Goal: Task Accomplishment & Management: Complete application form

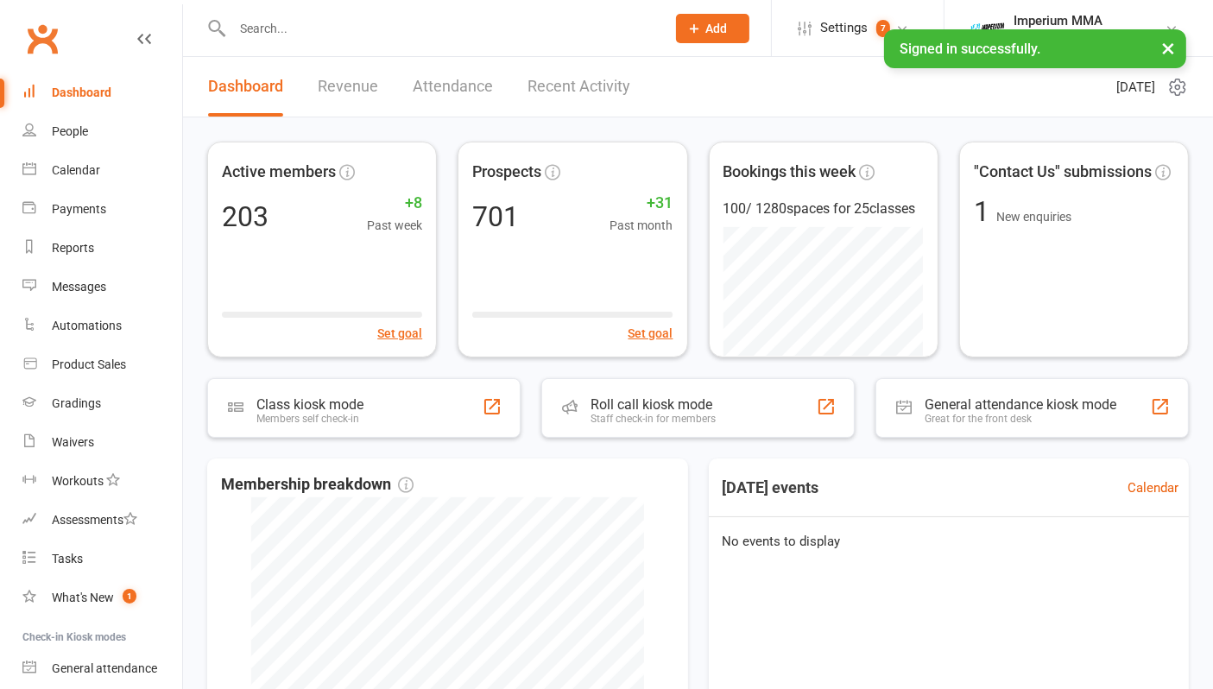
click at [347, 24] on input "text" at bounding box center [440, 28] width 427 height 24
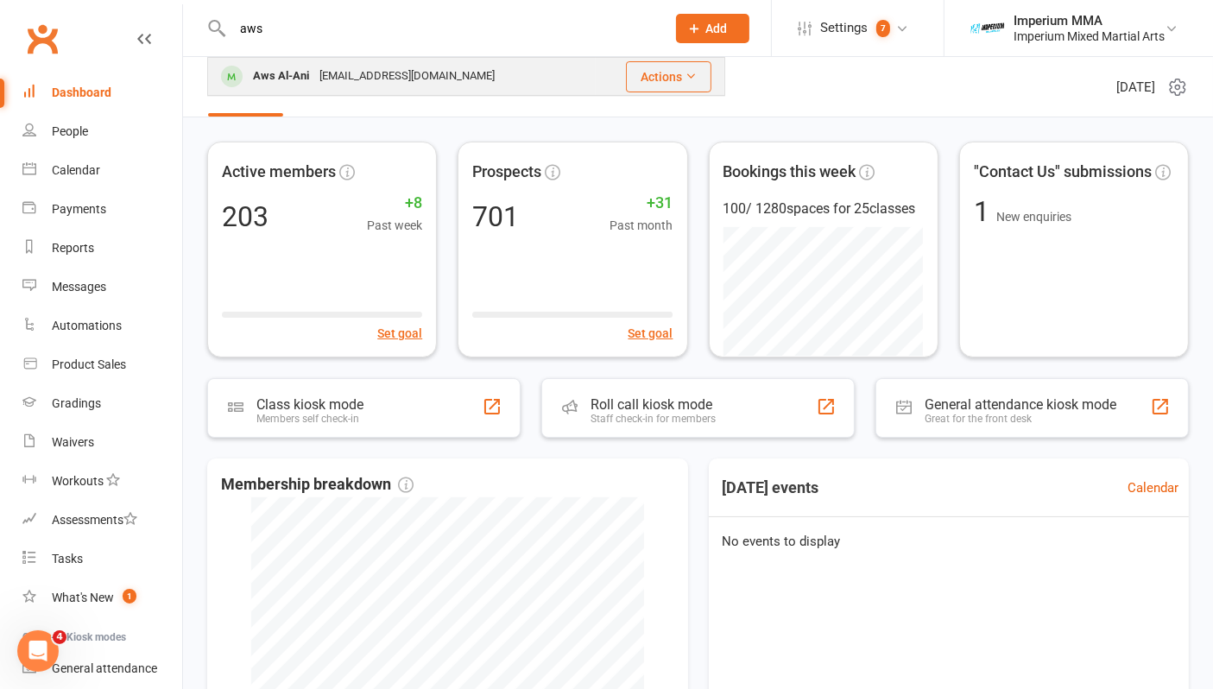
type input "aws"
click at [332, 82] on div "aws200890az@gmail.com" at bounding box center [407, 76] width 186 height 25
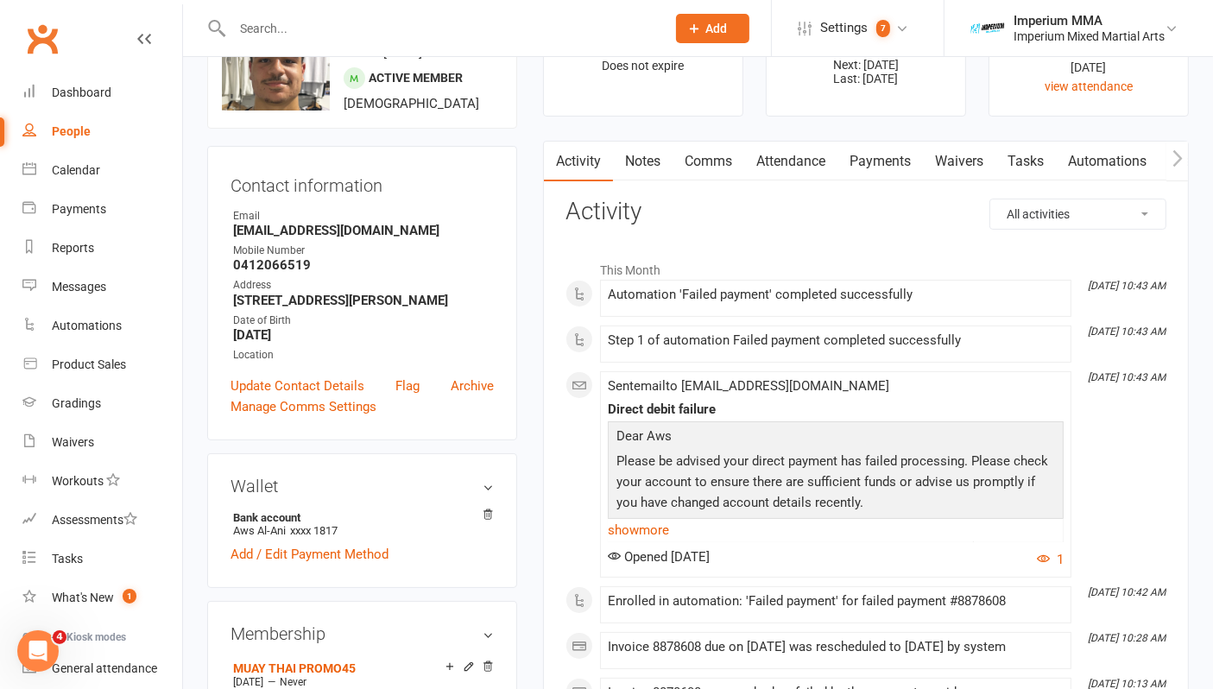
scroll to position [192, 0]
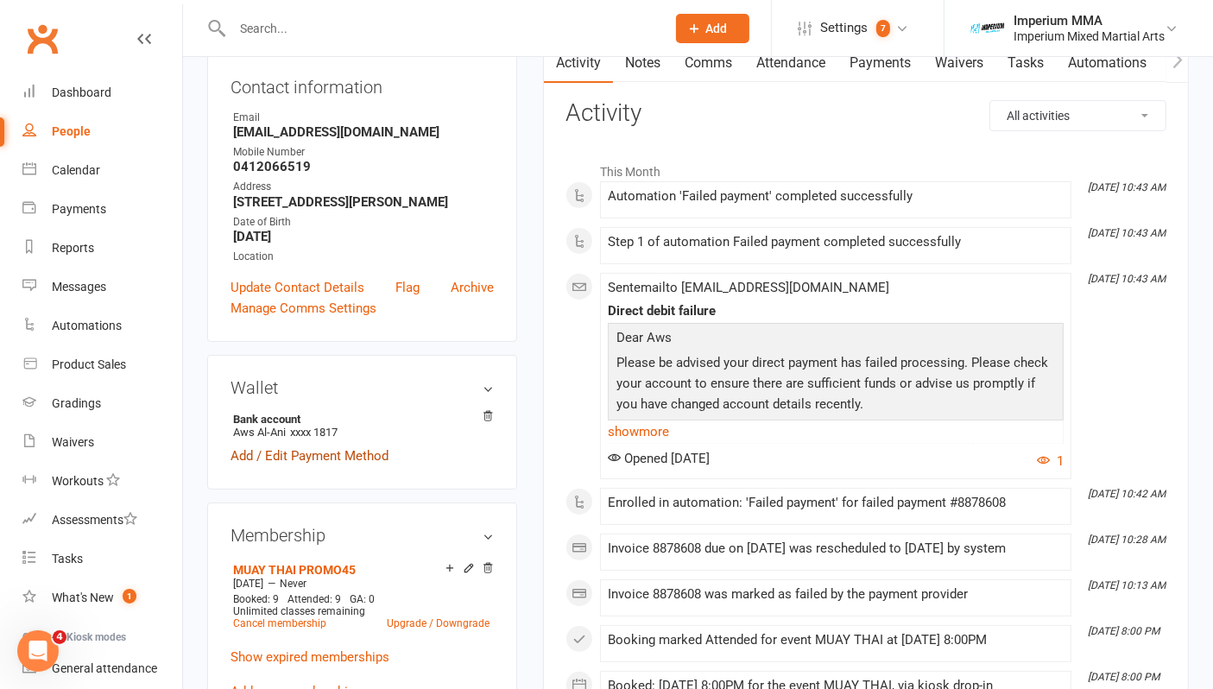
click at [355, 466] on link "Add / Edit Payment Method" at bounding box center [310, 456] width 158 height 21
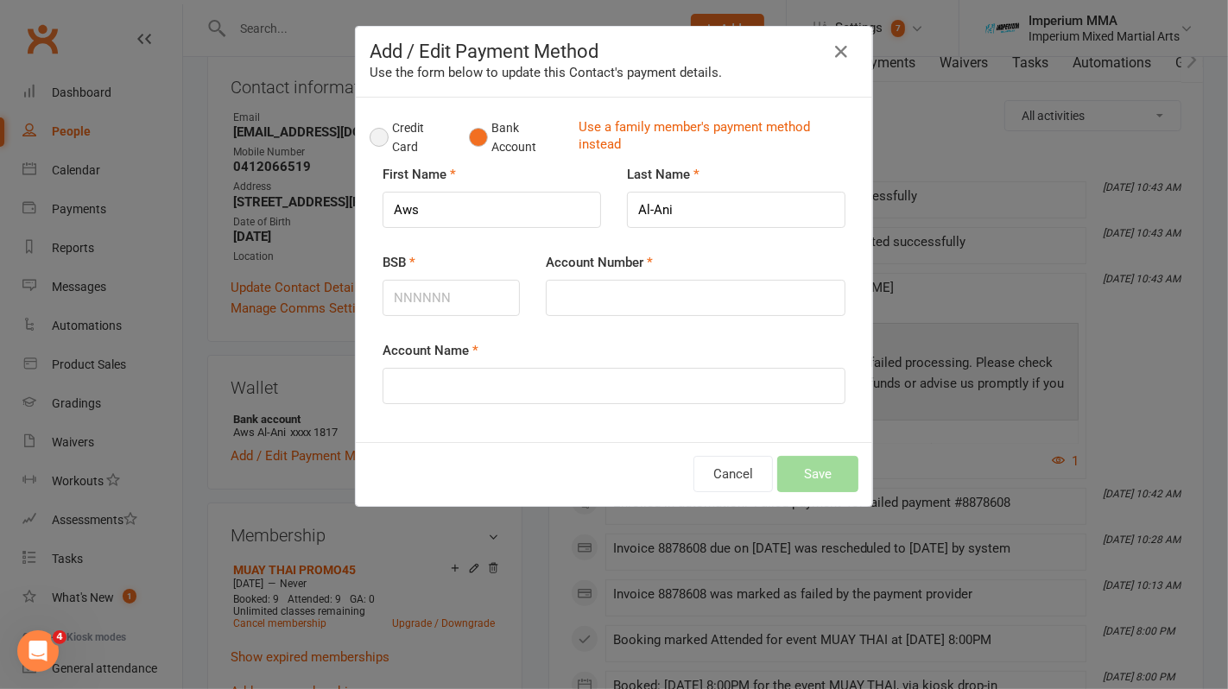
click at [372, 133] on button "Credit Card" at bounding box center [410, 137] width 81 height 53
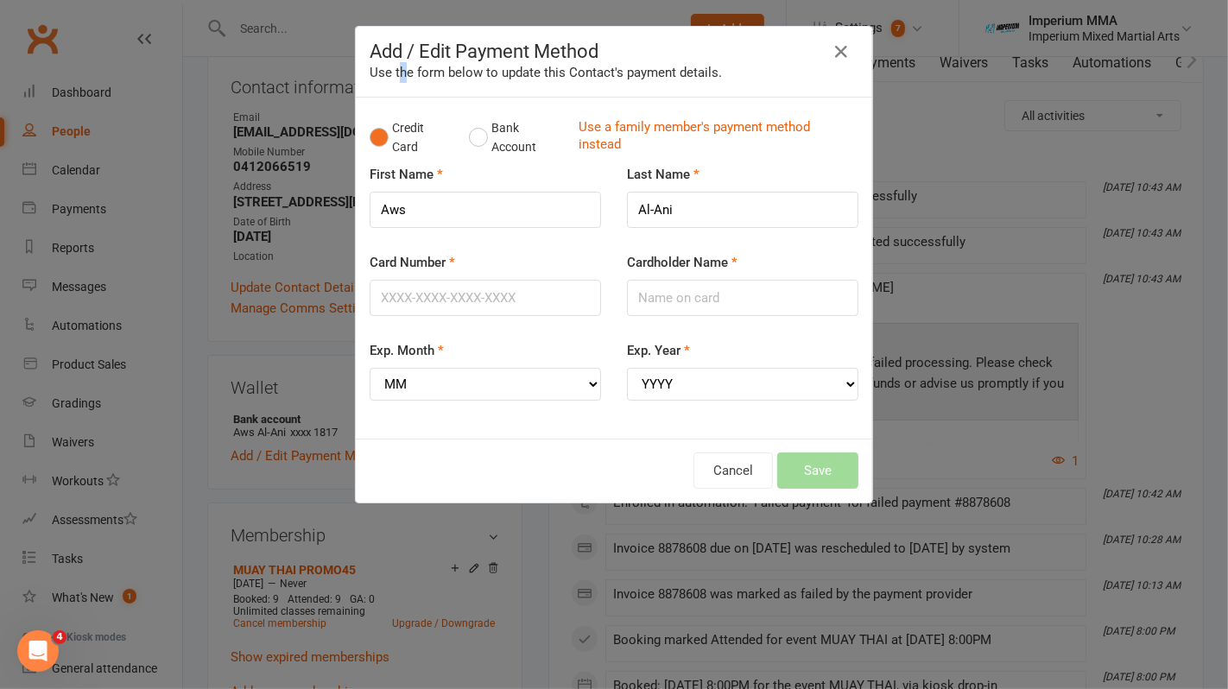
click at [402, 93] on div "Add / Edit Payment Method Use the form below to update this Contact's payment d…" at bounding box center [614, 62] width 516 height 71
click at [839, 41] on button "button" at bounding box center [841, 52] width 28 height 28
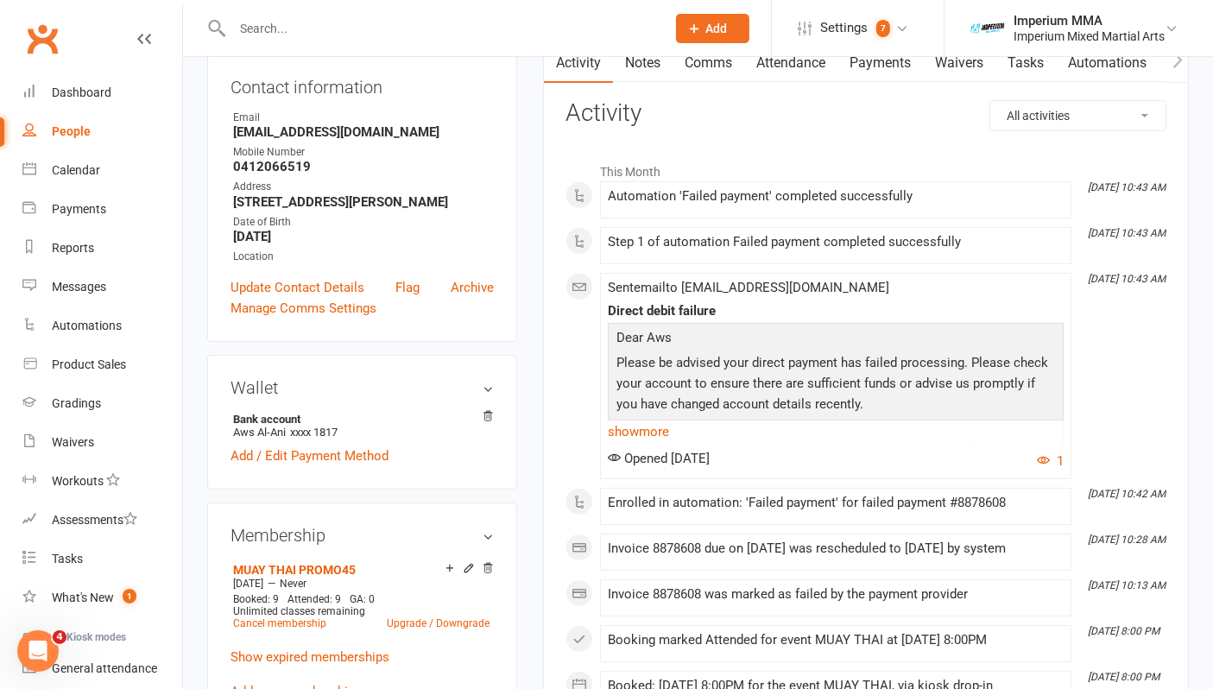
click at [864, 64] on link "Payments" at bounding box center [880, 63] width 85 height 40
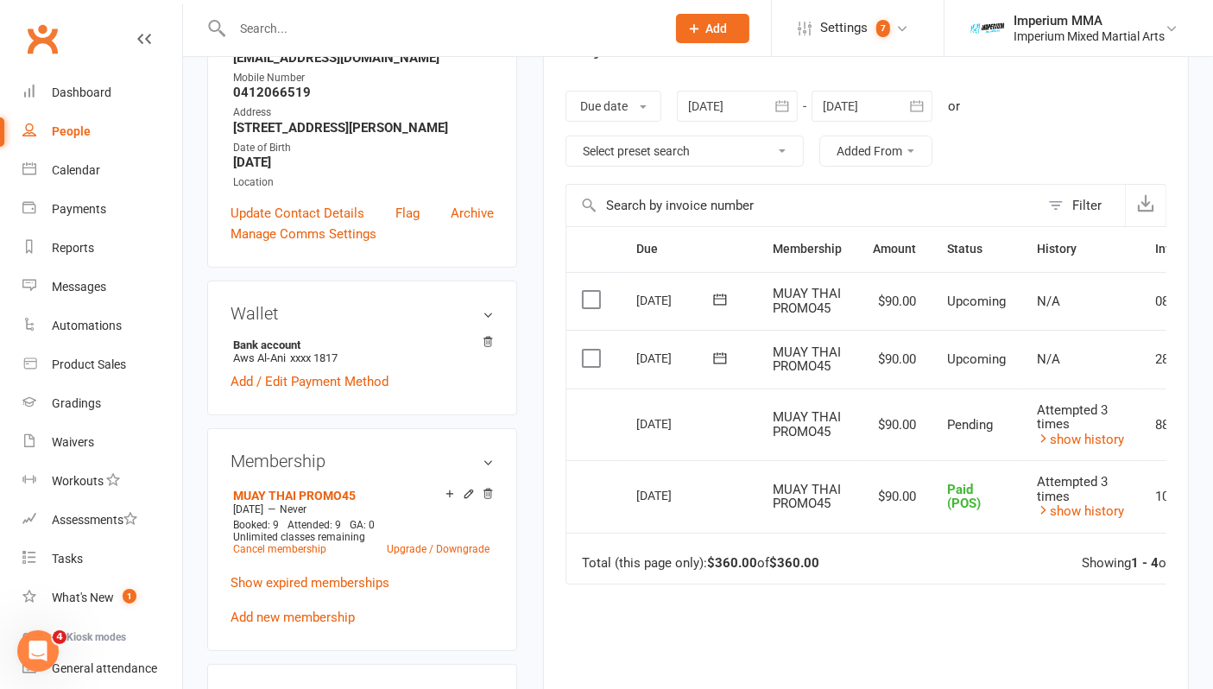
scroll to position [288, 0]
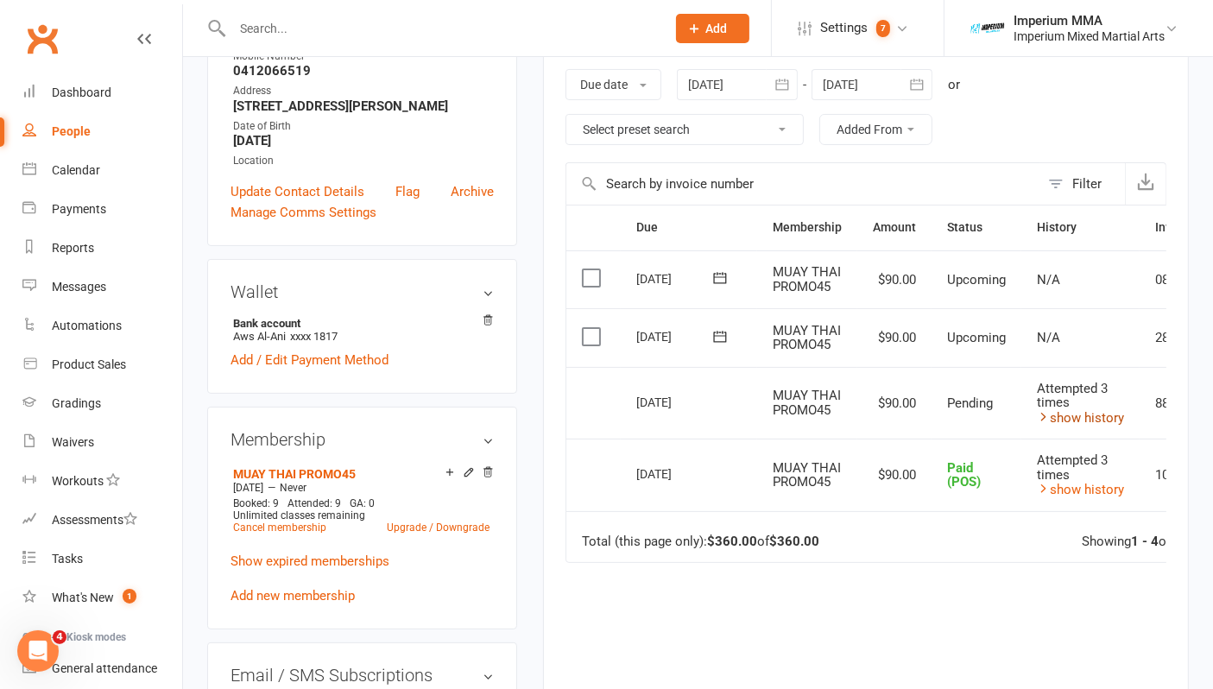
click at [1096, 416] on link "show history" at bounding box center [1080, 418] width 87 height 16
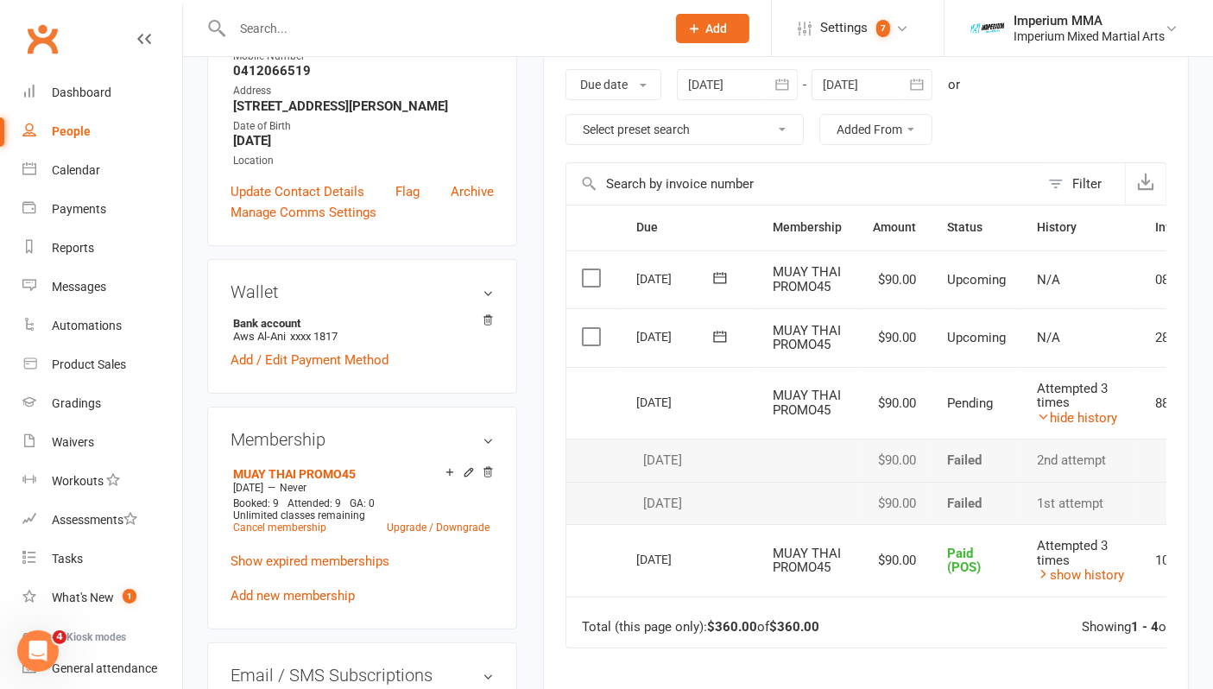
scroll to position [0, 0]
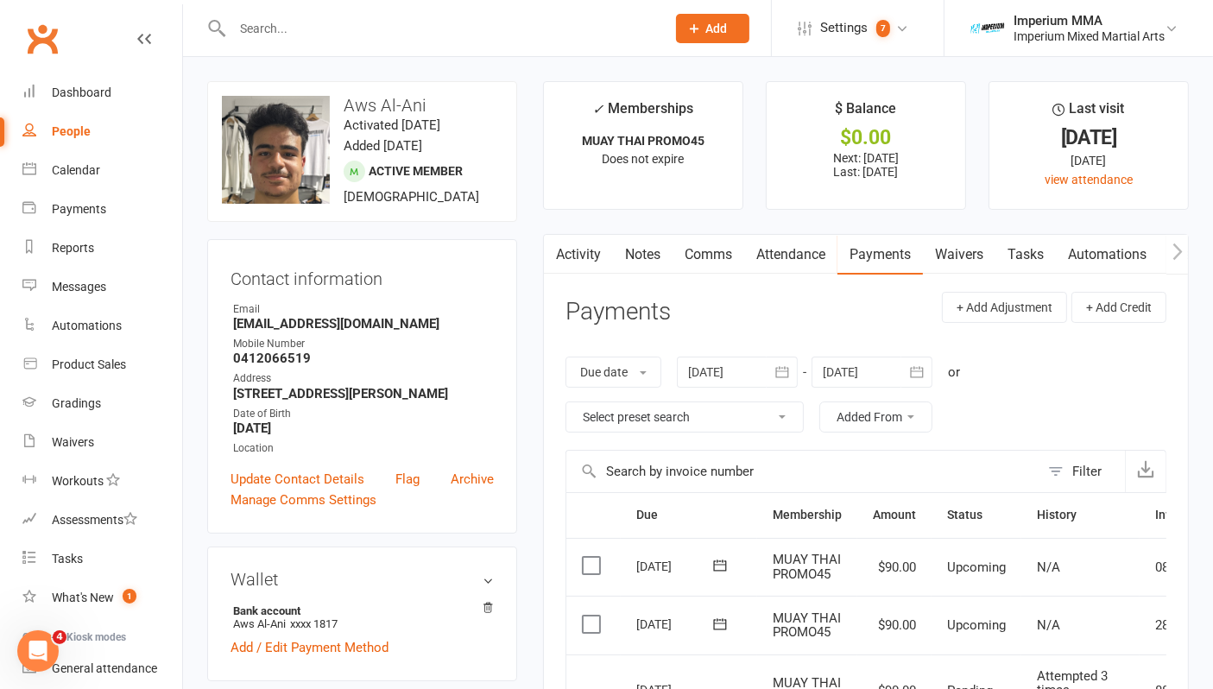
click at [583, 262] on link "Activity" at bounding box center [578, 255] width 69 height 40
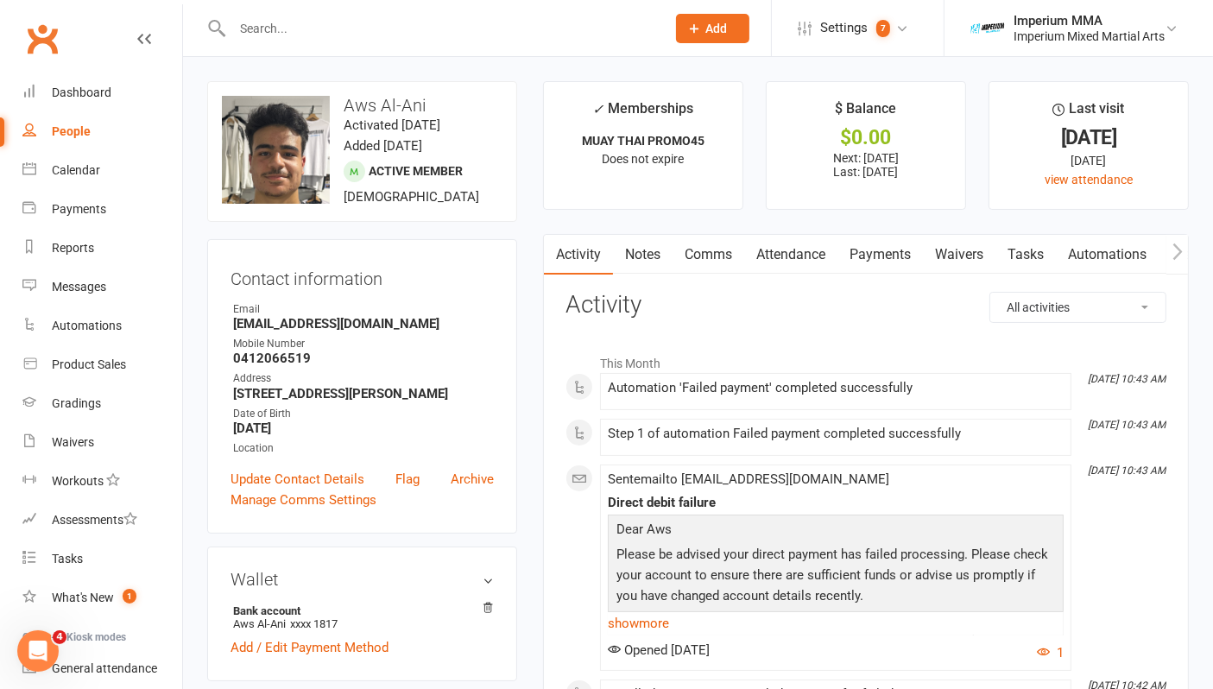
click at [873, 256] on link "Payments" at bounding box center [880, 255] width 85 height 40
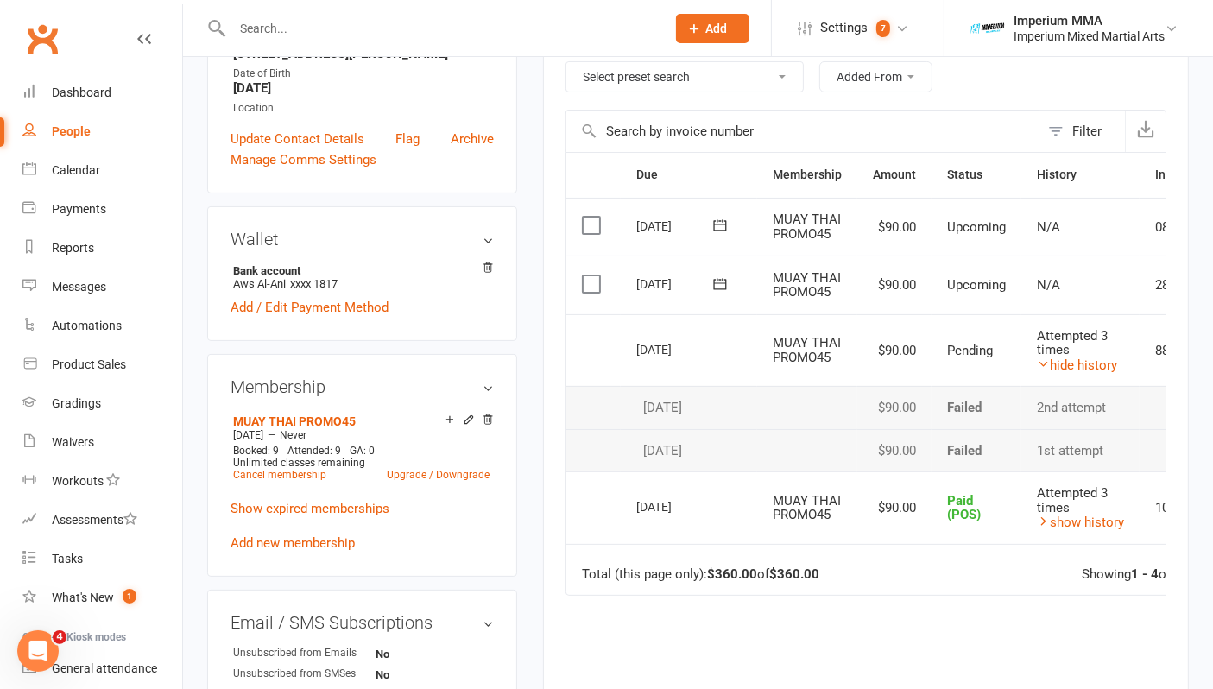
scroll to position [383, 0]
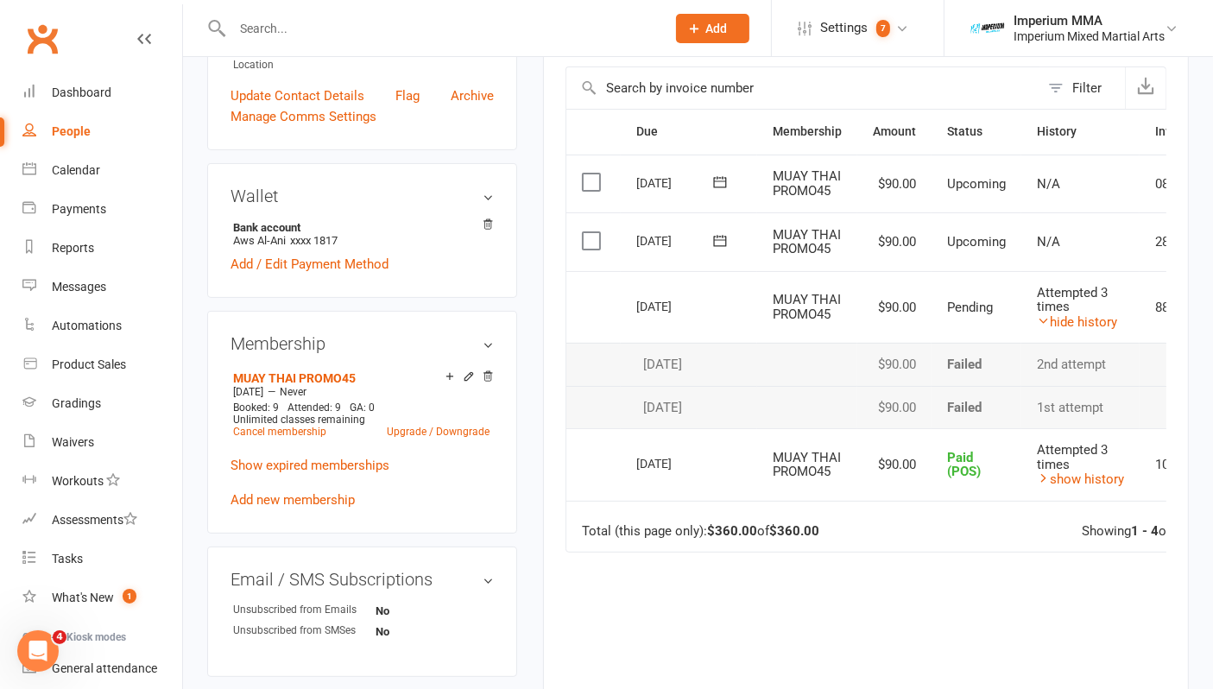
click at [1078, 482] on td "Attempted 3 times show history" at bounding box center [1081, 464] width 118 height 73
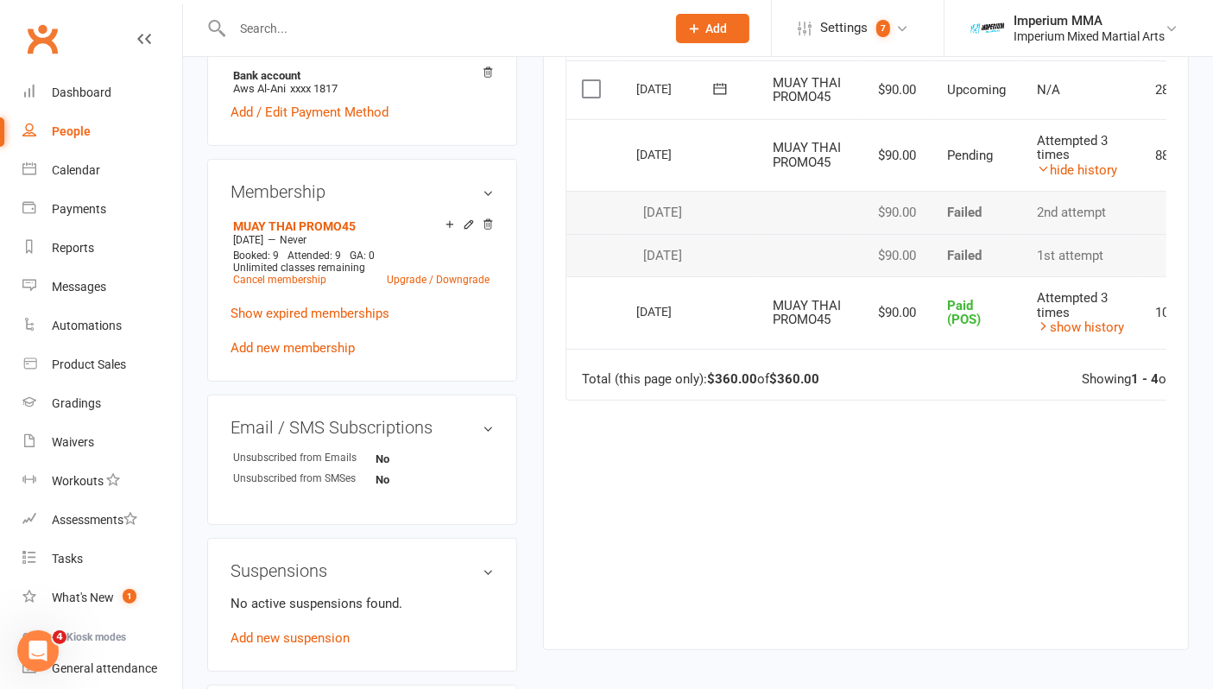
scroll to position [575, 0]
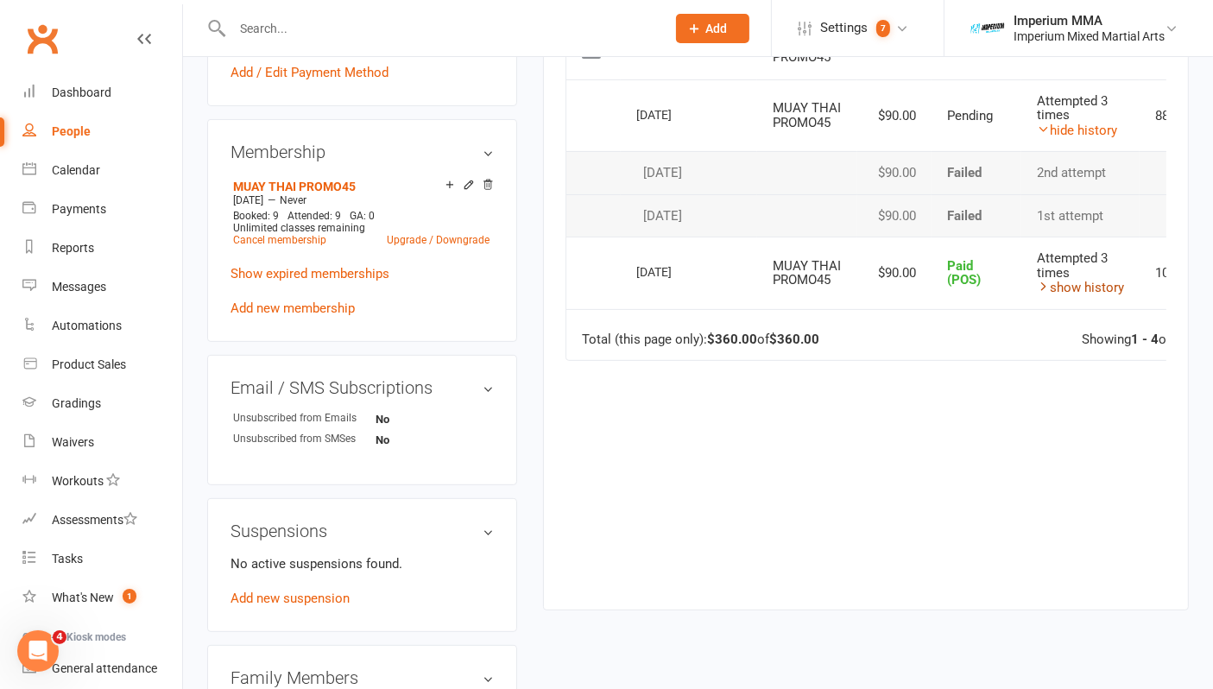
drag, startPoint x: 1111, startPoint y: 274, endPoint x: 1105, endPoint y: 283, distance: 11.3
click at [1109, 280] on link "show history" at bounding box center [1080, 288] width 87 height 16
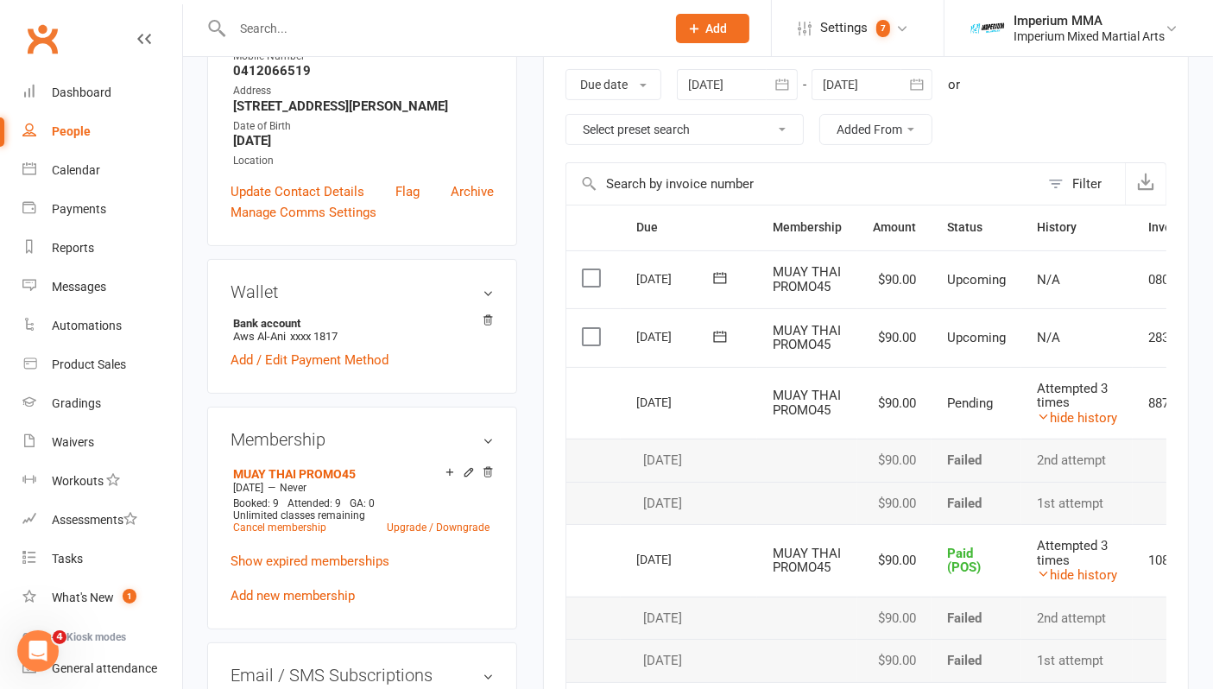
scroll to position [192, 0]
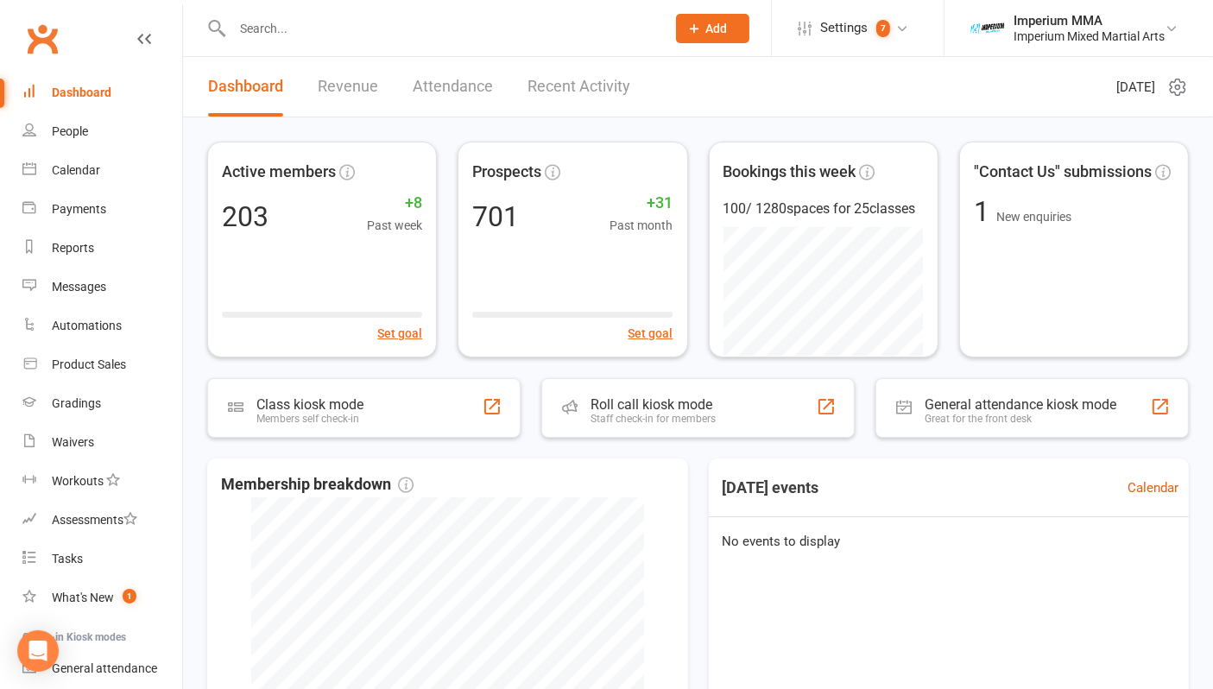
click at [323, 31] on input "text" at bounding box center [440, 28] width 427 height 24
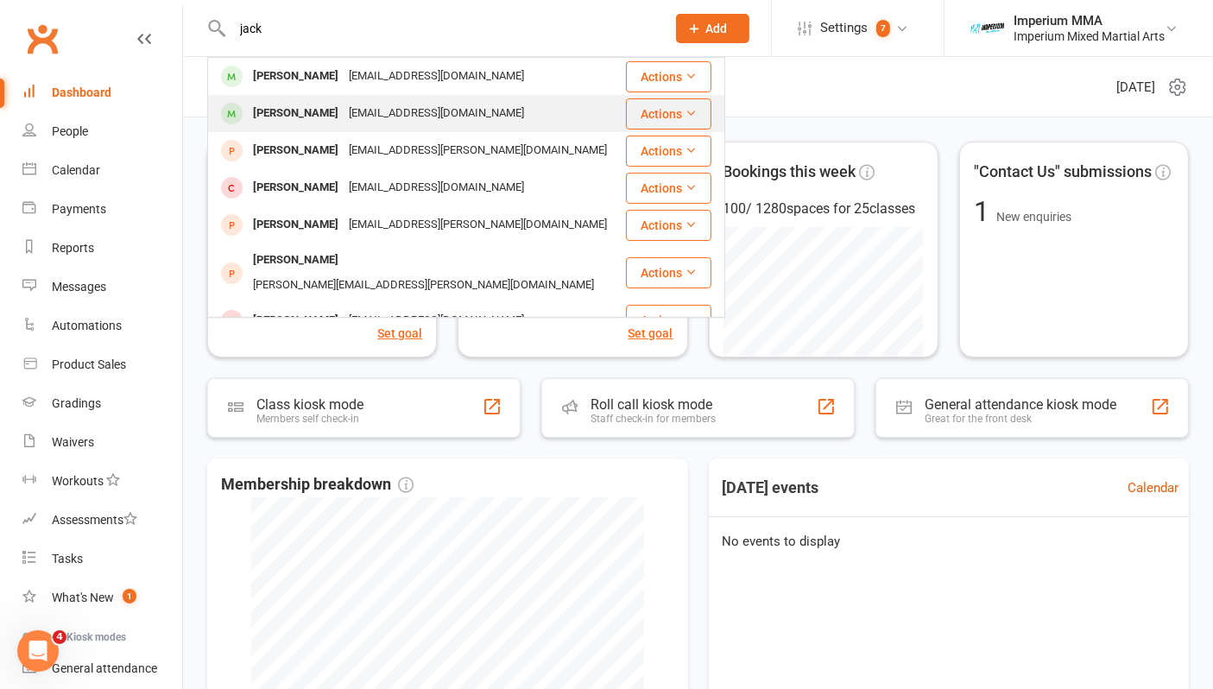
type input "jack"
click at [319, 119] on div "Jack Edwards" at bounding box center [296, 113] width 96 height 25
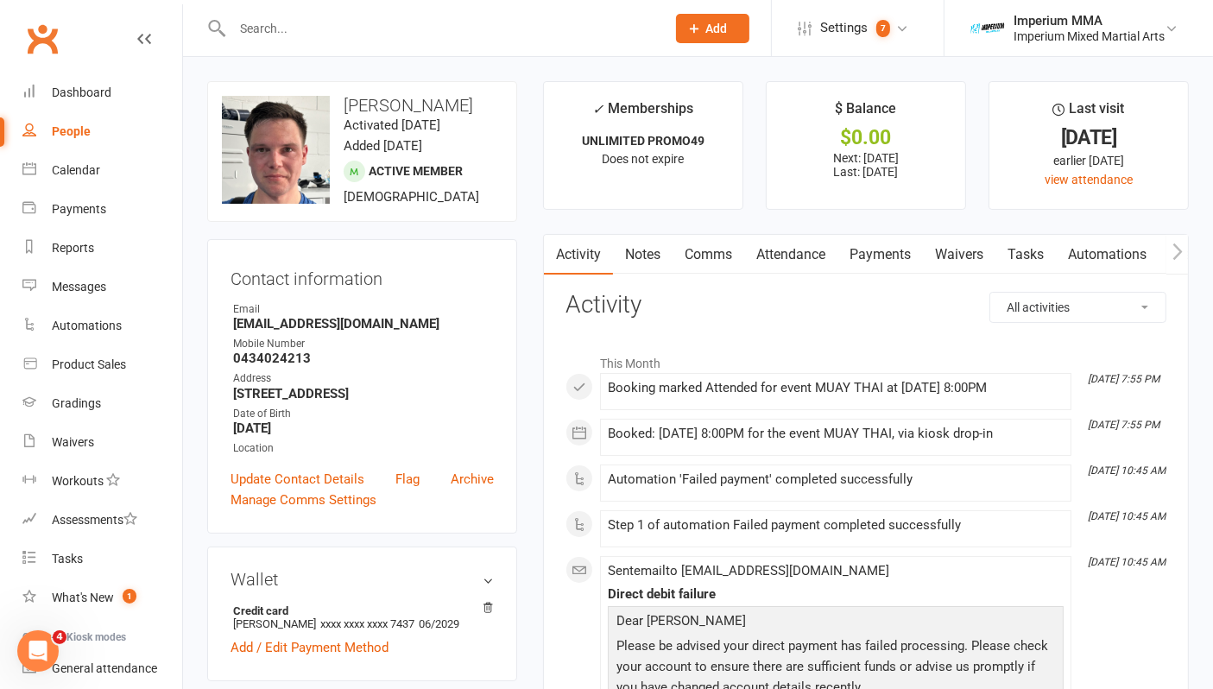
click at [879, 250] on link "Payments" at bounding box center [880, 255] width 85 height 40
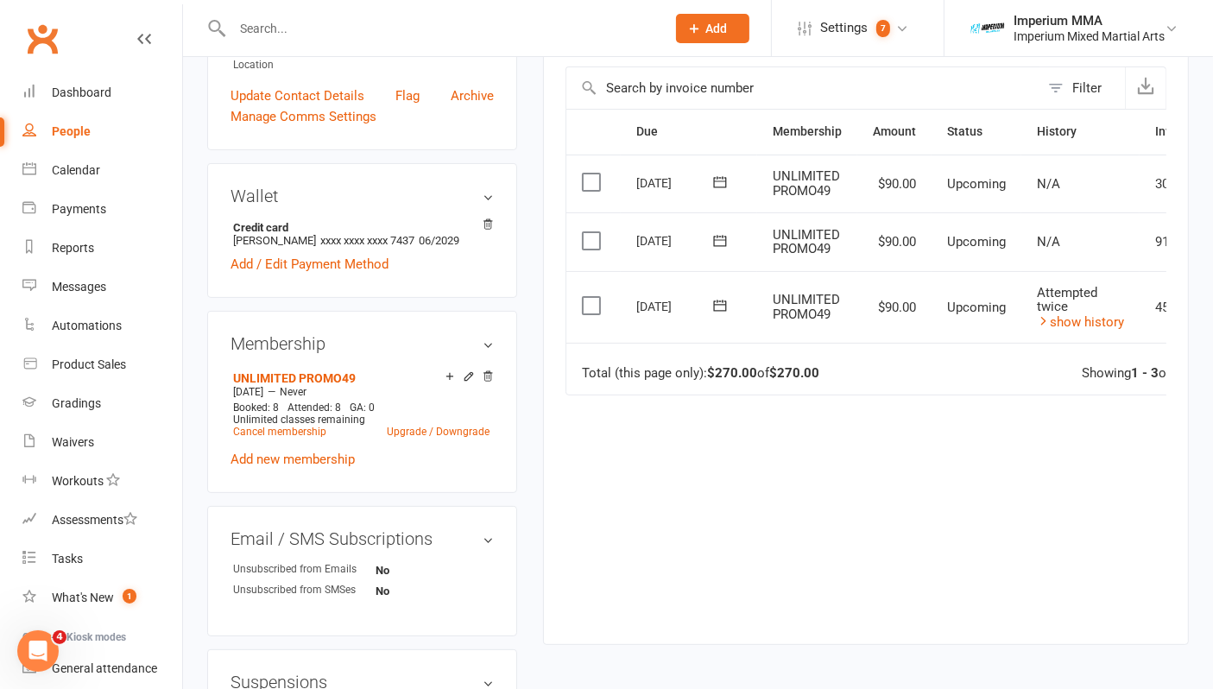
scroll to position [192, 0]
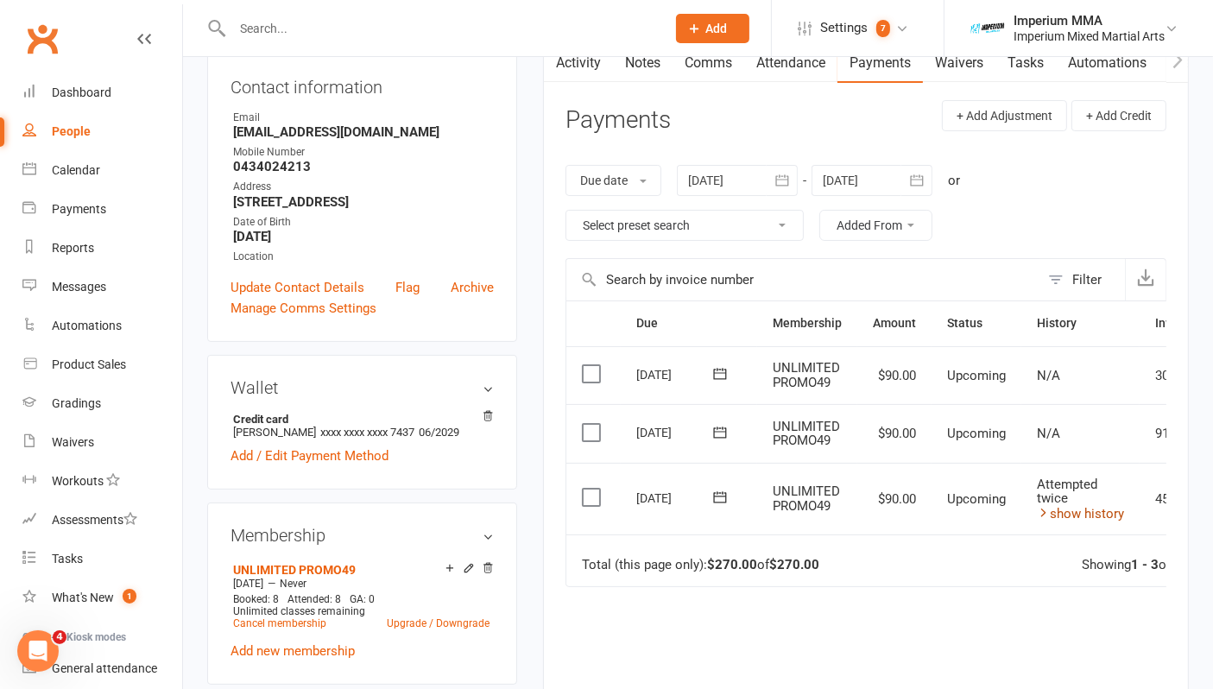
click at [1109, 511] on link "show history" at bounding box center [1080, 514] width 87 height 16
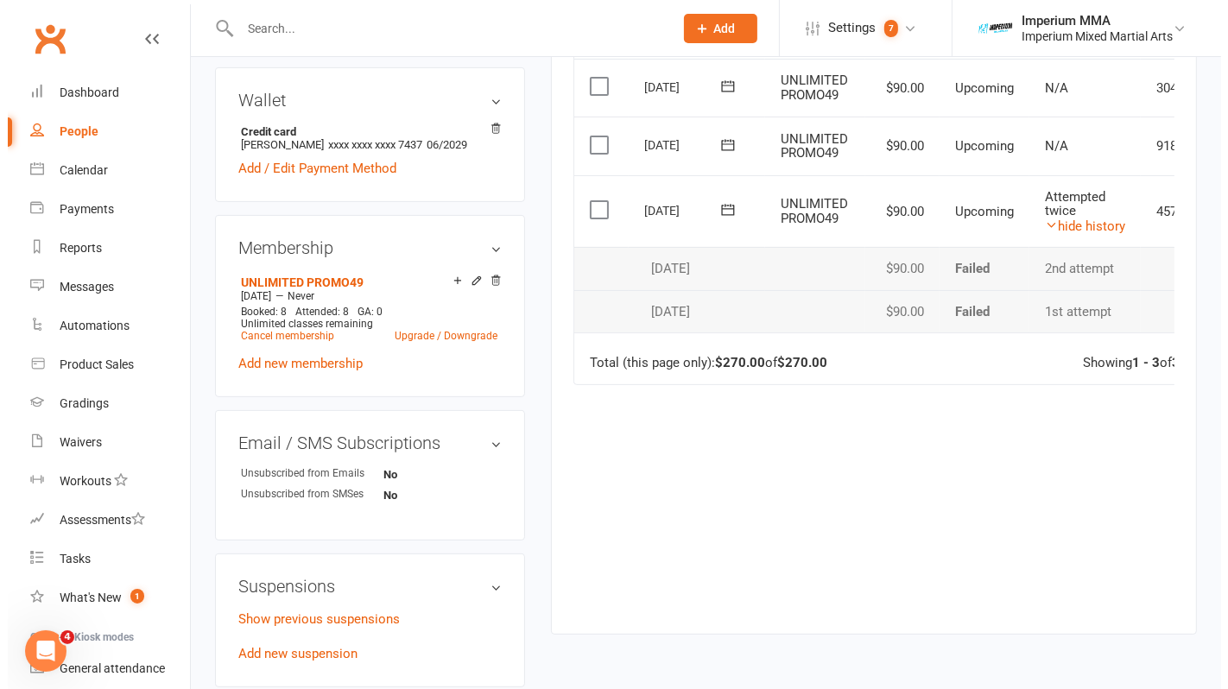
scroll to position [0, 100]
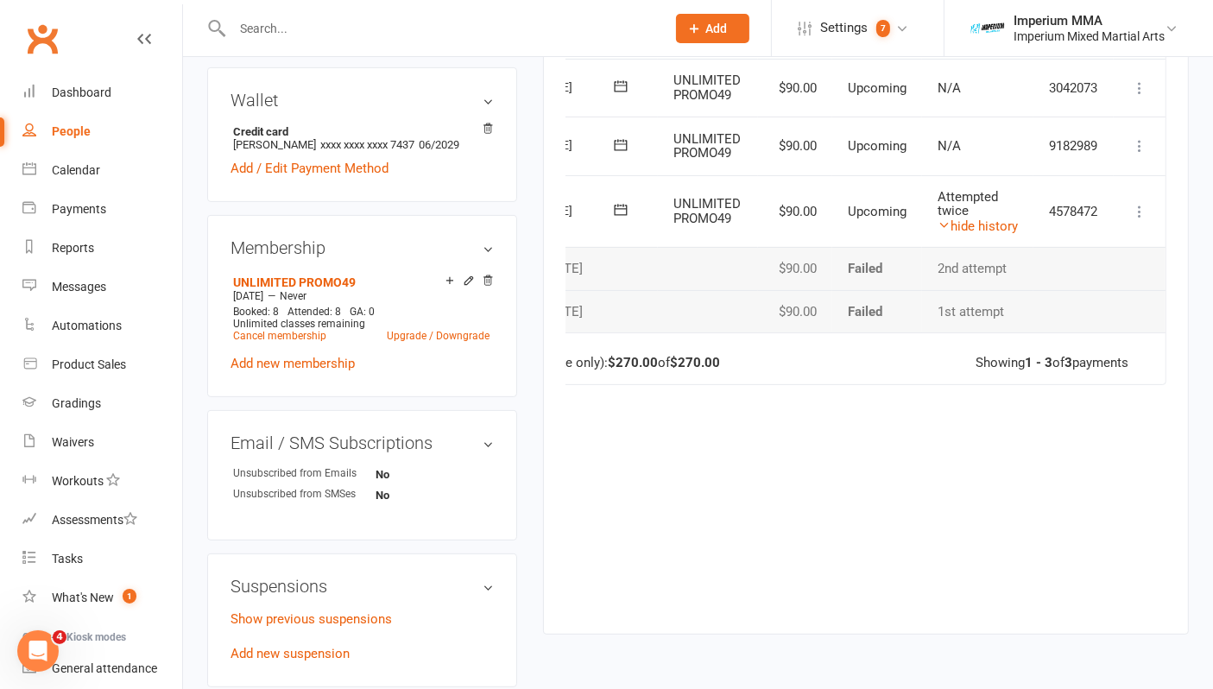
click at [1137, 212] on icon at bounding box center [1139, 211] width 17 height 17
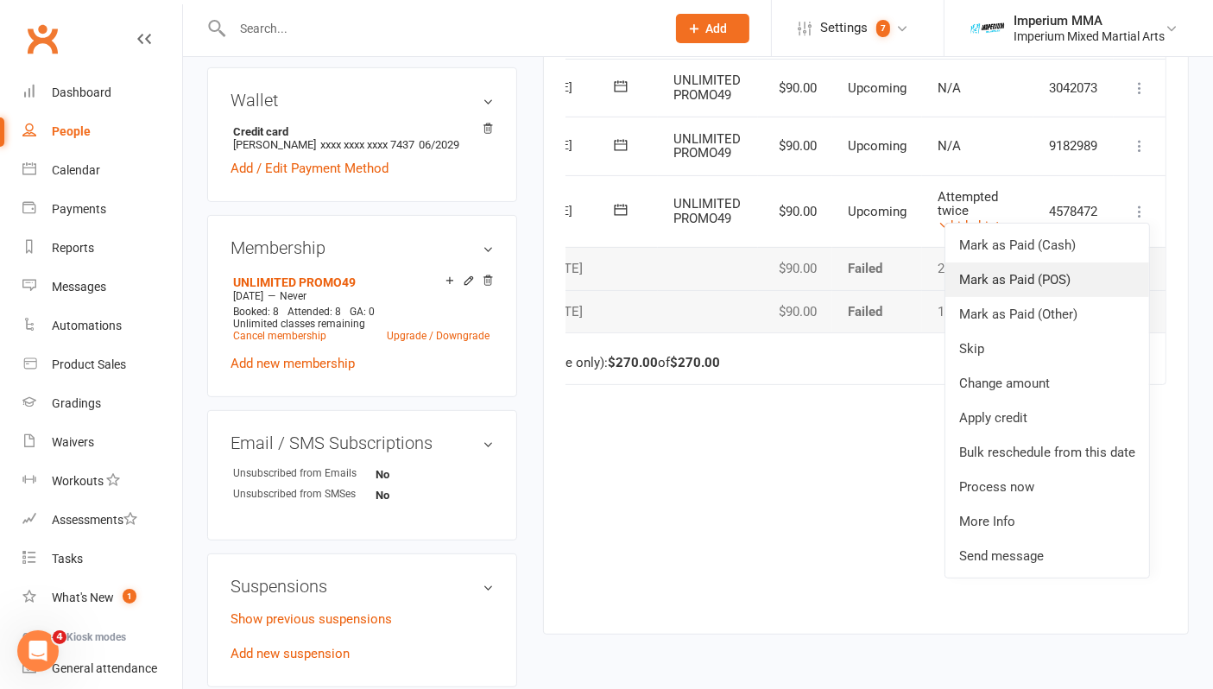
click at [1014, 281] on link "Mark as Paid (POS)" at bounding box center [1048, 280] width 204 height 35
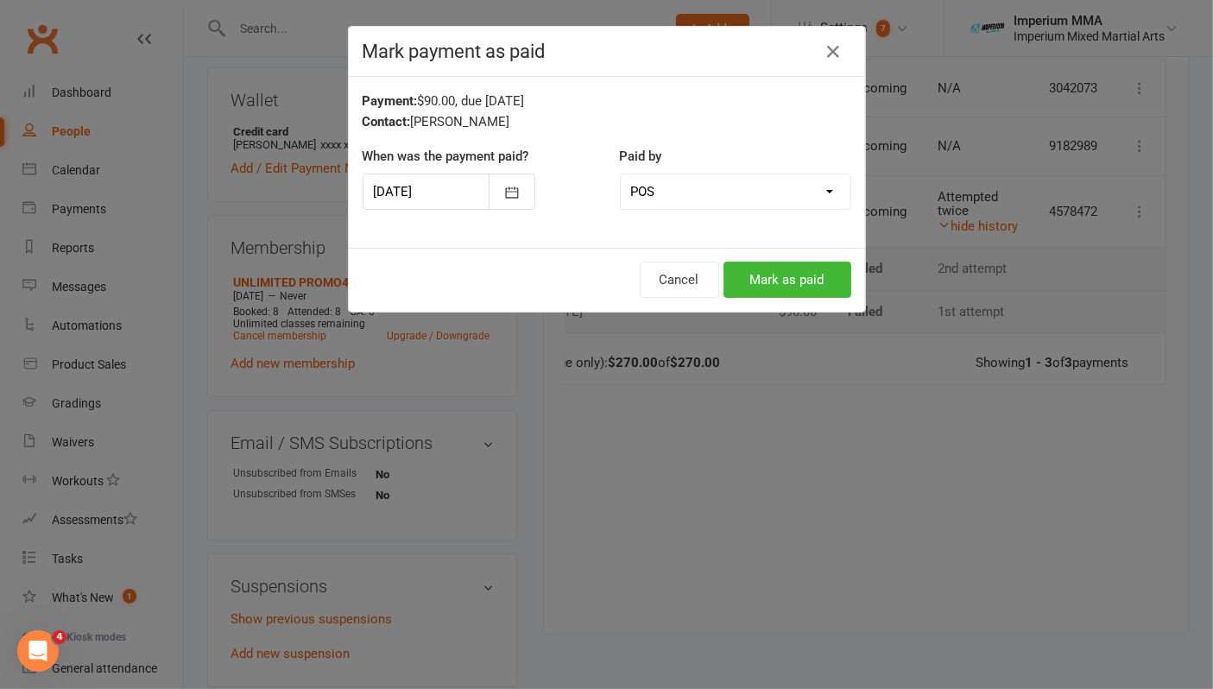
scroll to position [0, 91]
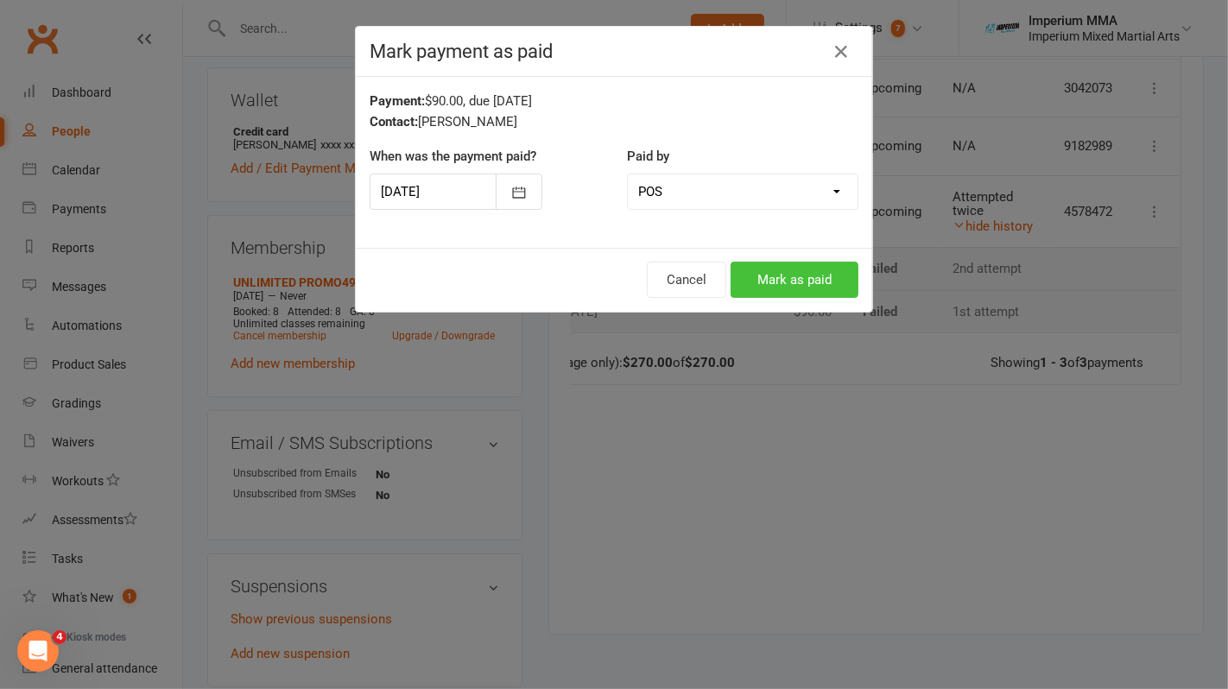
click at [803, 276] on button "Mark as paid" at bounding box center [795, 280] width 128 height 36
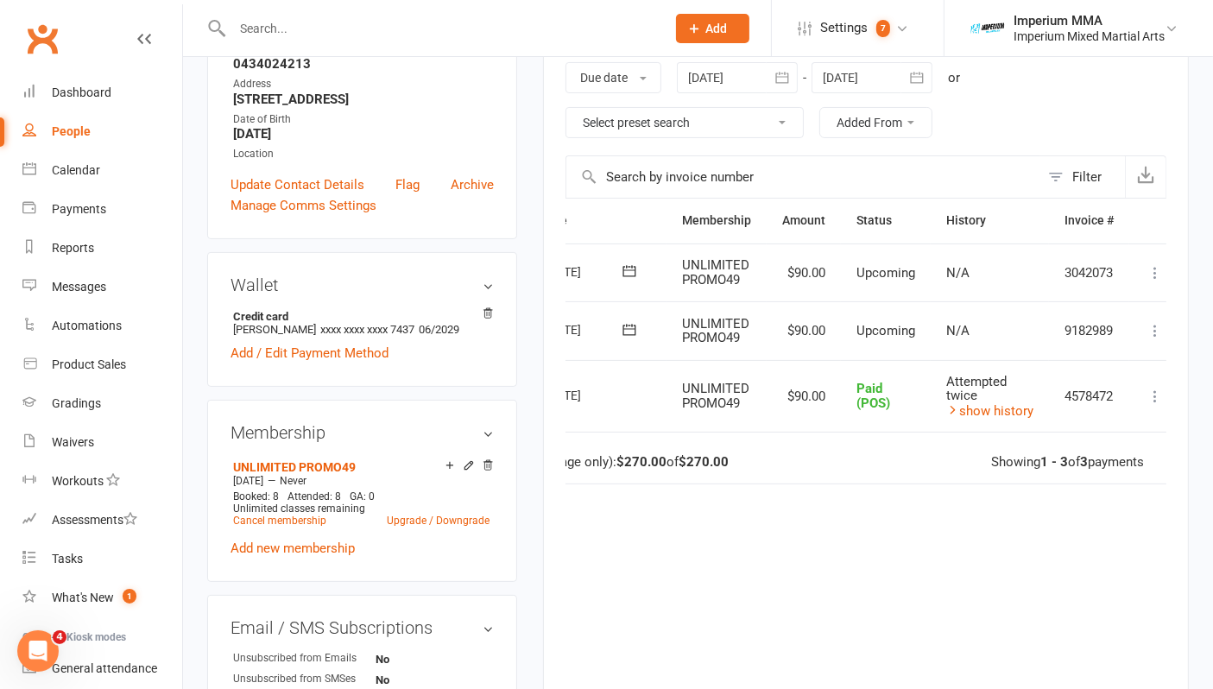
scroll to position [288, 0]
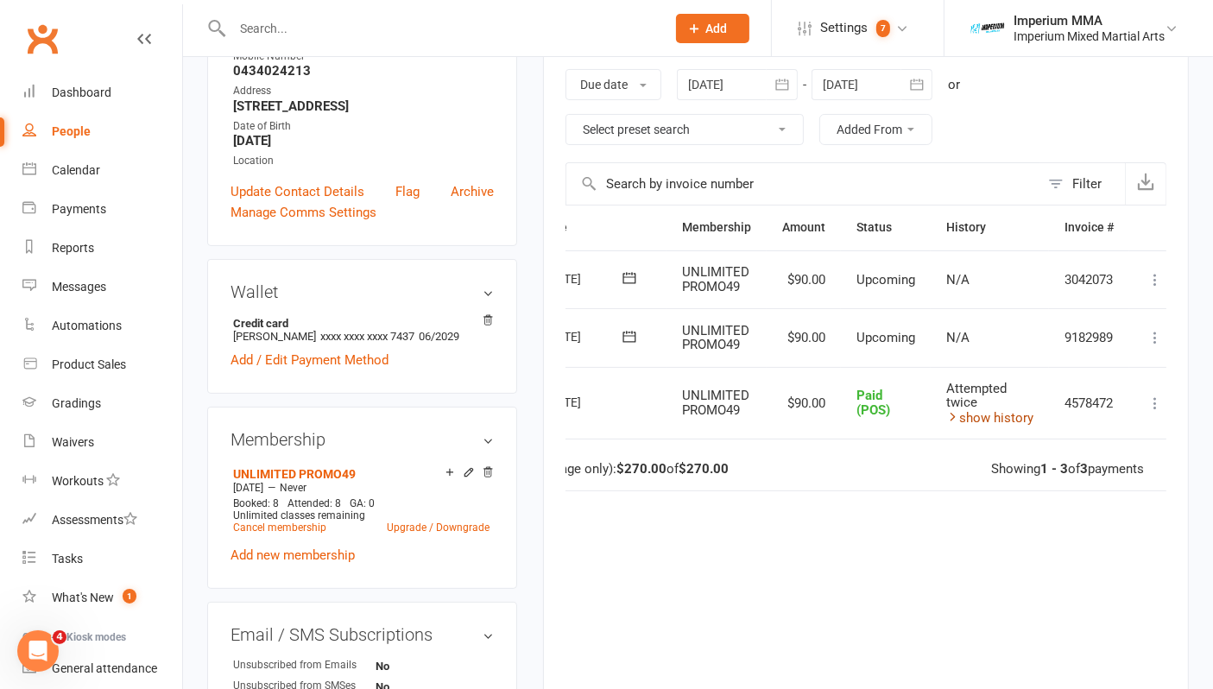
click at [998, 417] on link "show history" at bounding box center [989, 418] width 87 height 16
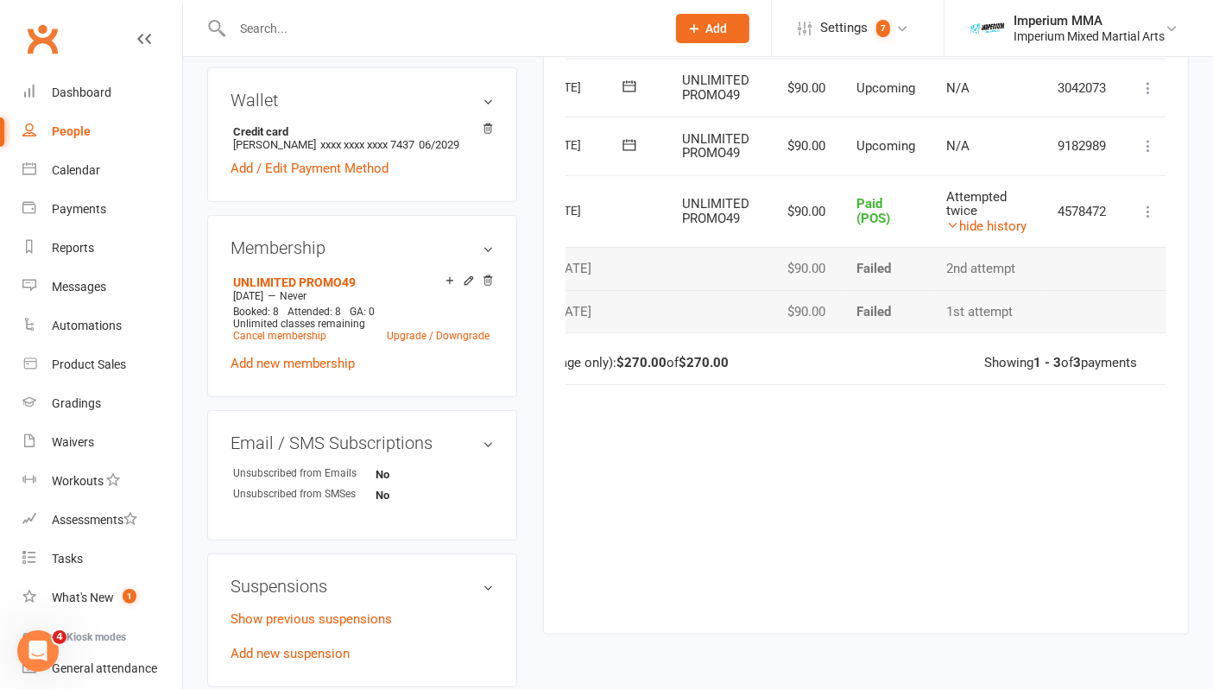
scroll to position [0, 100]
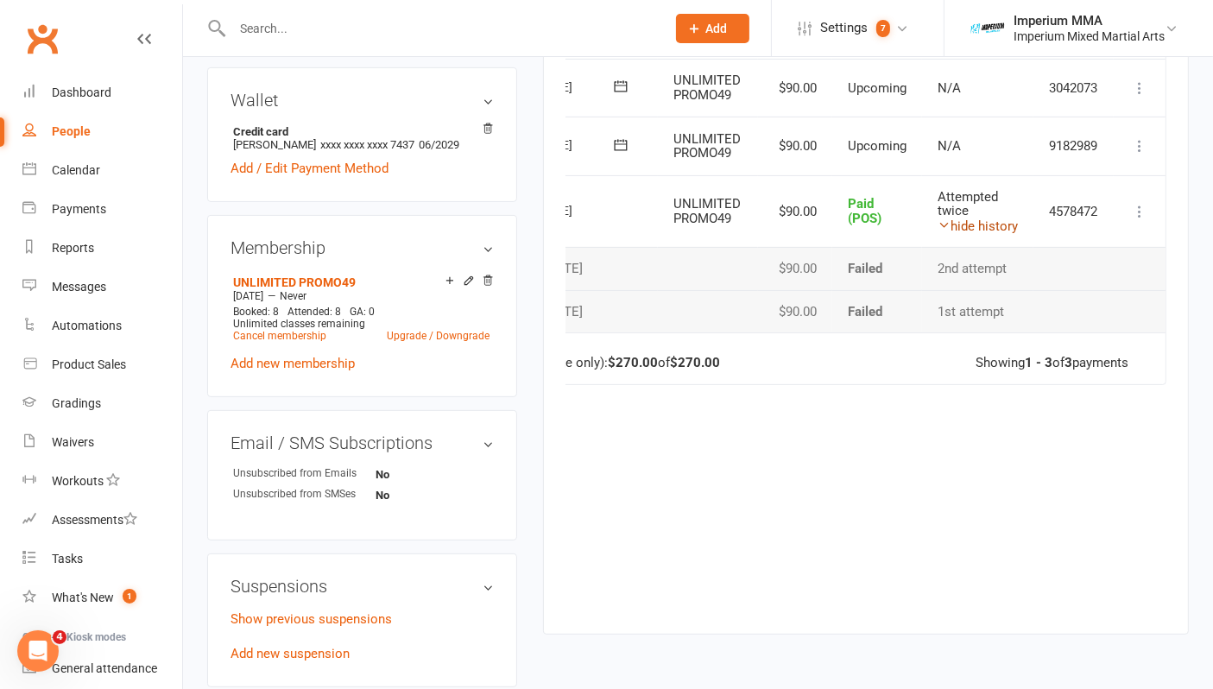
click at [981, 228] on link "hide history" at bounding box center [978, 226] width 80 height 16
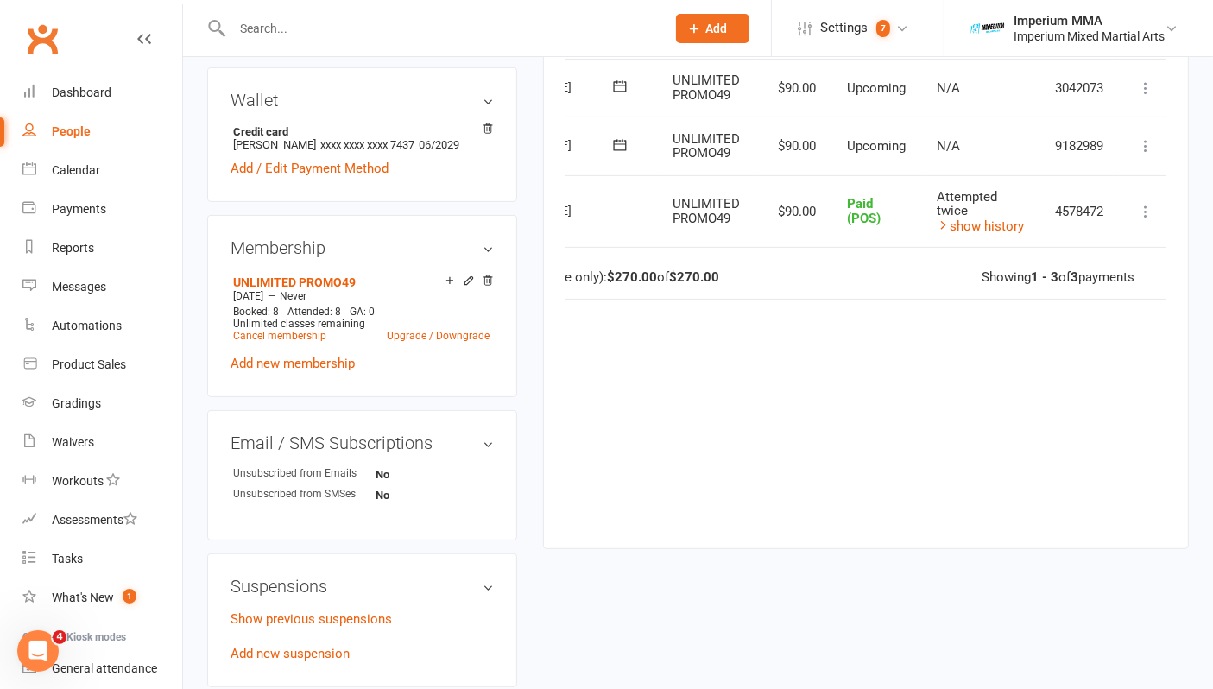
click at [977, 229] on td "Attempted twice show history" at bounding box center [980, 211] width 118 height 73
click at [978, 225] on link "show history" at bounding box center [980, 226] width 87 height 16
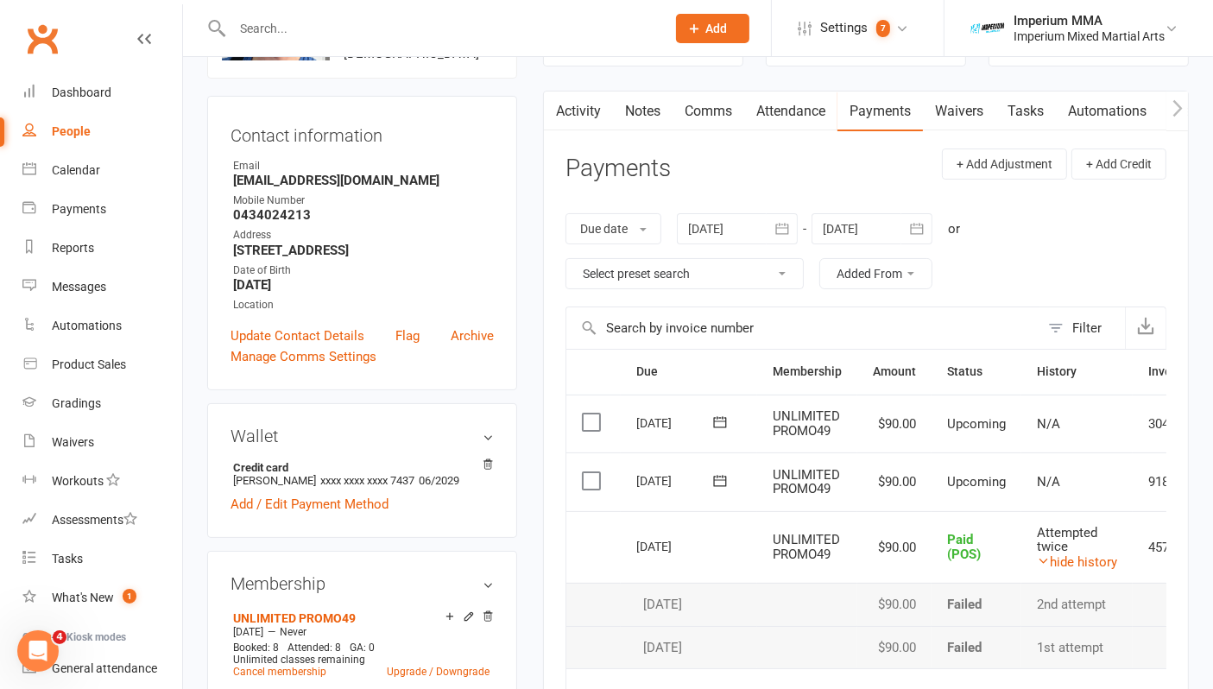
scroll to position [0, 0]
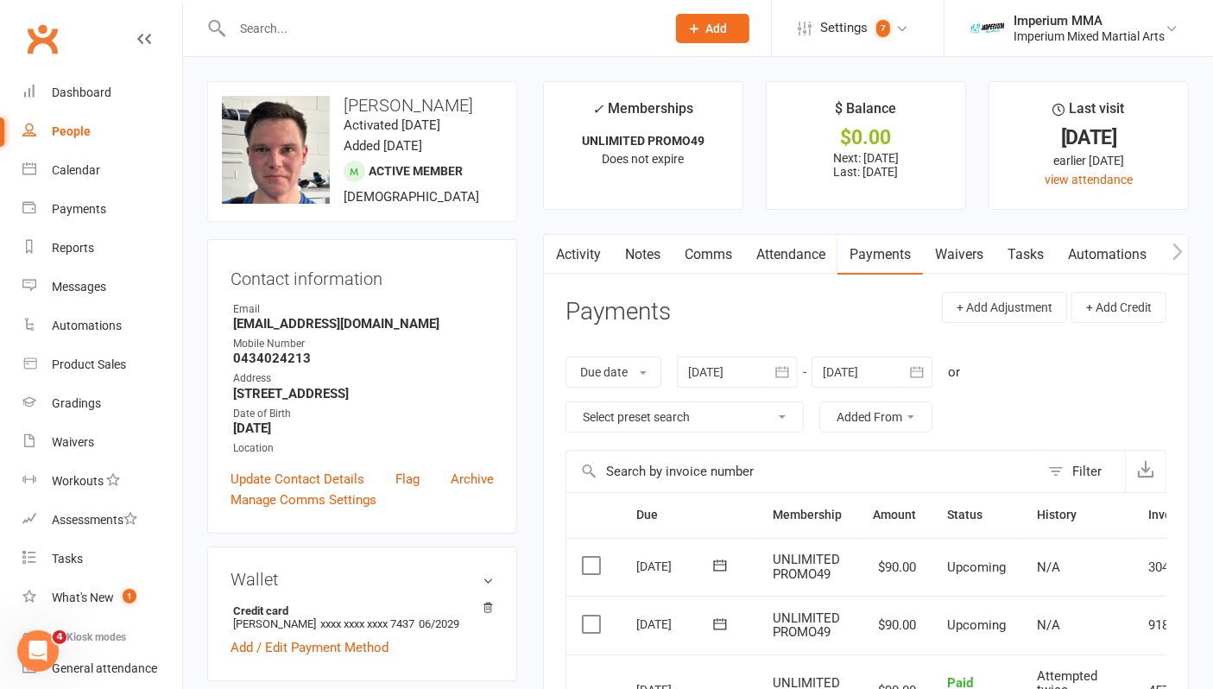
click at [332, 37] on input "text" at bounding box center [440, 28] width 427 height 24
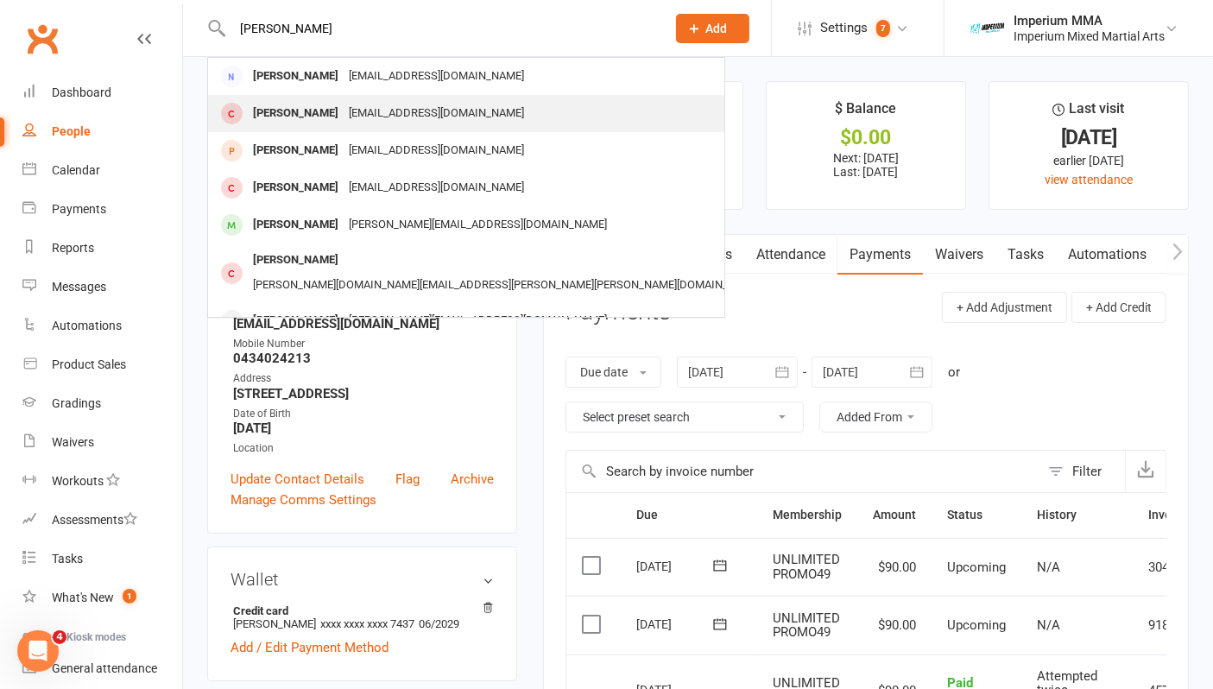
type input "danica"
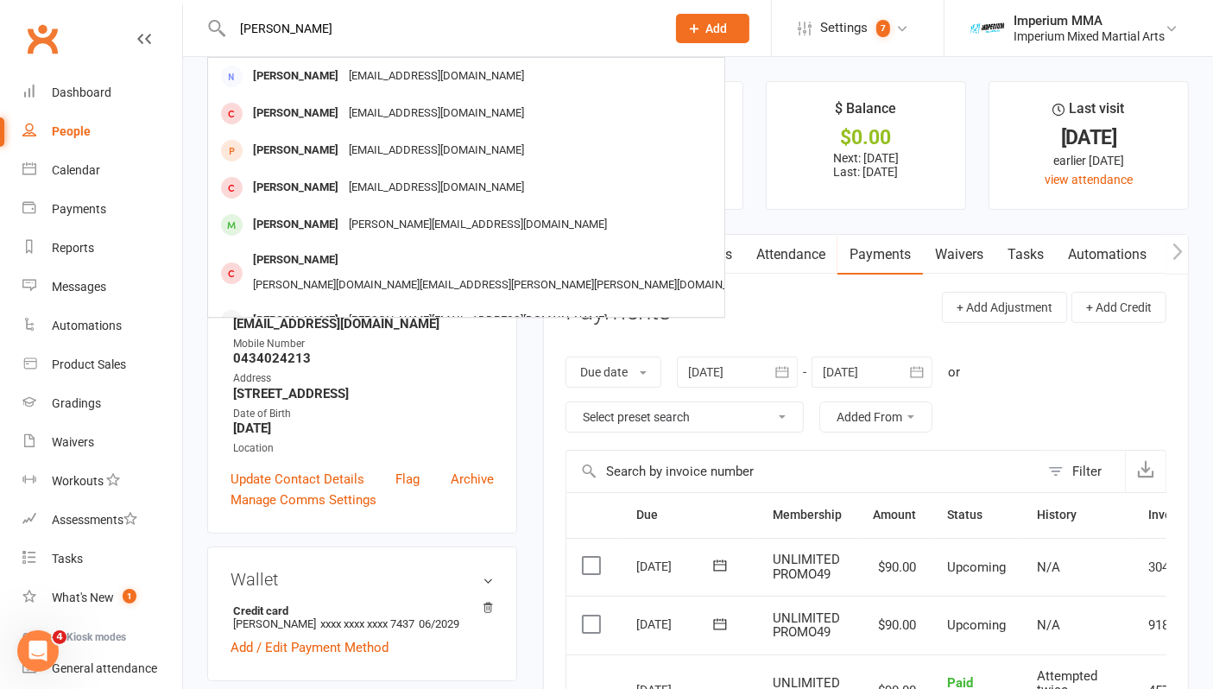
click at [340, 122] on div "[PERSON_NAME]" at bounding box center [296, 113] width 96 height 25
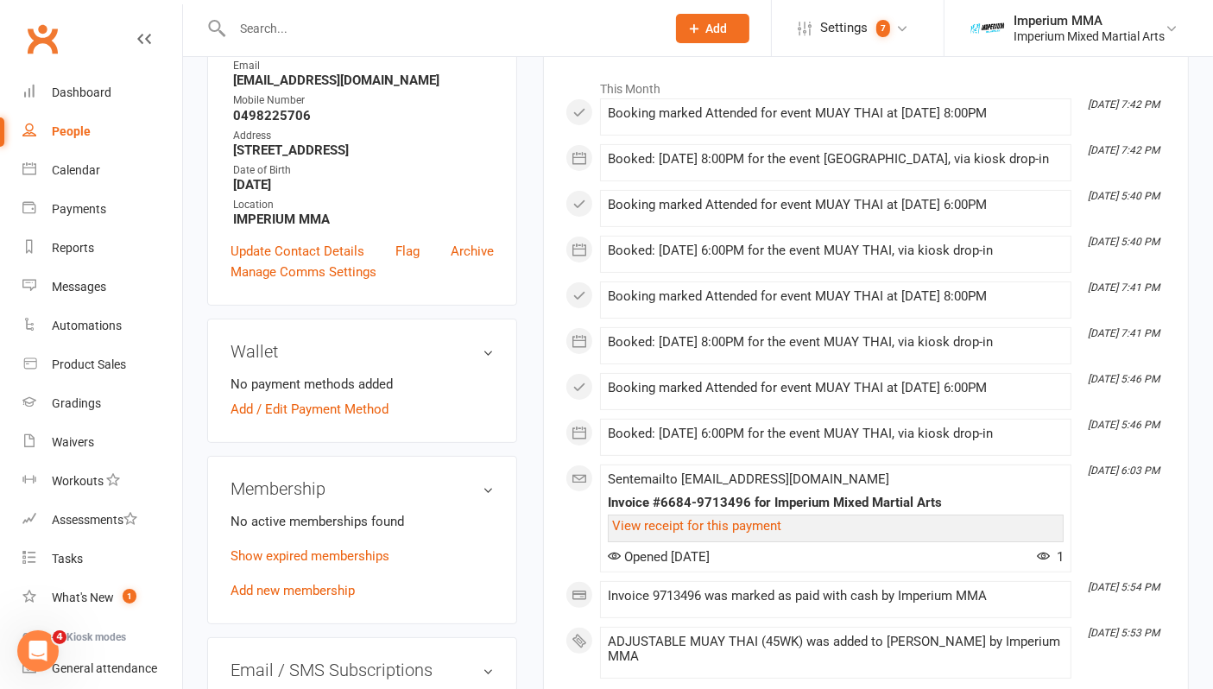
scroll to position [383, 0]
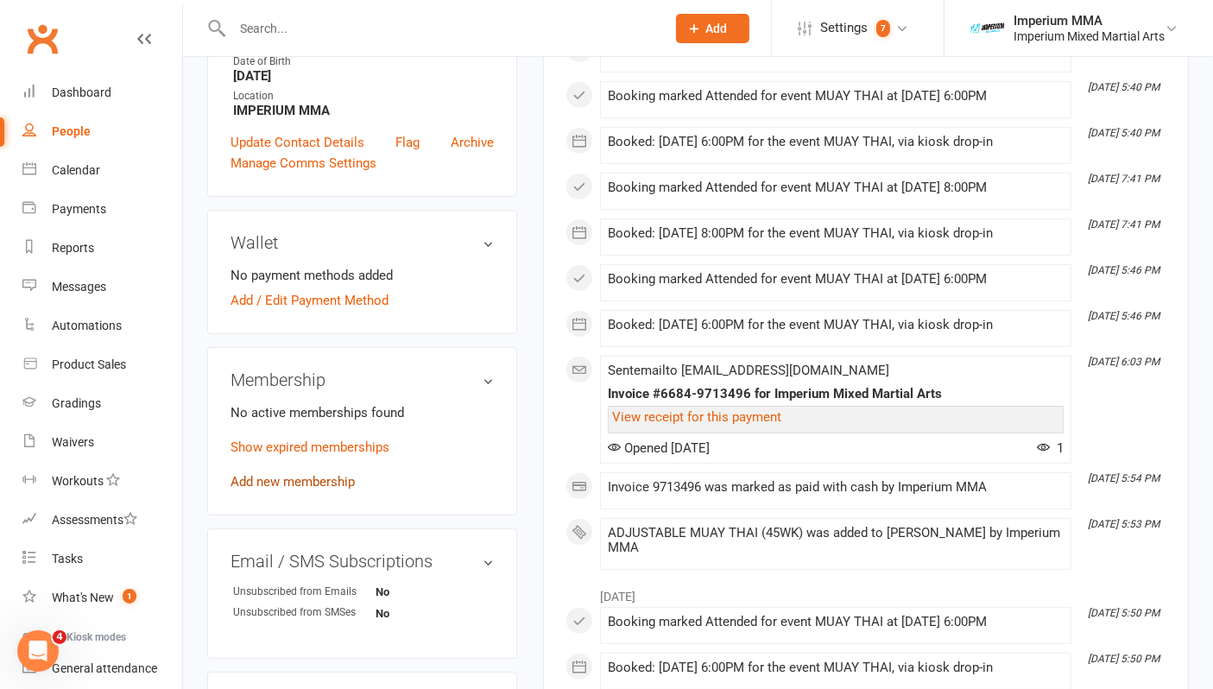
click at [303, 484] on link "Add new membership" at bounding box center [293, 482] width 124 height 16
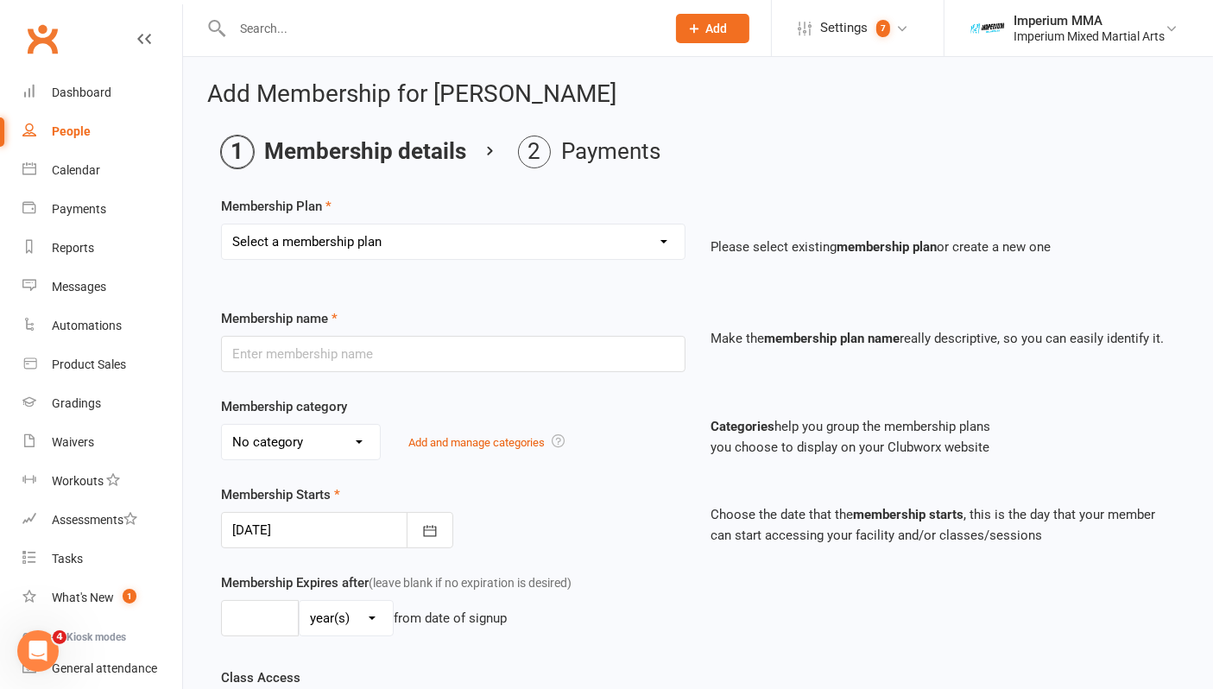
click at [397, 240] on select "Select a membership plan Create new Membership Plan ONE VISIT PASS KIDS 10 PACK…" at bounding box center [453, 242] width 463 height 35
select select "14"
click at [222, 225] on select "Select a membership plan Create new Membership Plan ONE VISIT PASS KIDS 10 PACK…" at bounding box center [453, 242] width 463 height 35
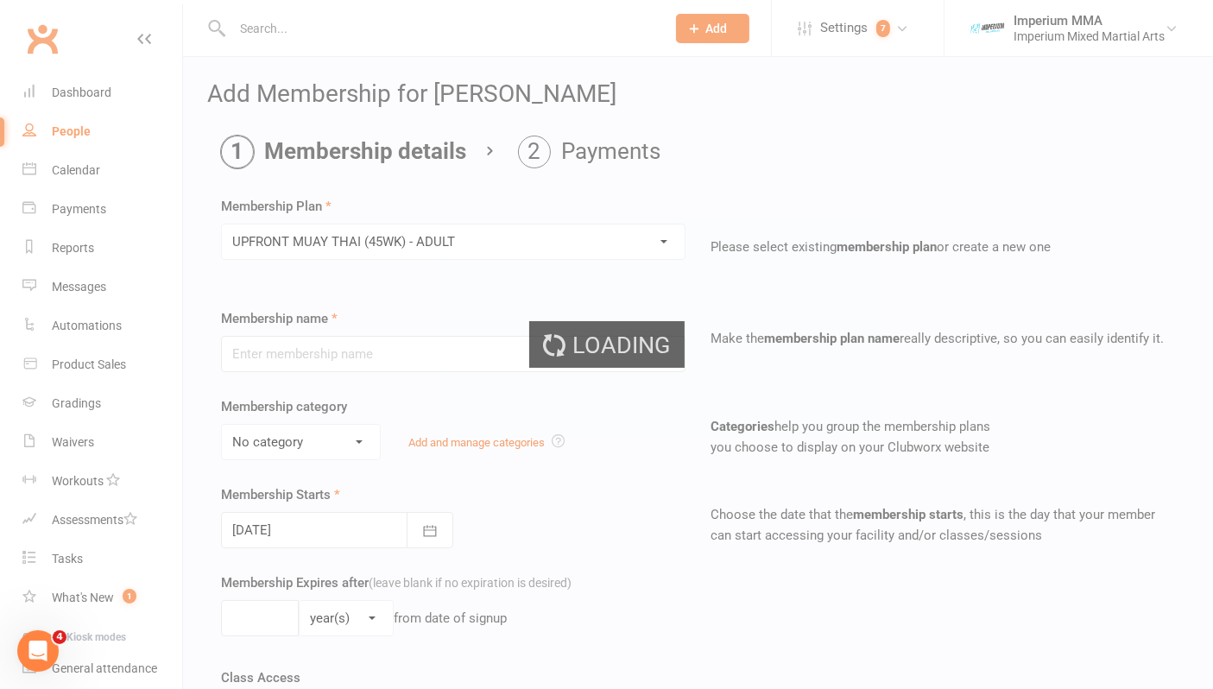
type input "UPFRONT MUAY THAI (45WK) - ADULT"
select select "5"
type input "2"
select select "1"
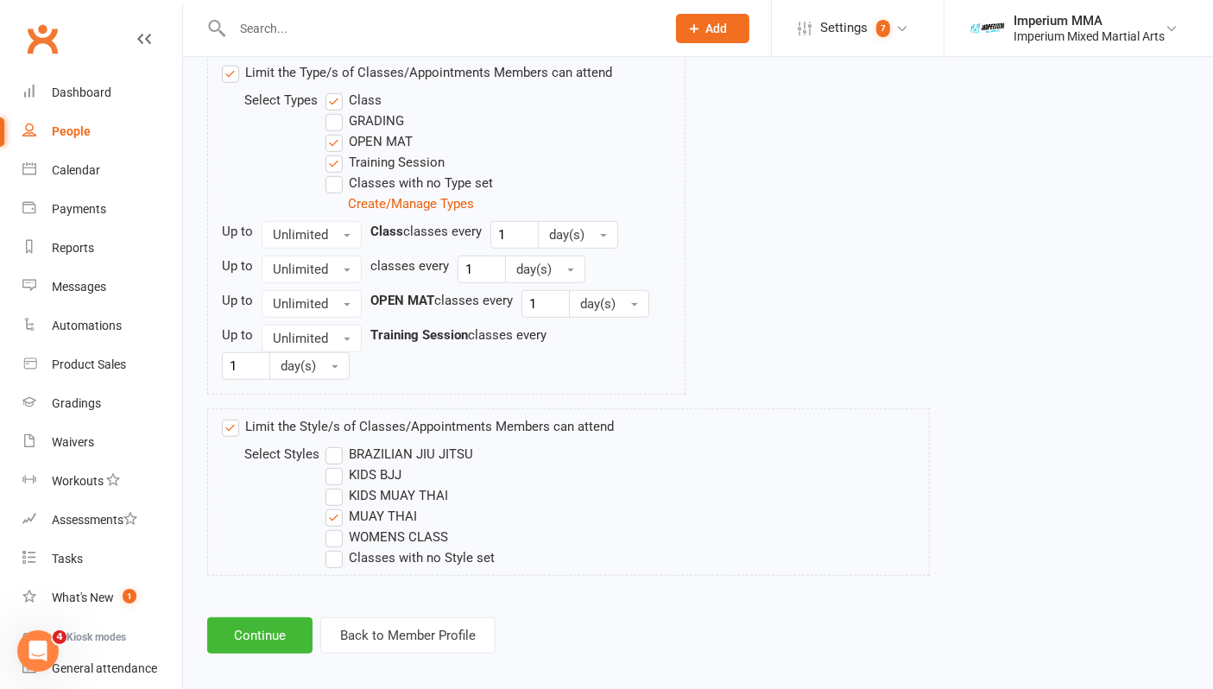
scroll to position [903, 0]
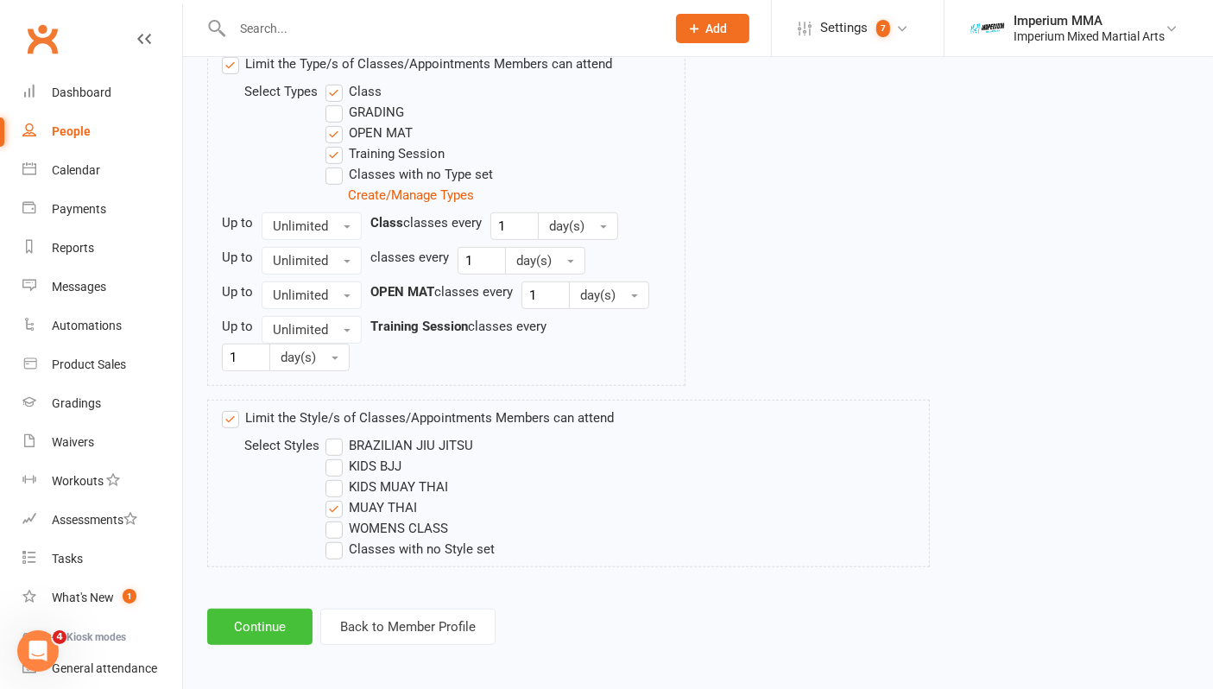
click at [258, 617] on button "Continue" at bounding box center [259, 627] width 105 height 36
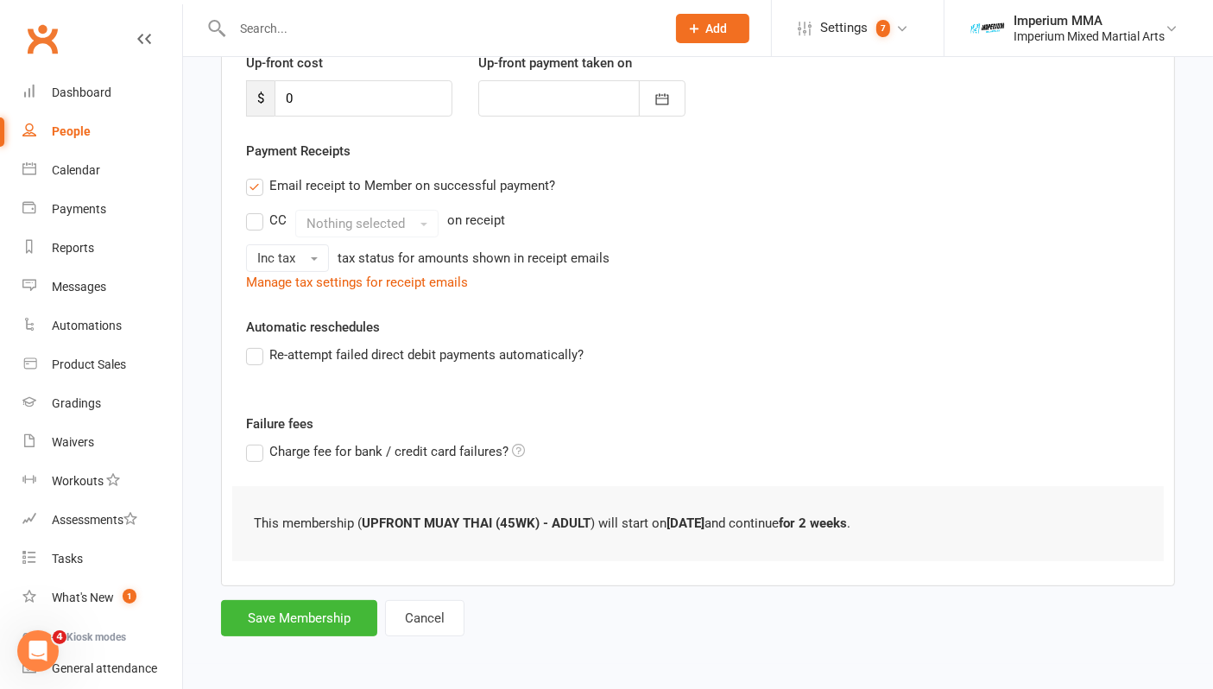
scroll to position [0, 0]
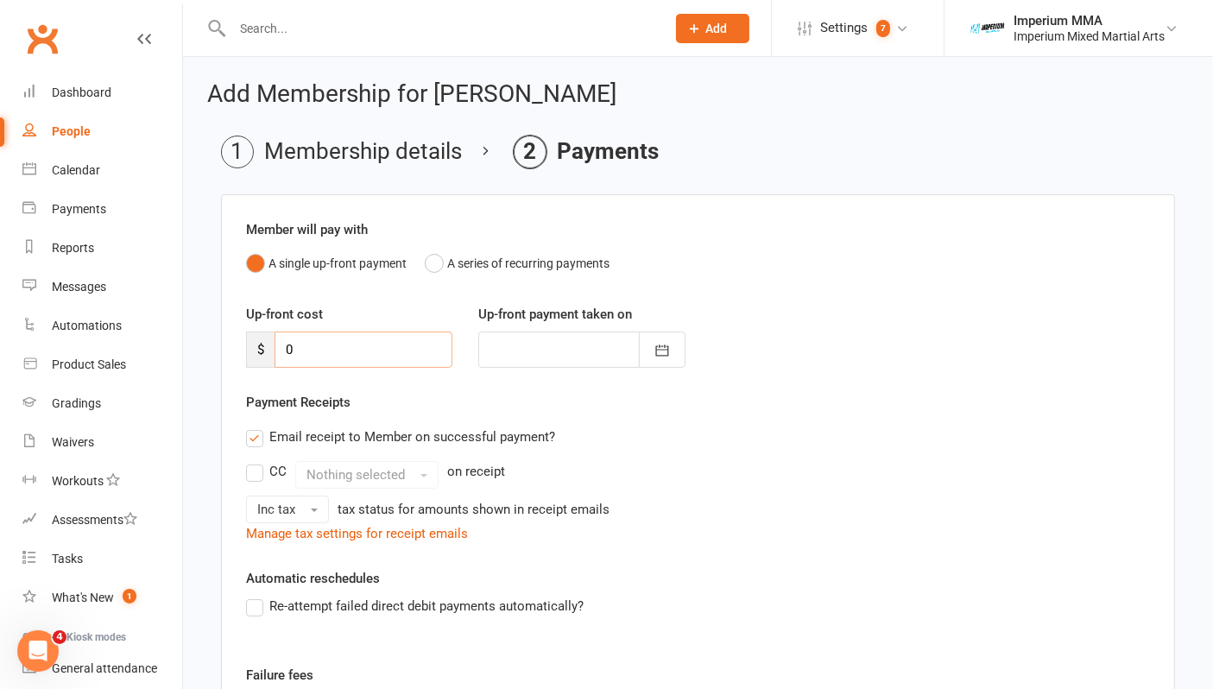
drag, startPoint x: 342, startPoint y: 355, endPoint x: 244, endPoint y: 362, distance: 98.7
click at [226, 369] on div "Member will pay with A single up-front payment A series of recurring payments U…" at bounding box center [698, 515] width 954 height 643
type input "9"
type input "[DATE]"
type input "90"
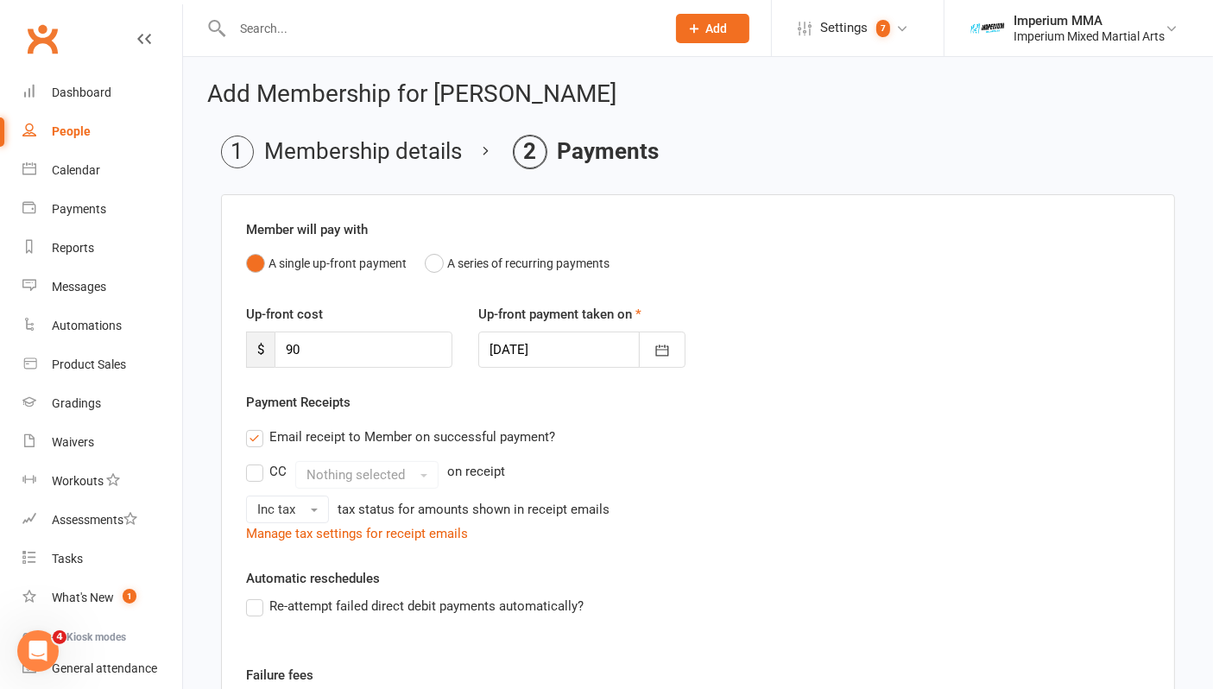
click at [713, 451] on div "Email receipt to Member on successful payment?" at bounding box center [691, 437] width 918 height 35
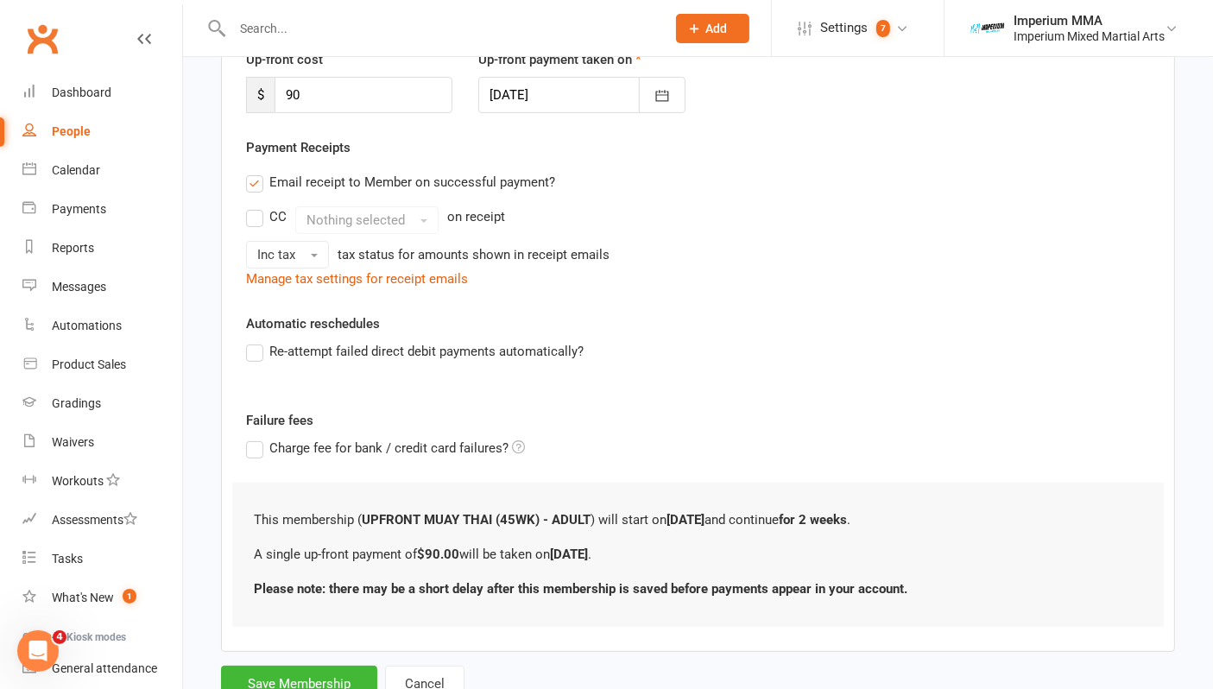
scroll to position [318, 0]
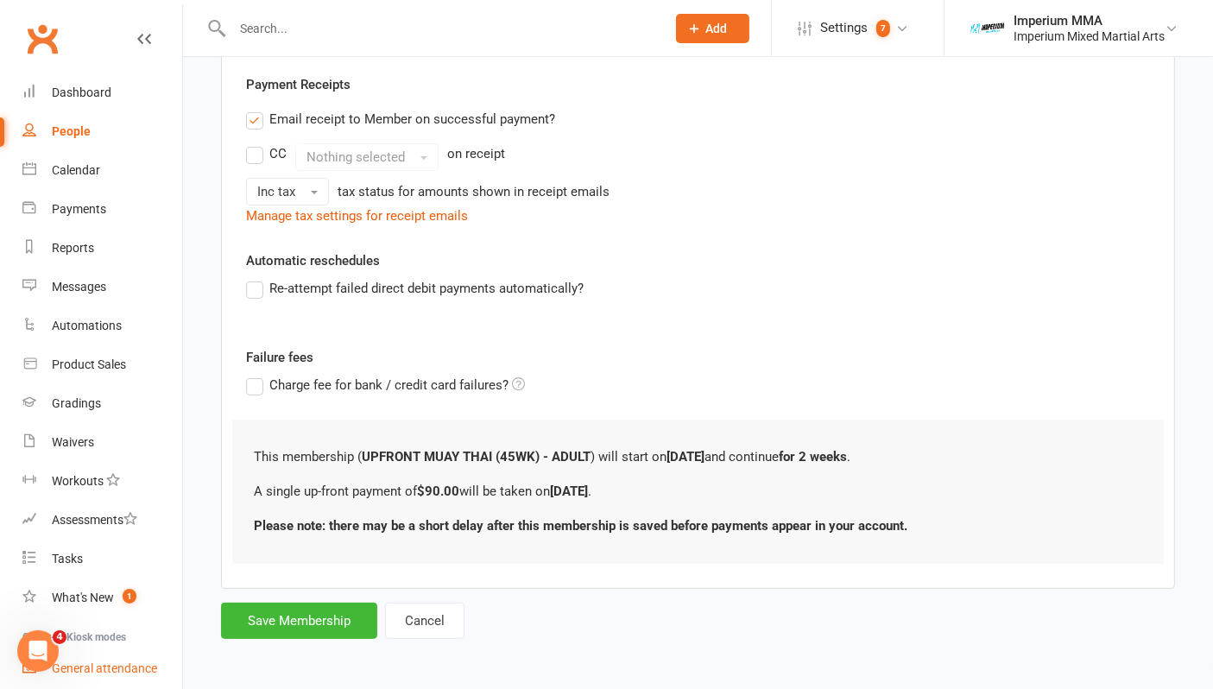
click at [164, 671] on link "General attendance" at bounding box center [102, 668] width 160 height 39
click at [317, 626] on button "Save Membership" at bounding box center [299, 621] width 156 height 36
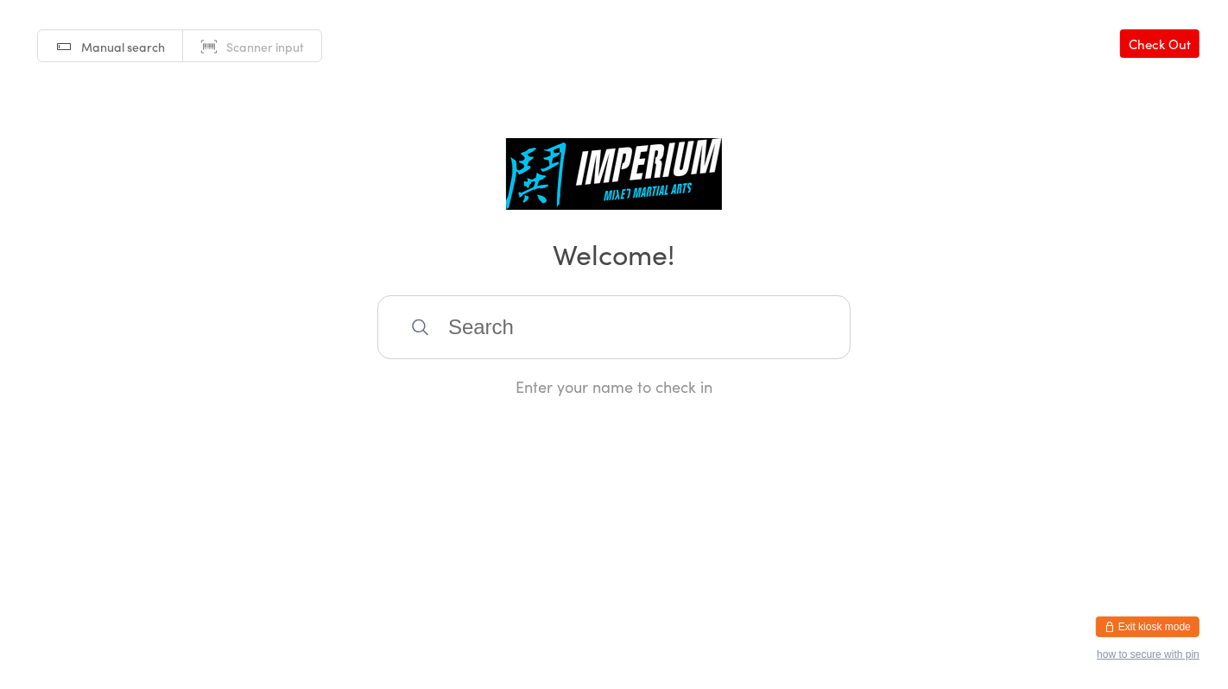
click at [1147, 625] on button "Exit kiosk mode" at bounding box center [1148, 627] width 104 height 21
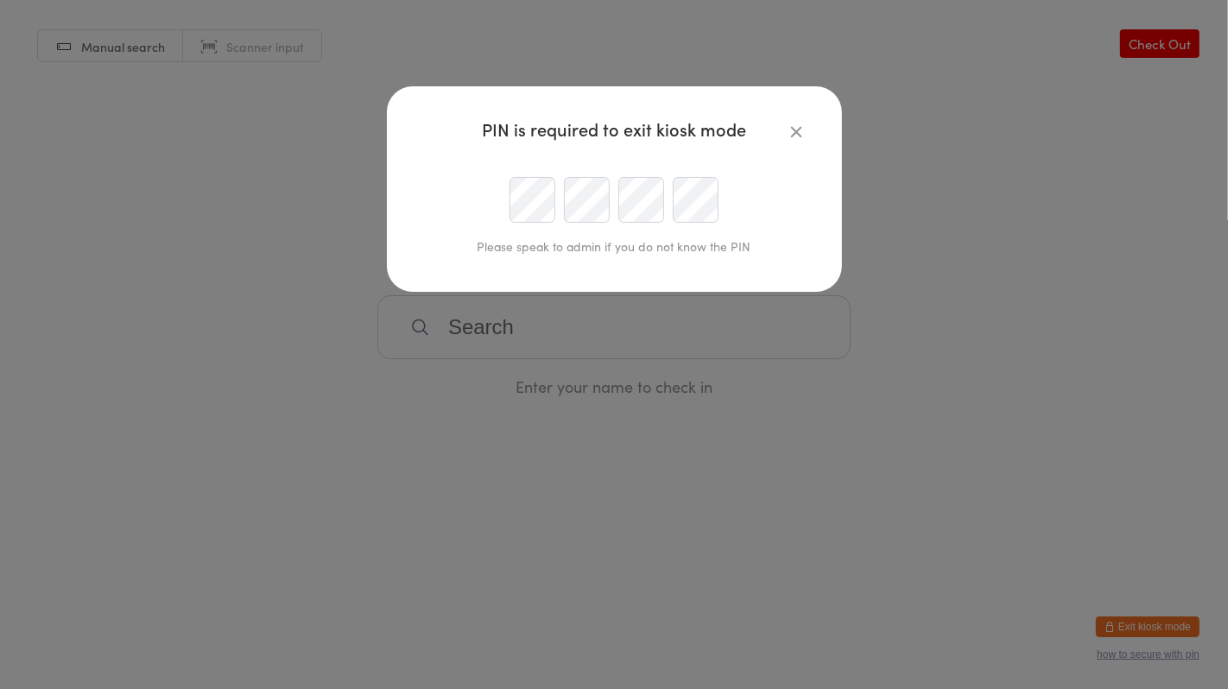
type input "admin@imperiummma.com.au"
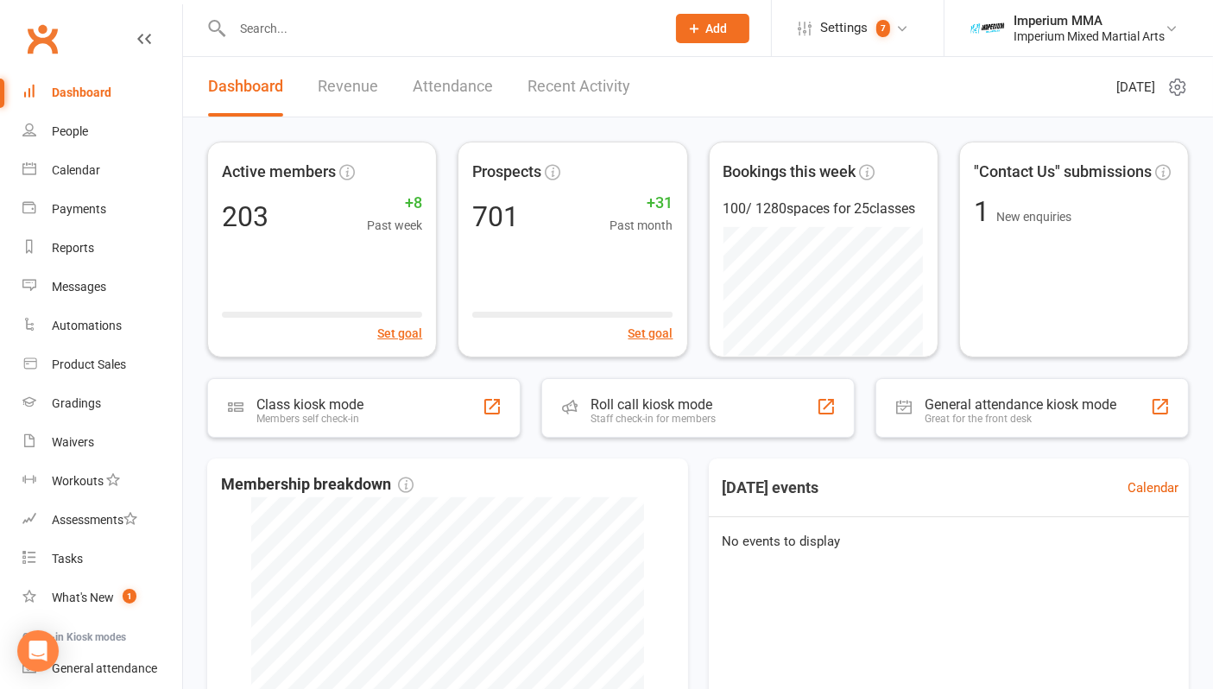
click at [307, 24] on input "text" at bounding box center [440, 28] width 427 height 24
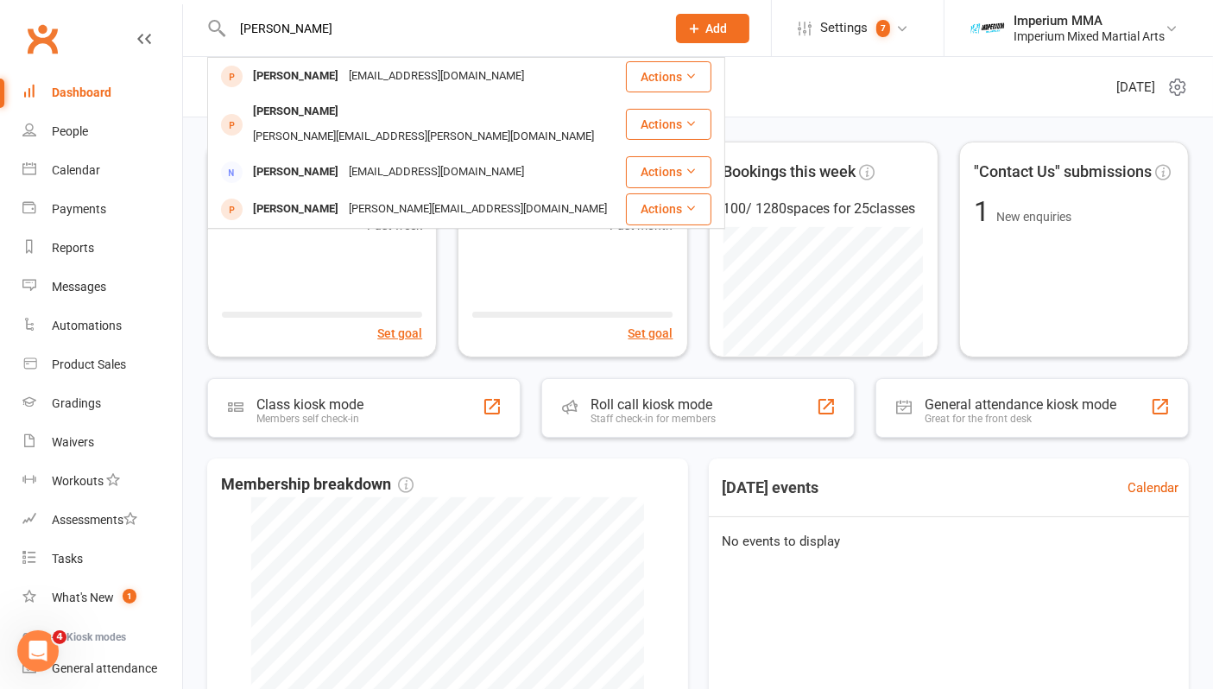
type input "[PERSON_NAME]"
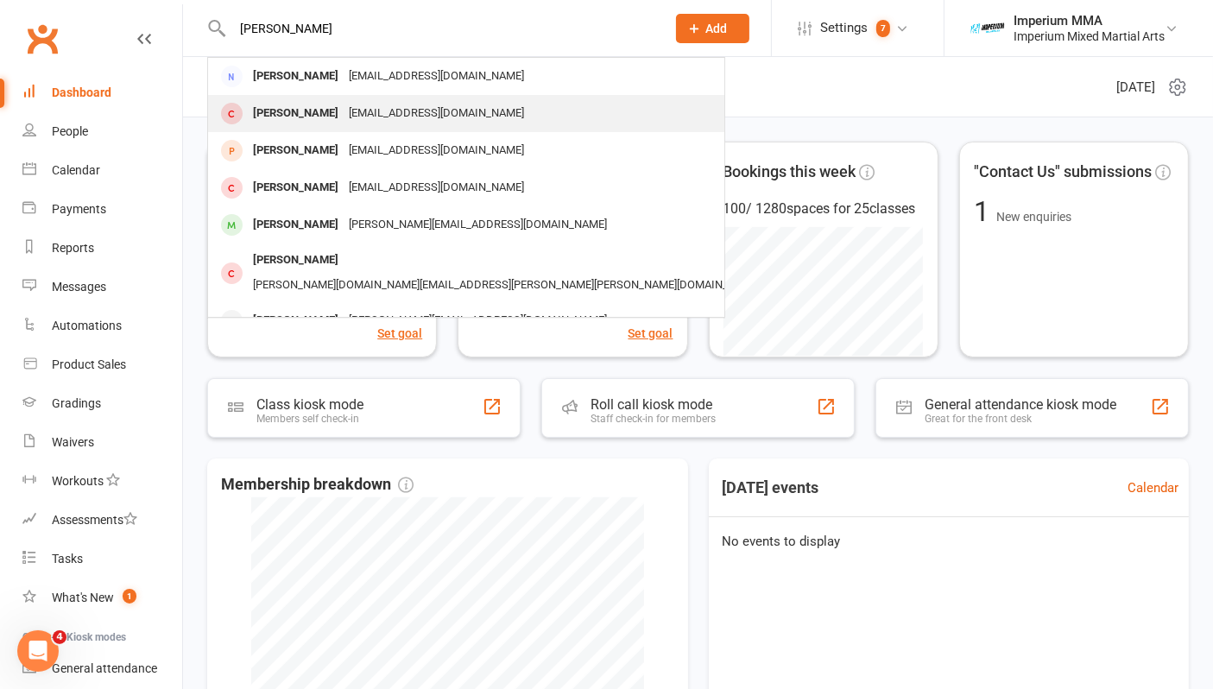
click at [328, 111] on div "DANICA VUKCEVIC" at bounding box center [296, 113] width 96 height 25
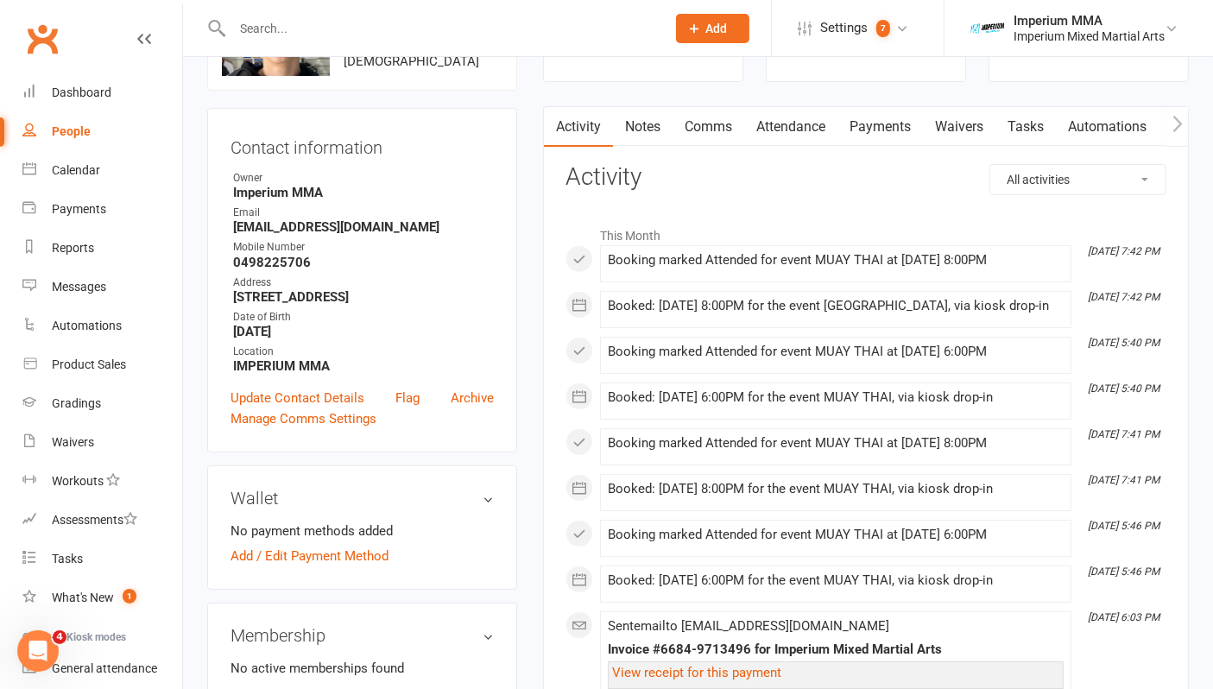
scroll to position [288, 0]
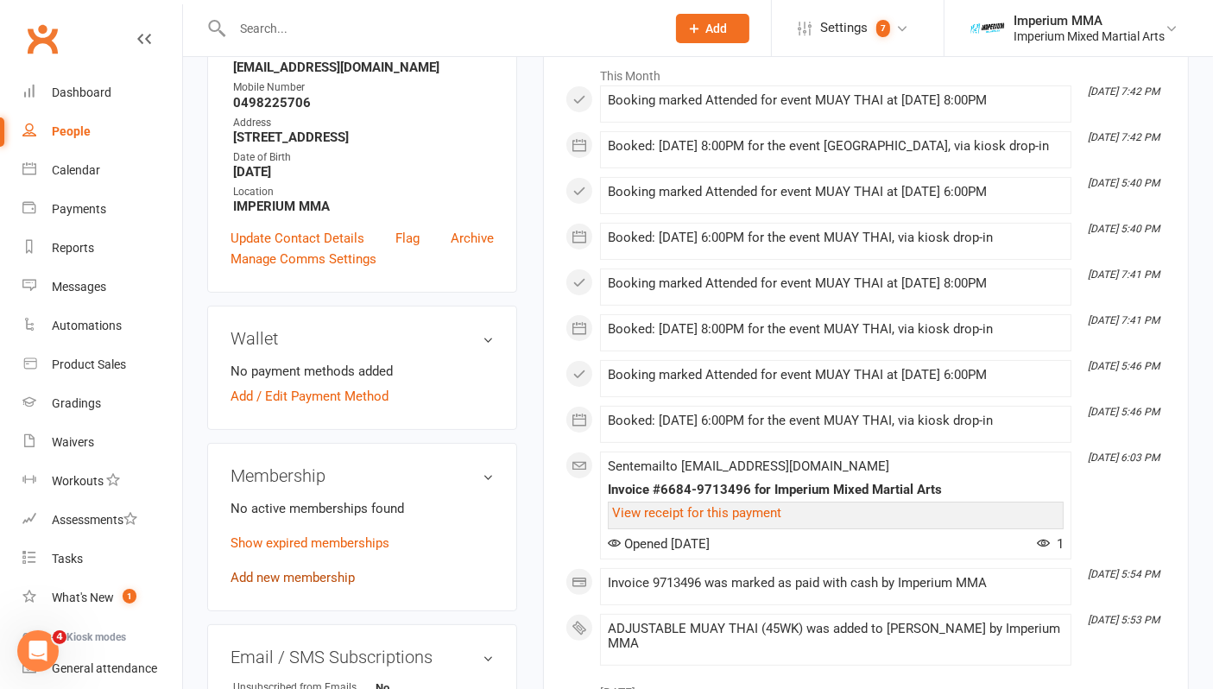
click at [269, 572] on link "Add new membership" at bounding box center [293, 578] width 124 height 16
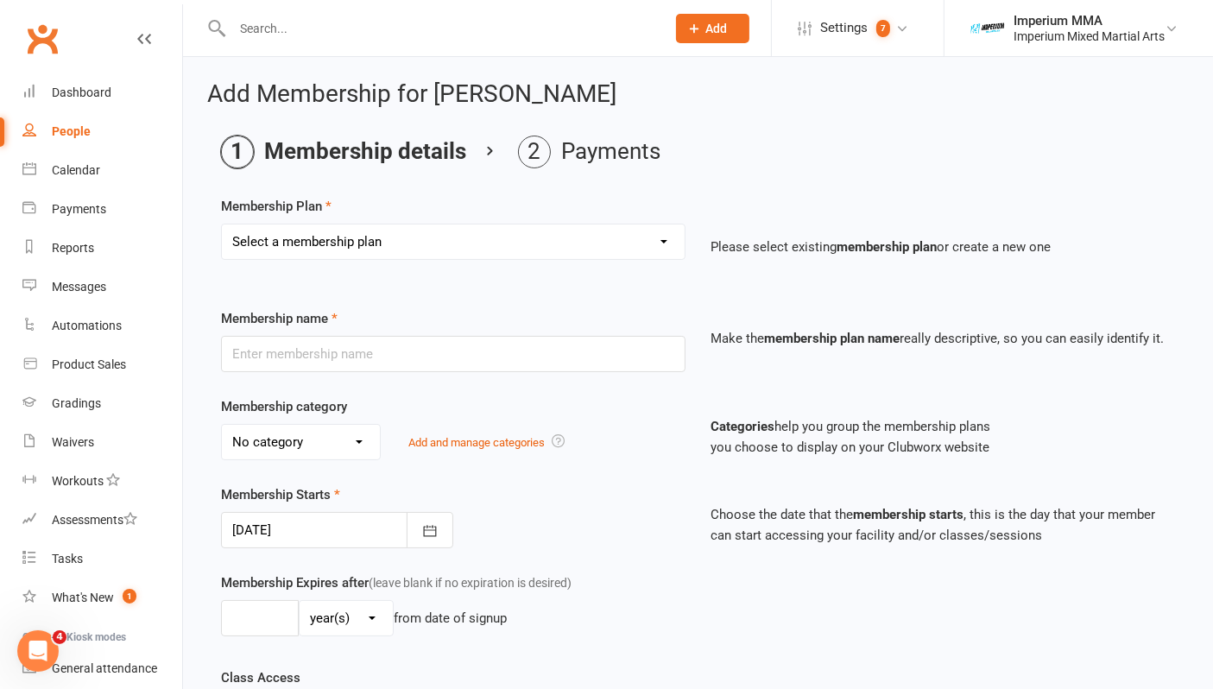
click at [428, 253] on select "Select a membership plan Create new Membership Plan ONE VISIT PASS KIDS 10 PACK…" at bounding box center [453, 242] width 463 height 35
select select "14"
click at [222, 225] on select "Select a membership plan Create new Membership Plan ONE VISIT PASS KIDS 10 PACK…" at bounding box center [453, 242] width 463 height 35
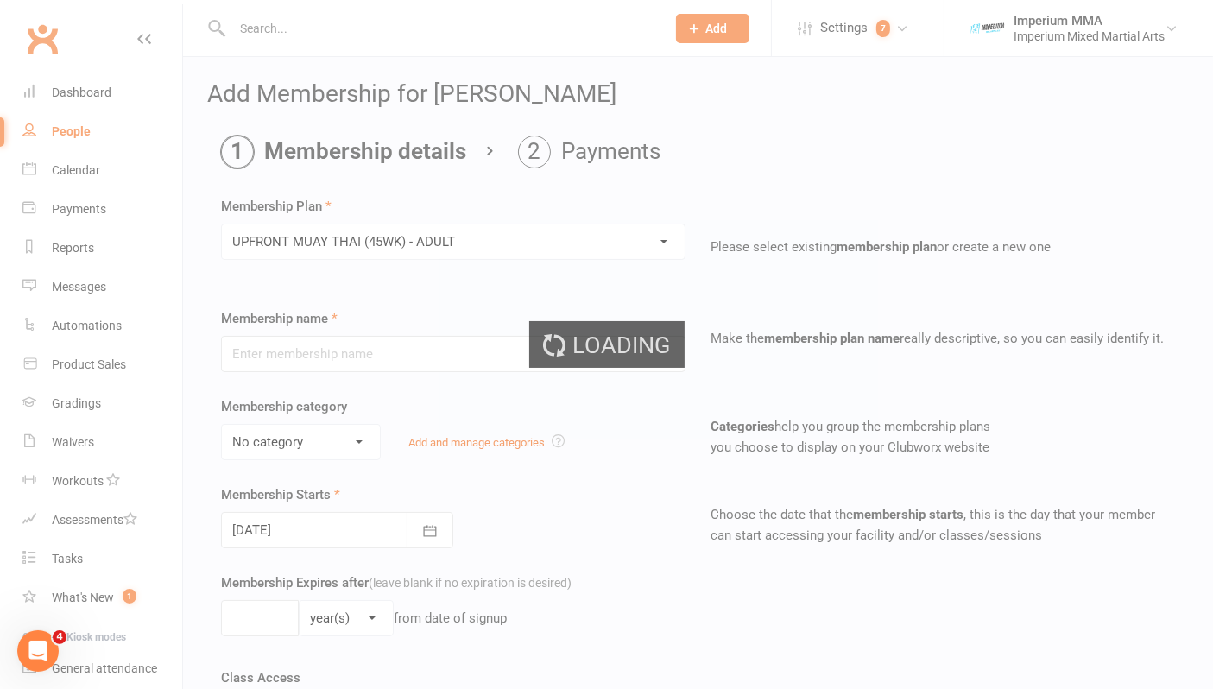
type input "UPFRONT MUAY THAI (45WK) - ADULT"
select select "5"
type input "2"
select select "1"
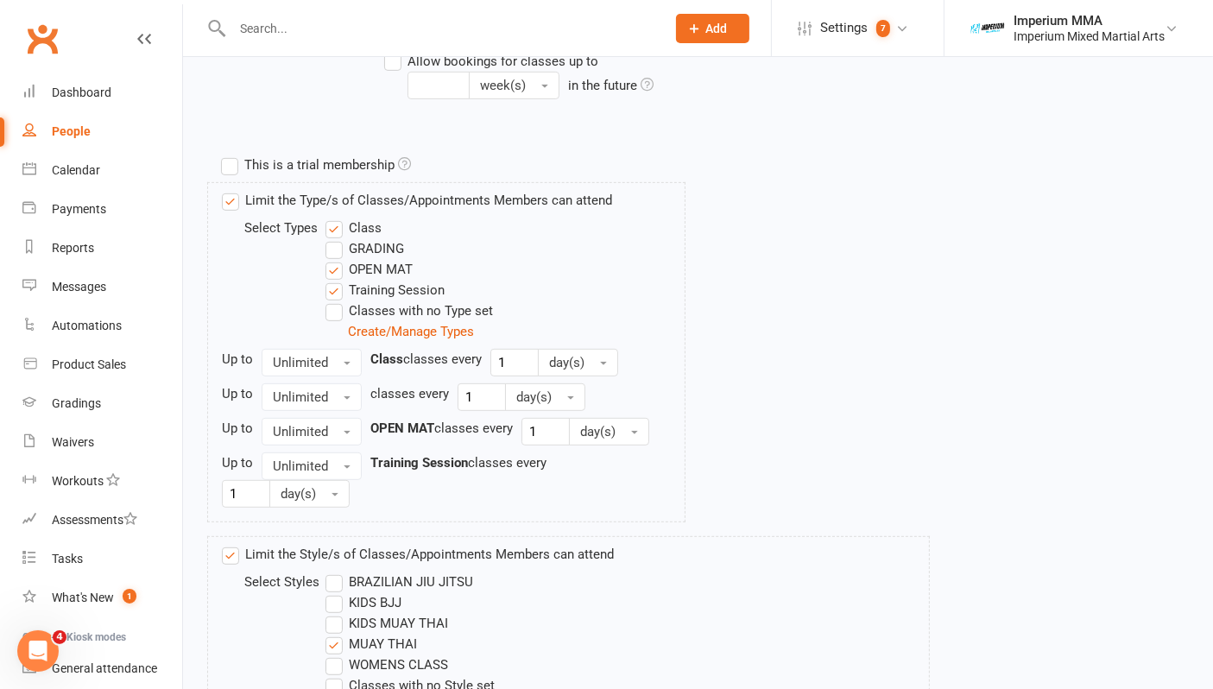
scroll to position [903, 0]
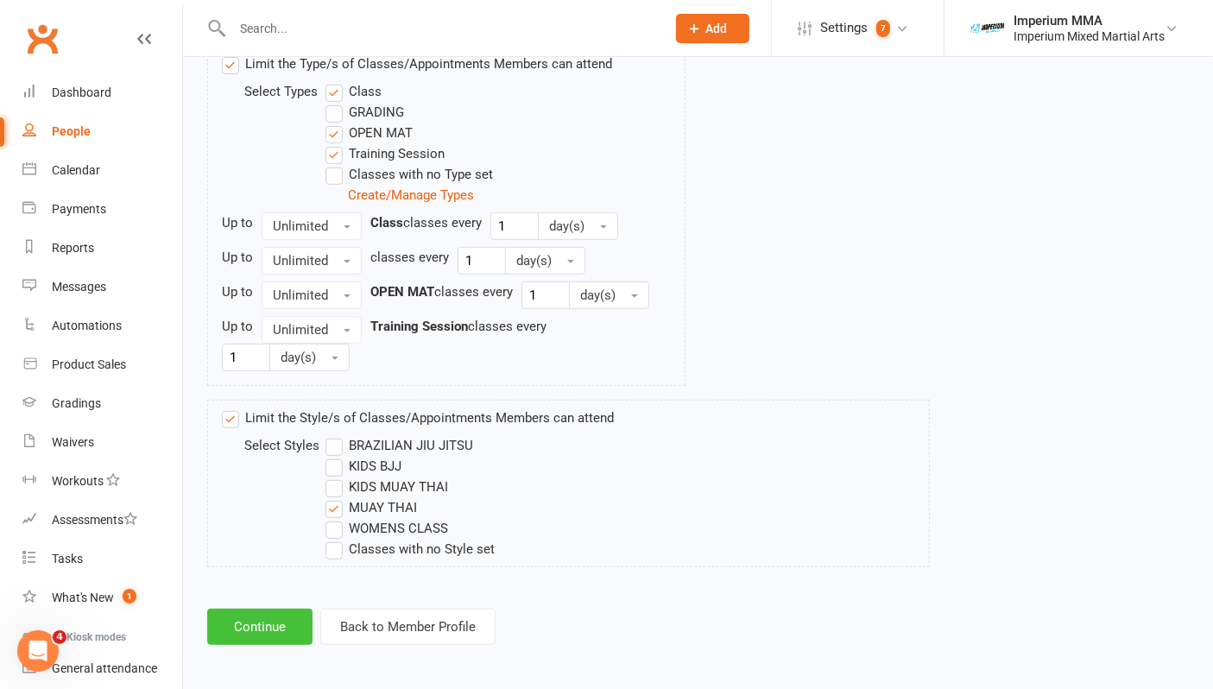
click at [256, 626] on button "Continue" at bounding box center [259, 627] width 105 height 36
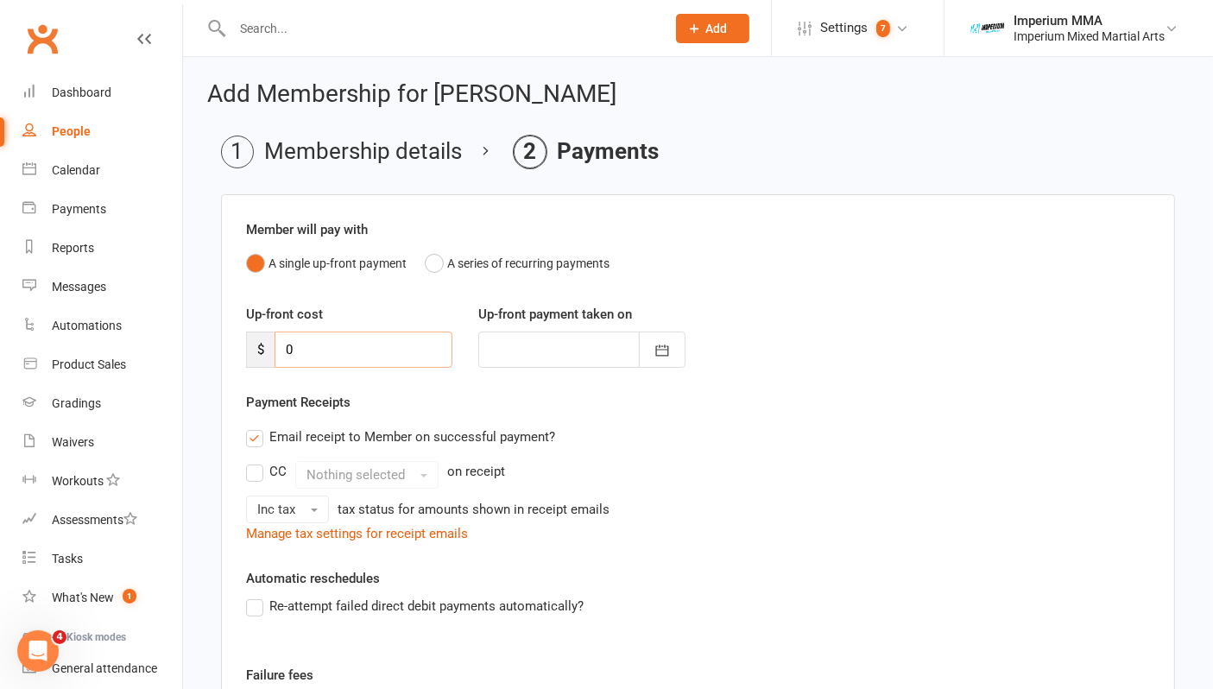
drag, startPoint x: 345, startPoint y: 352, endPoint x: 204, endPoint y: 376, distance: 142.7
click at [204, 376] on div "Add Membership for DANICA VUKCEVIC Membership details Payments Member will pay …" at bounding box center [698, 486] width 1030 height 858
type input "9"
type input "16 Sep 2025"
type input "90"
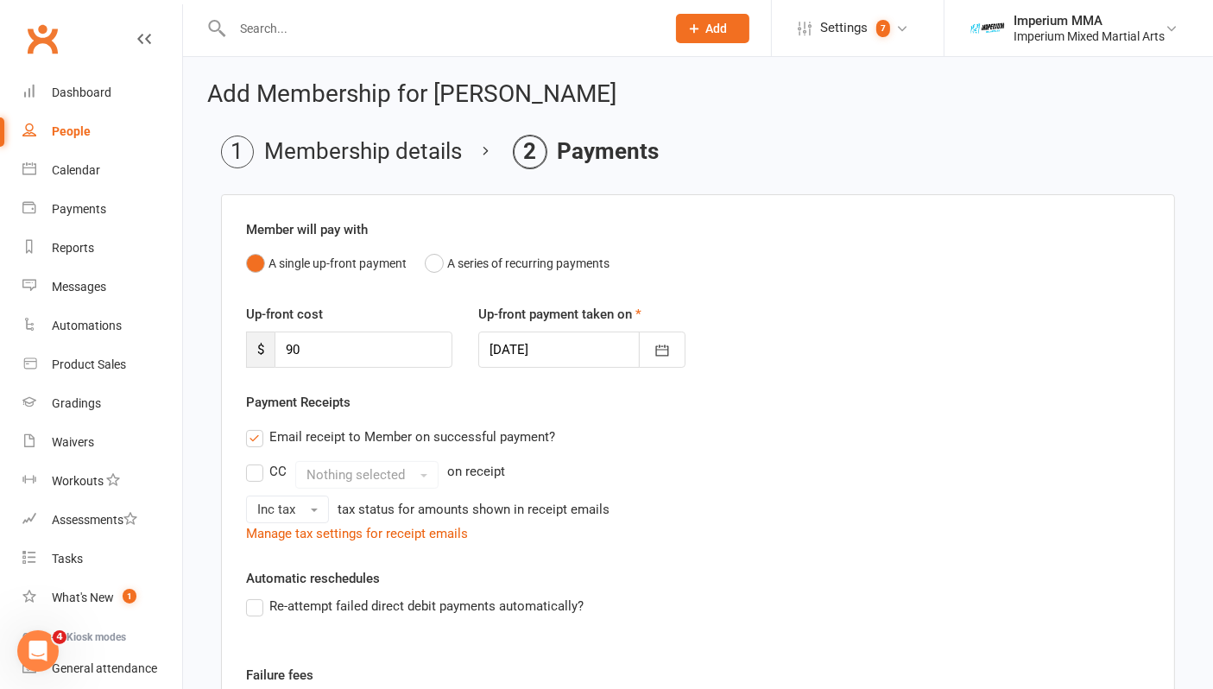
click at [761, 470] on div "CC Nothing selected on receipt" at bounding box center [698, 475] width 904 height 28
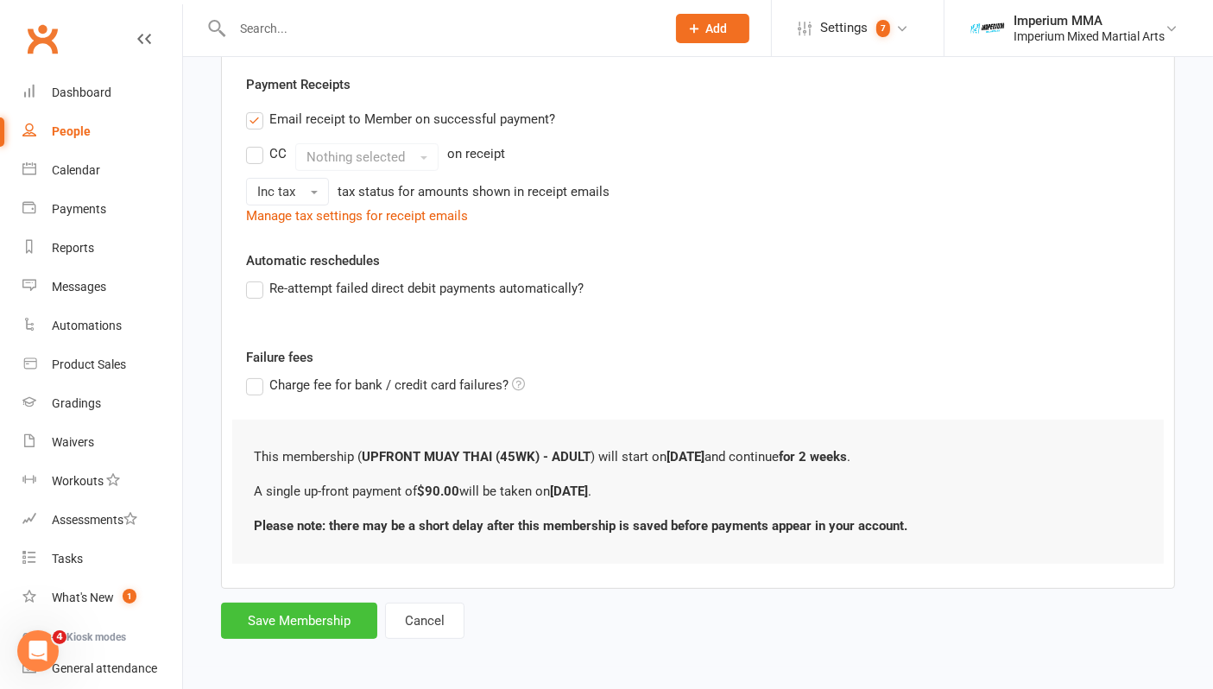
drag, startPoint x: 244, startPoint y: 613, endPoint x: 253, endPoint y: 611, distance: 8.8
click at [246, 613] on button "Save Membership" at bounding box center [299, 621] width 156 height 36
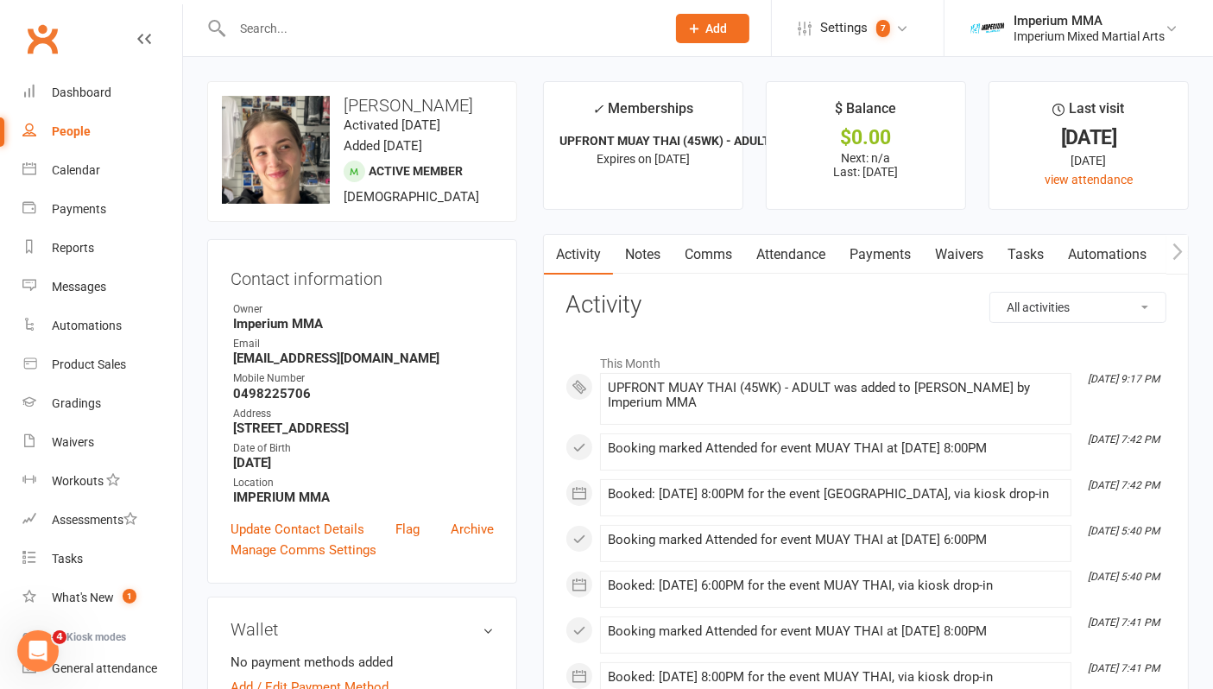
click at [876, 251] on link "Payments" at bounding box center [880, 255] width 85 height 40
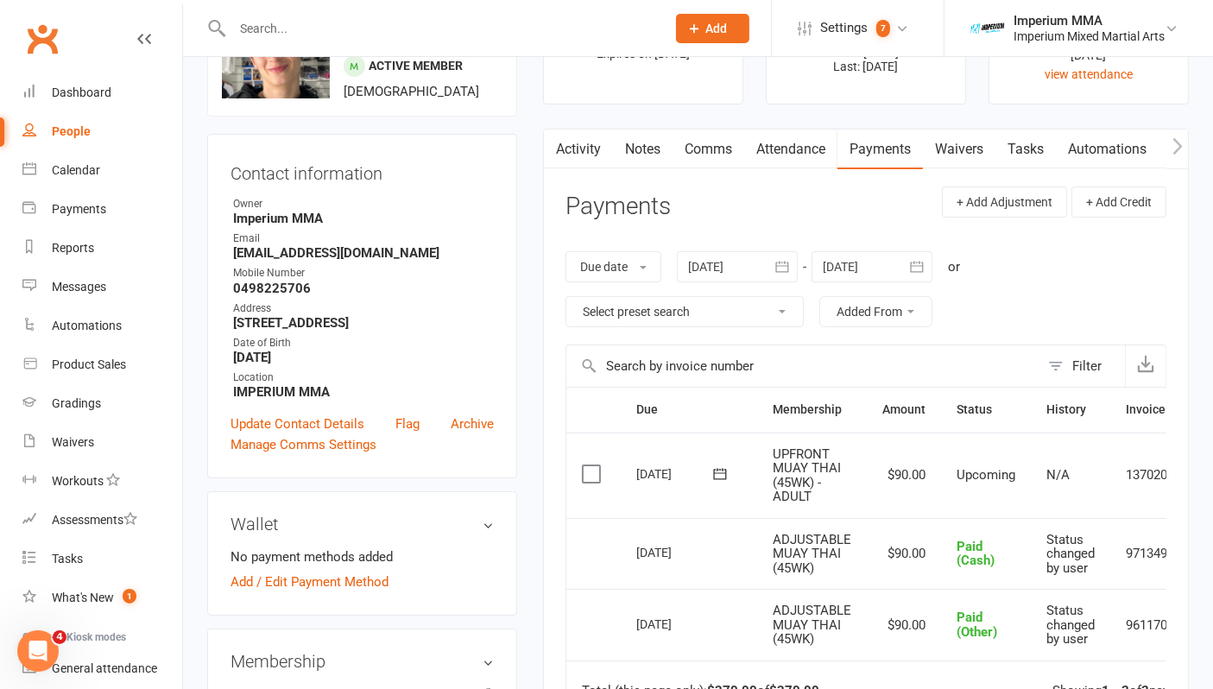
scroll to position [479, 0]
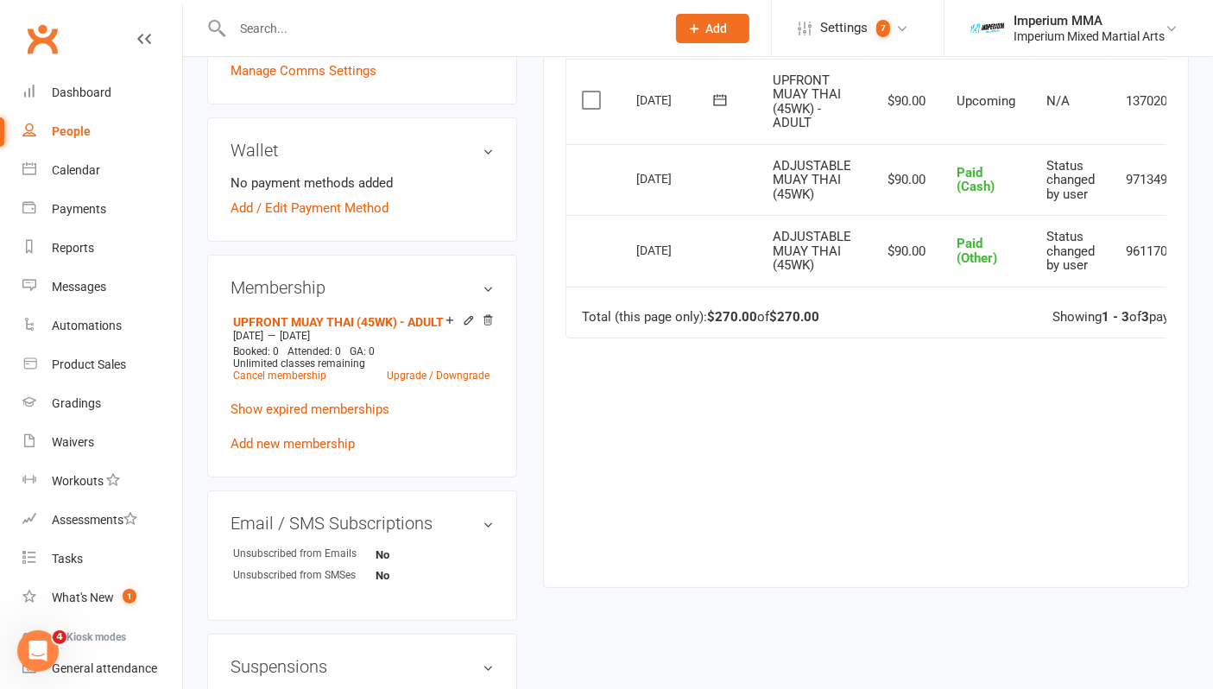
click at [838, 560] on div "Due Contact Membership Amount Status History Invoice # Select this [DATE] [PERS…" at bounding box center [866, 287] width 601 height 548
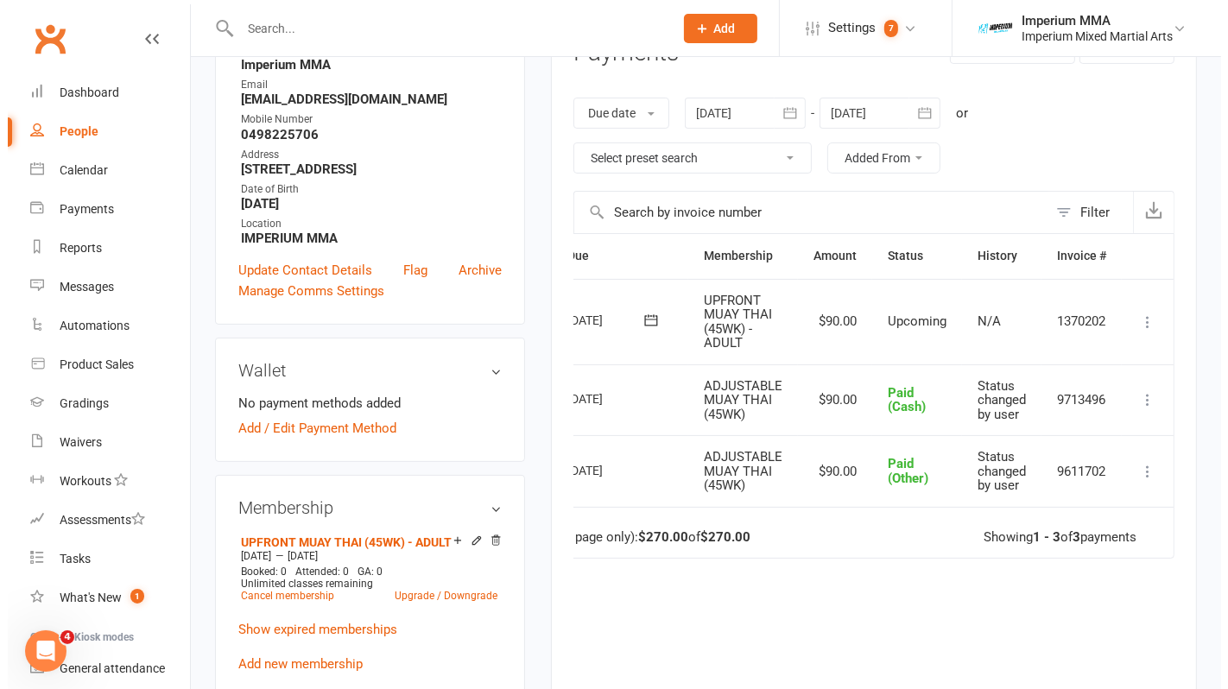
scroll to position [192, 0]
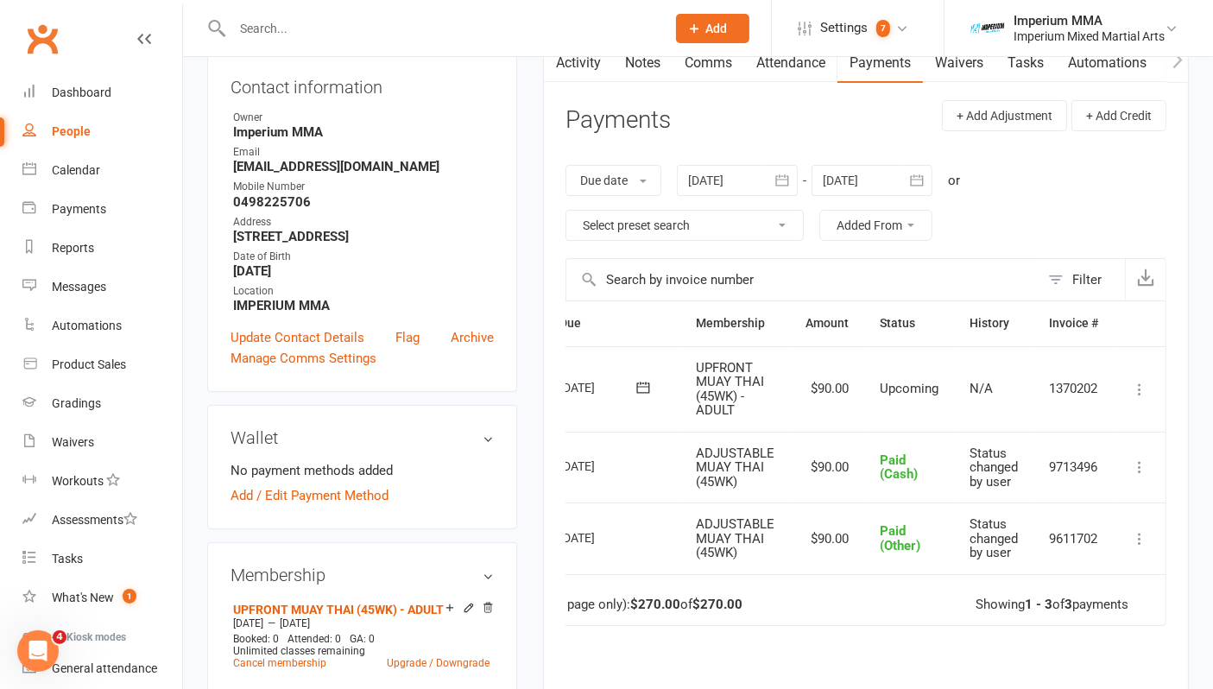
click at [1138, 390] on icon at bounding box center [1139, 389] width 17 height 17
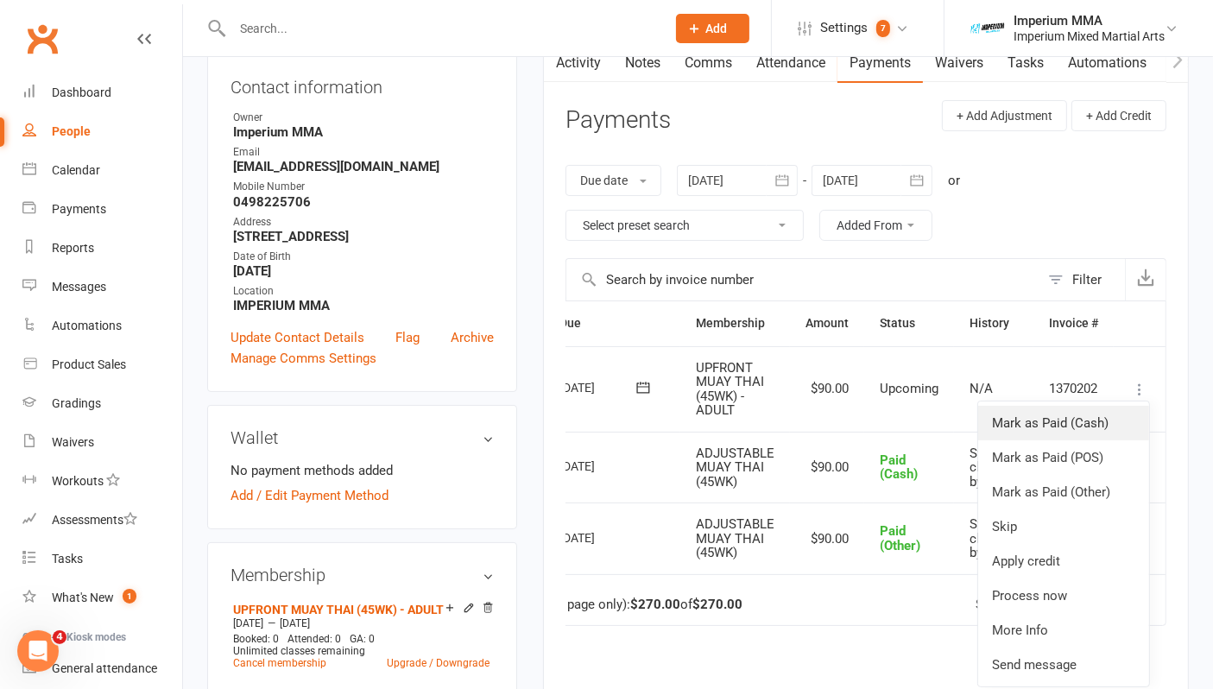
click at [1046, 414] on link "Mark as Paid (Cash)" at bounding box center [1063, 423] width 171 height 35
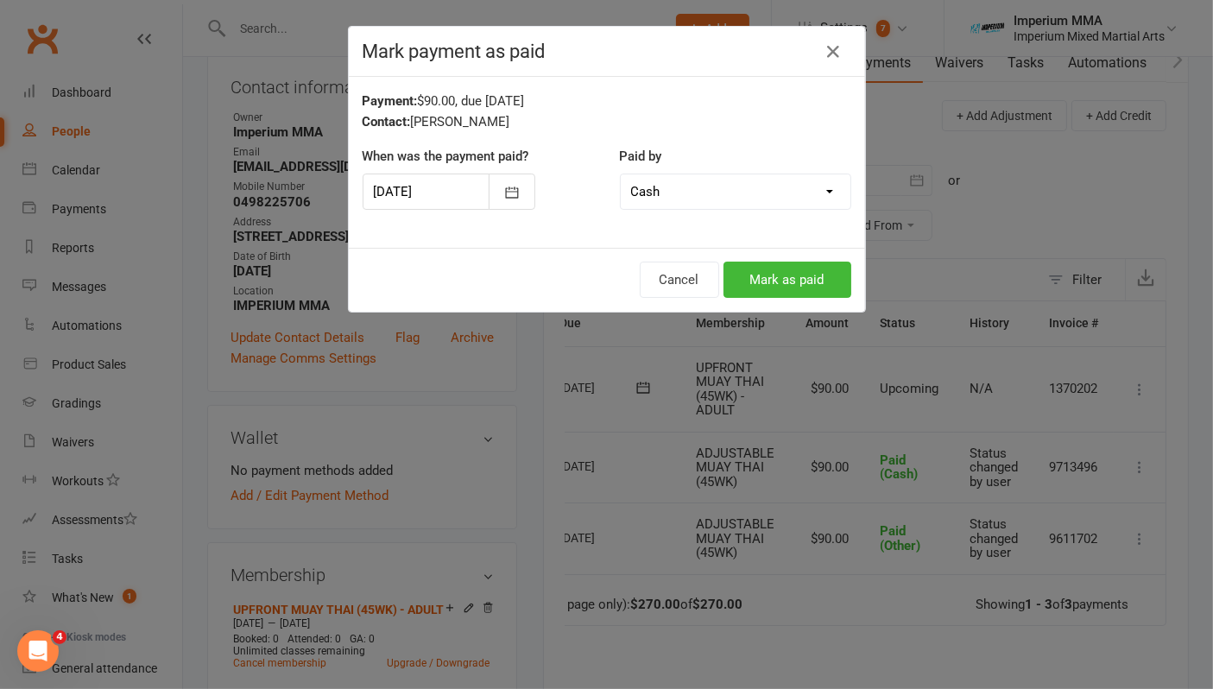
scroll to position [0, 67]
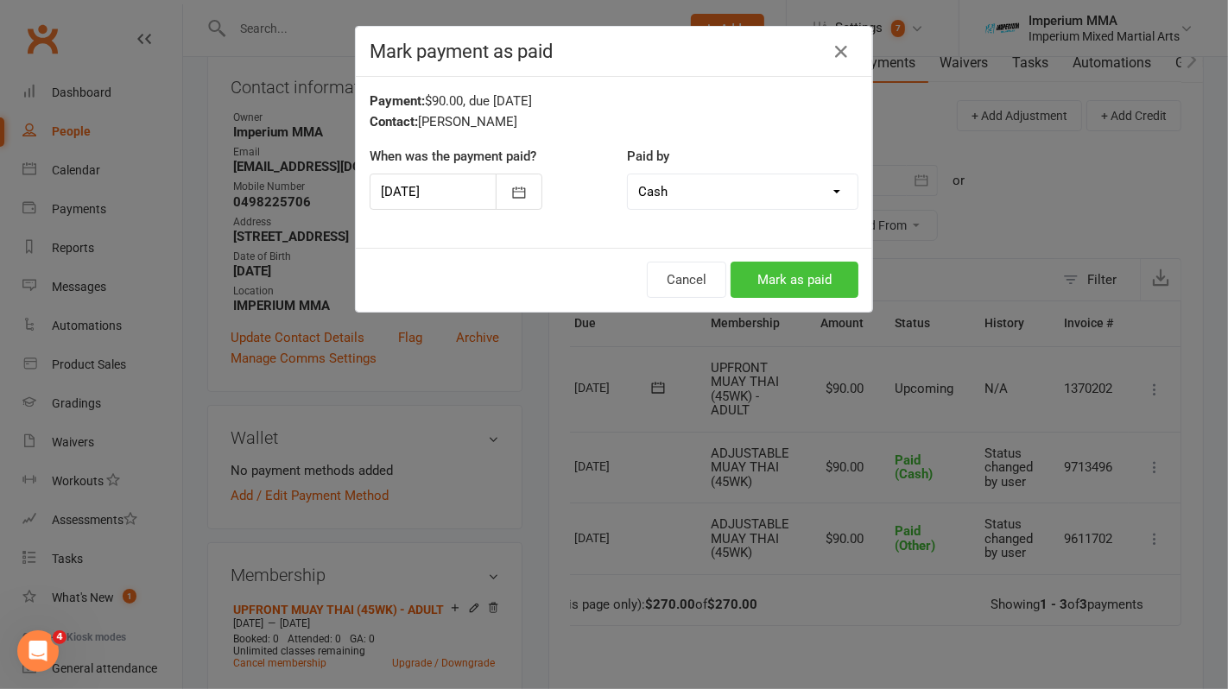
click at [807, 288] on button "Mark as paid" at bounding box center [795, 280] width 128 height 36
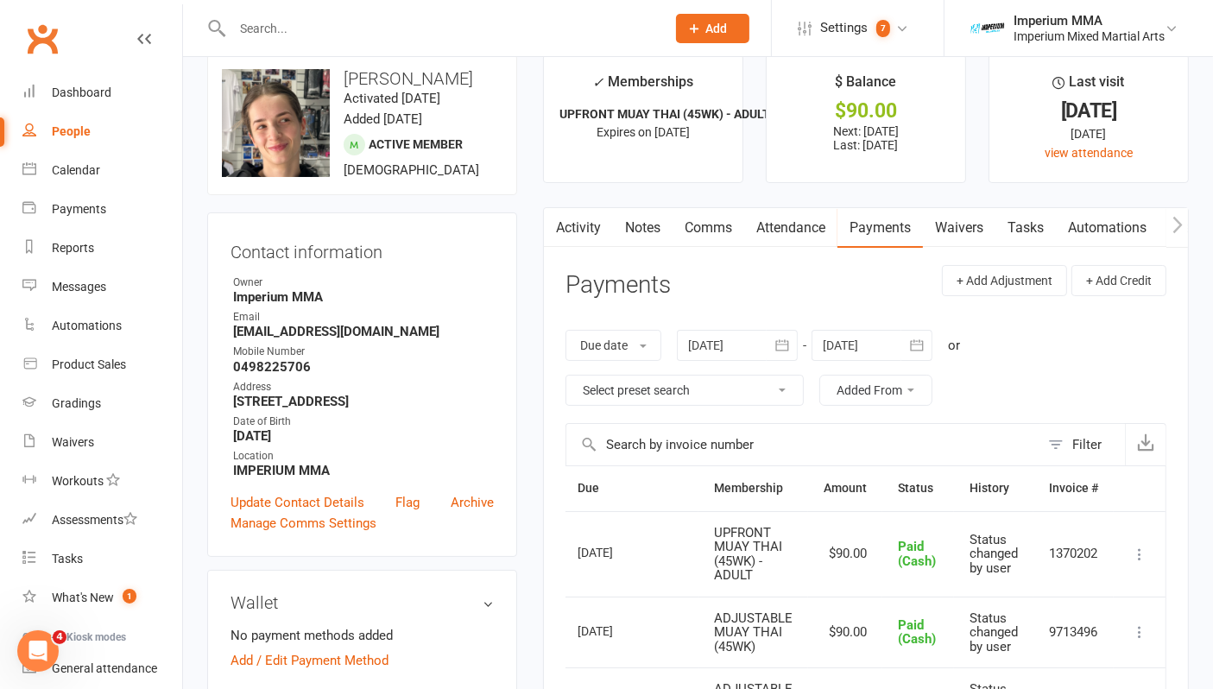
scroll to position [0, 0]
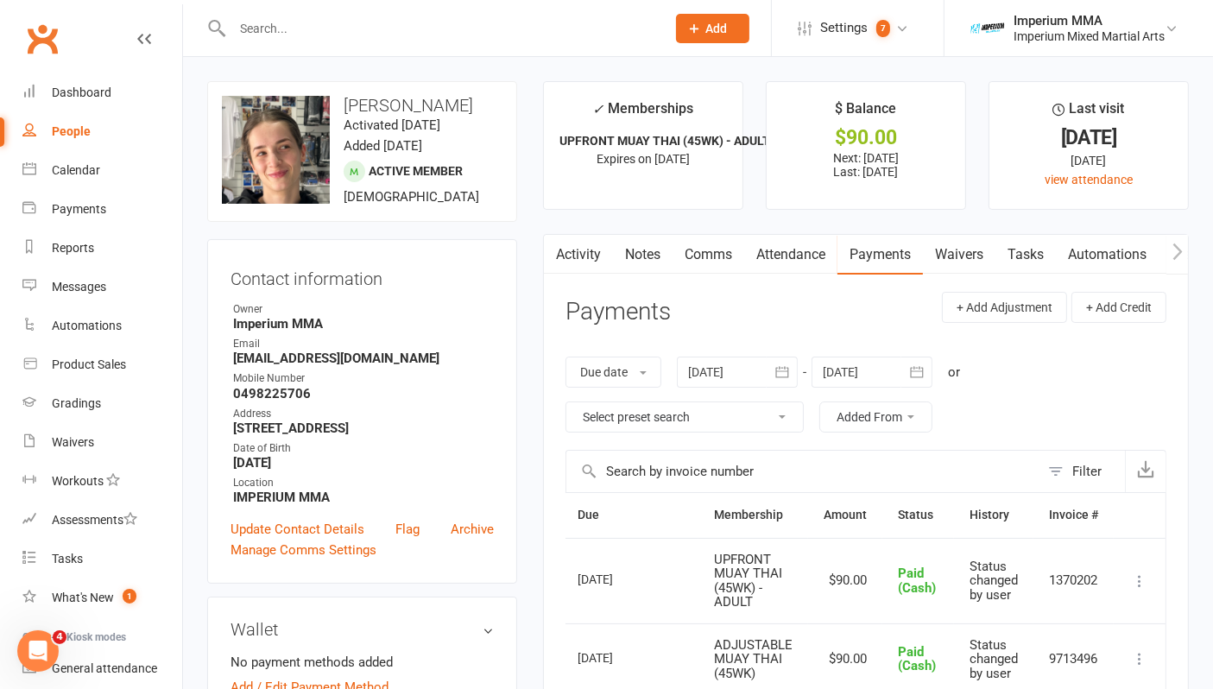
click at [358, 29] on input "text" at bounding box center [440, 28] width 427 height 24
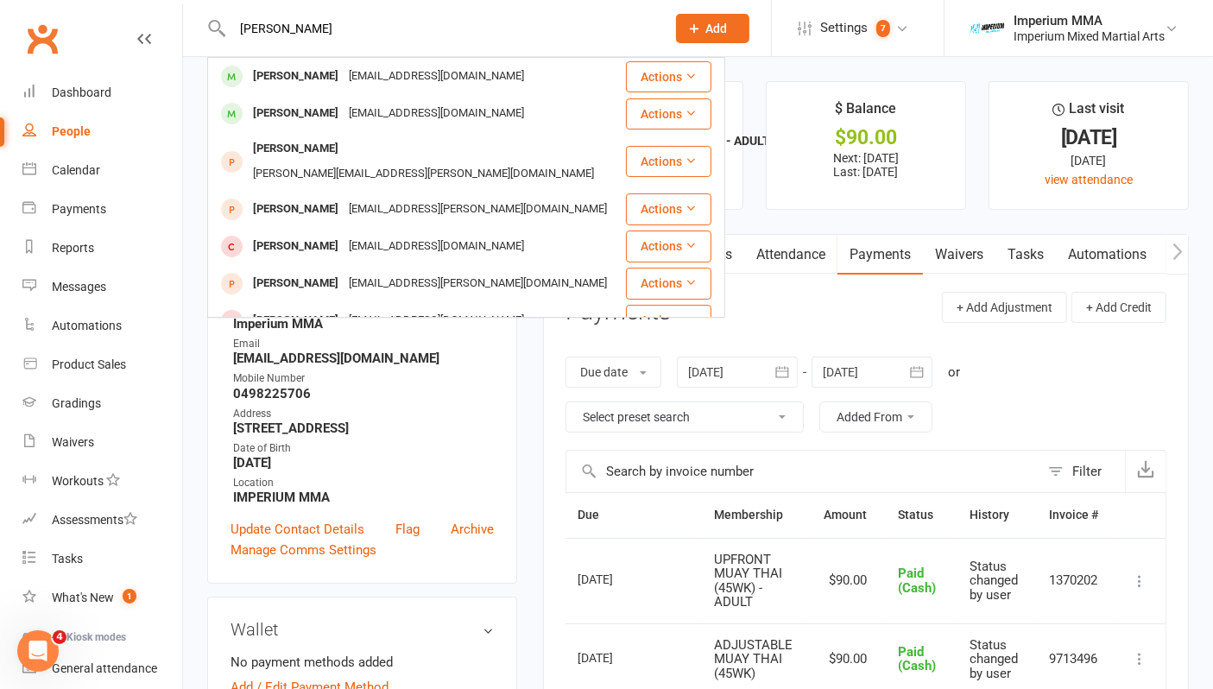
type input "[PERSON_NAME]"
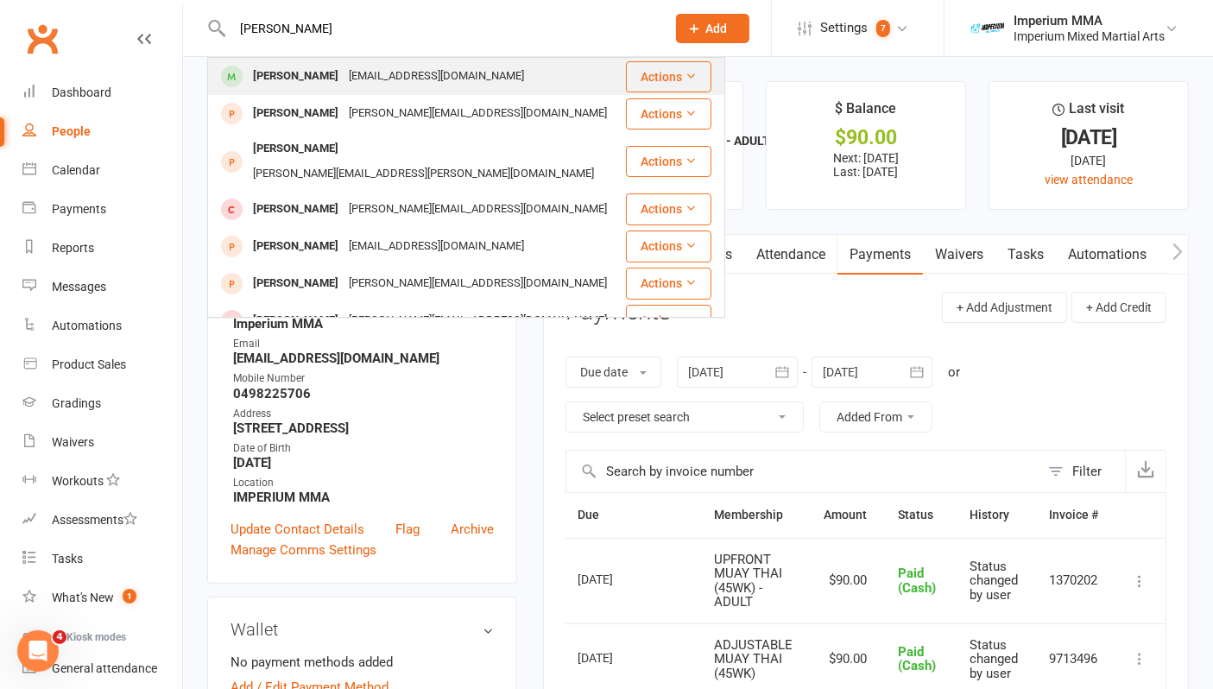
click at [344, 84] on div "[EMAIL_ADDRESS][DOMAIN_NAME]" at bounding box center [437, 76] width 186 height 25
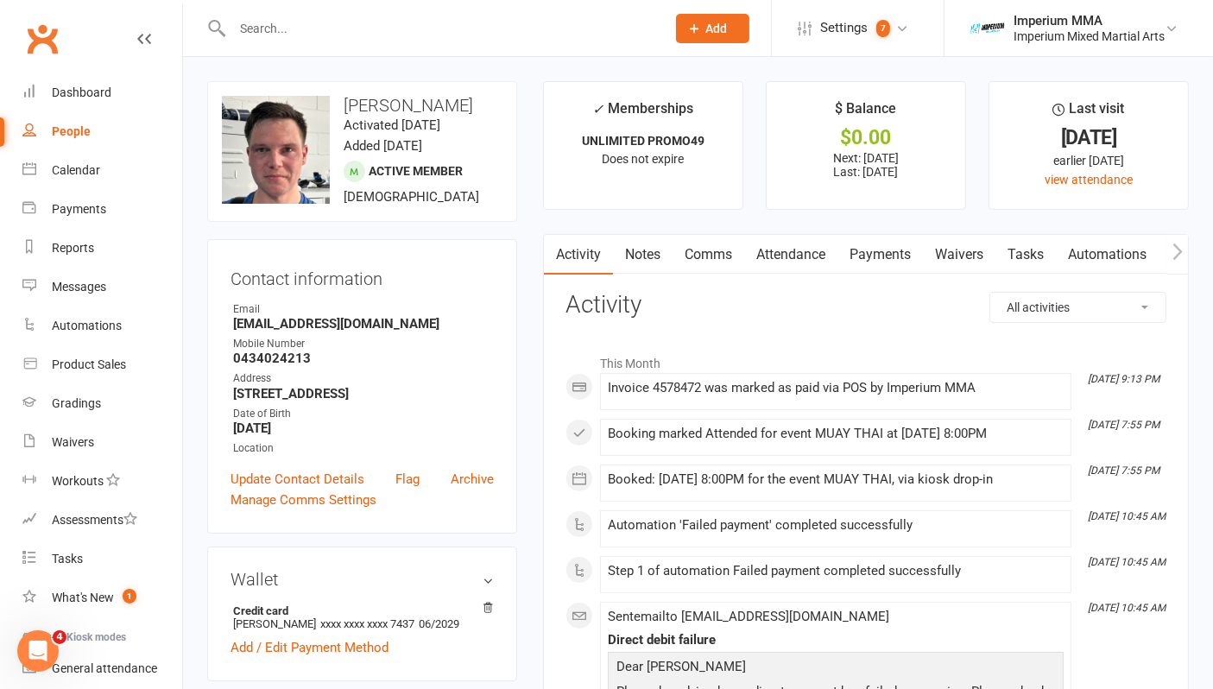
click at [883, 251] on link "Payments" at bounding box center [880, 255] width 85 height 40
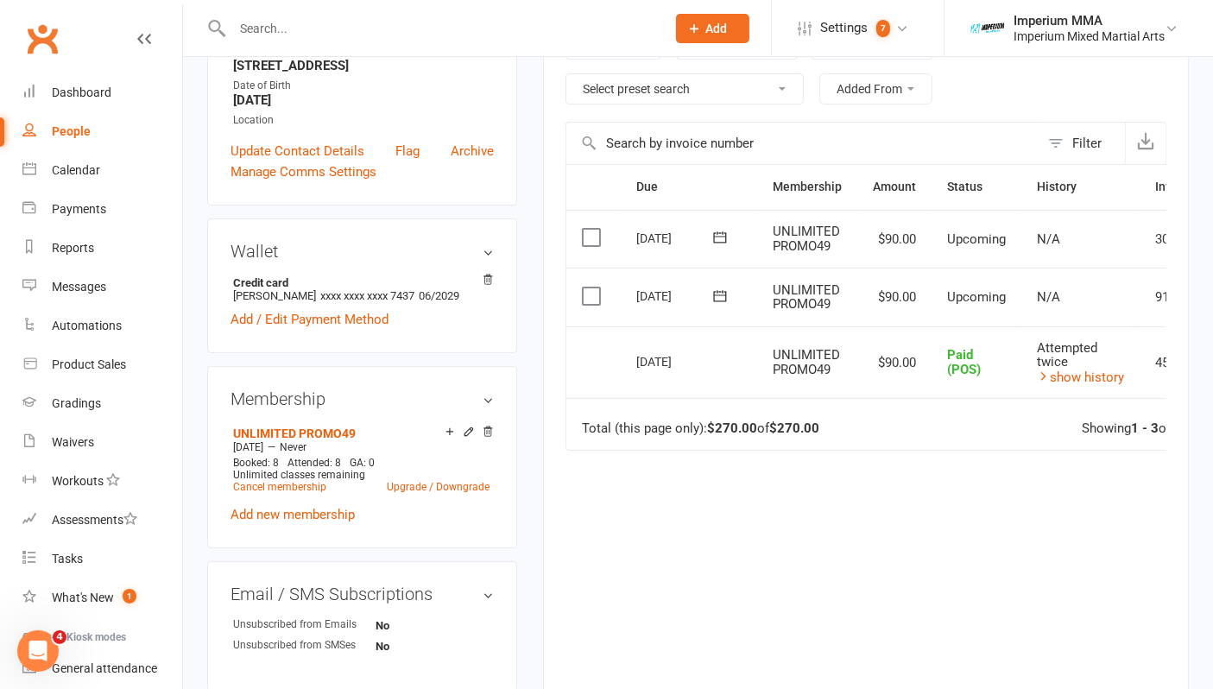
scroll to position [288, 0]
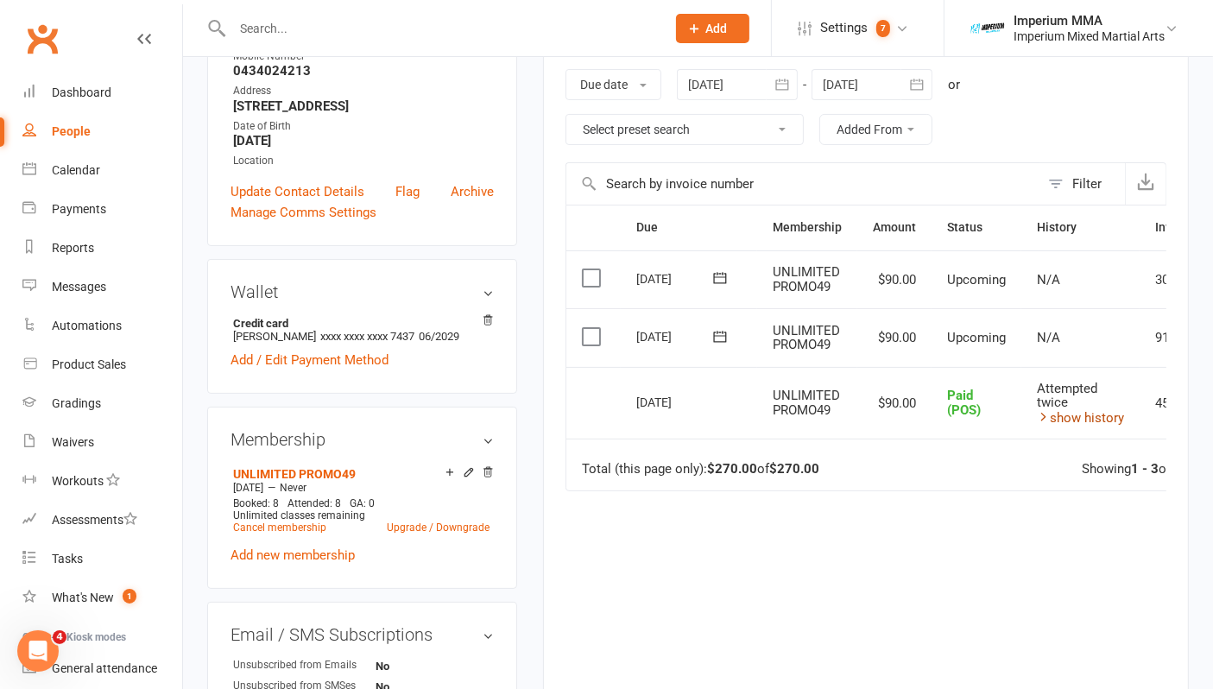
click at [1062, 410] on link "show history" at bounding box center [1080, 418] width 87 height 16
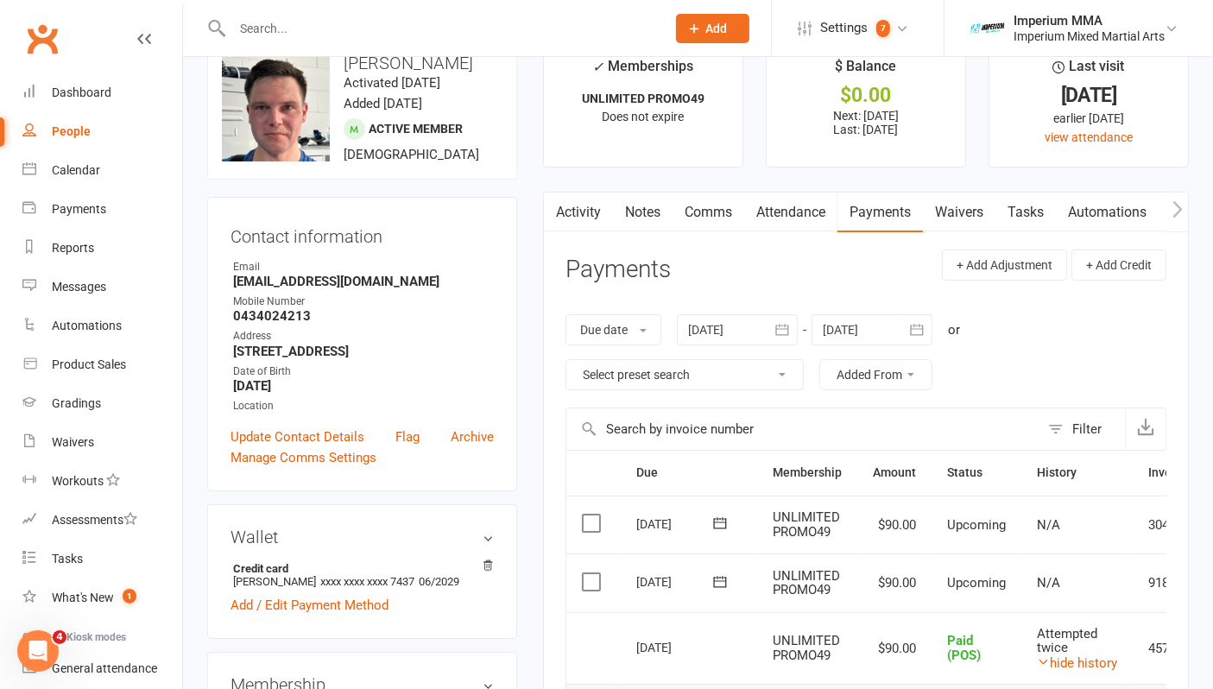
scroll to position [0, 0]
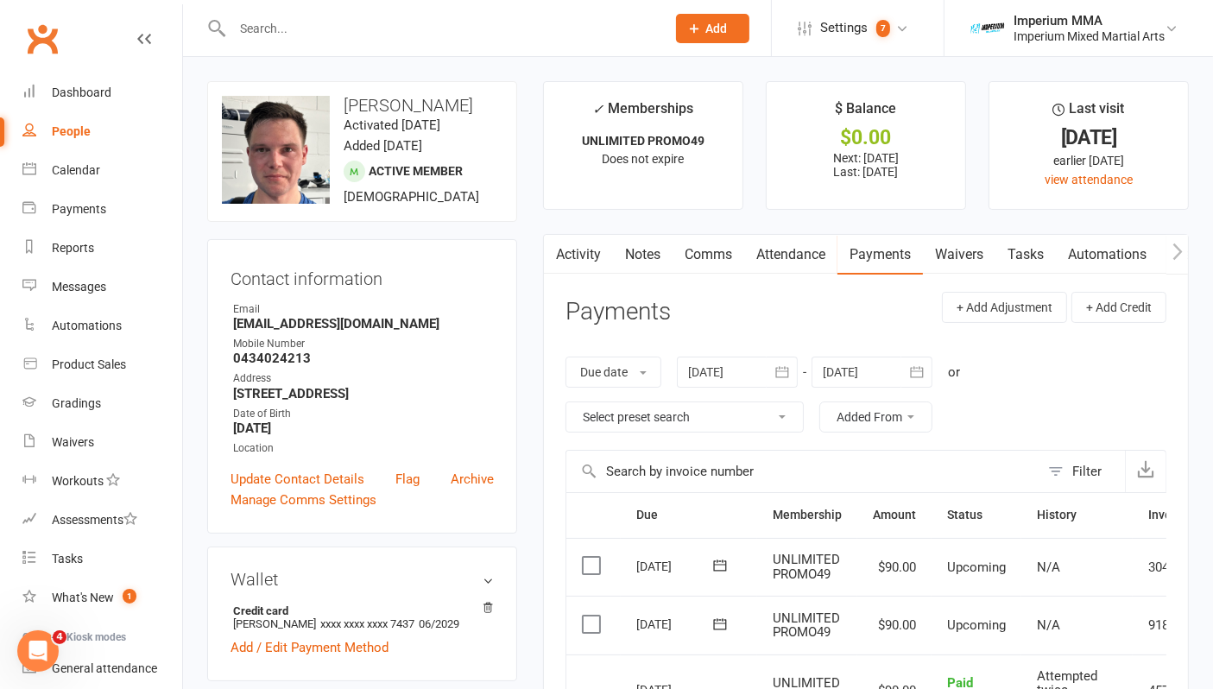
drag, startPoint x: 585, startPoint y: 254, endPoint x: 636, endPoint y: 257, distance: 51.9
click at [587, 253] on link "Activity" at bounding box center [578, 255] width 69 height 40
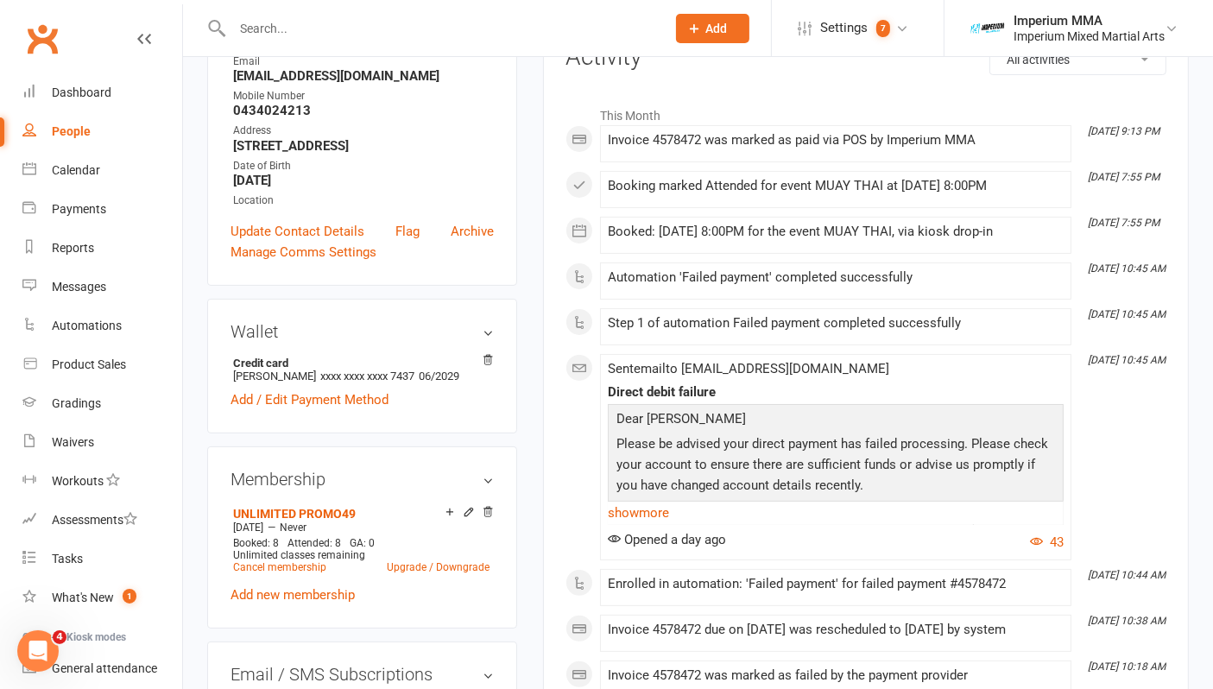
scroll to position [288, 0]
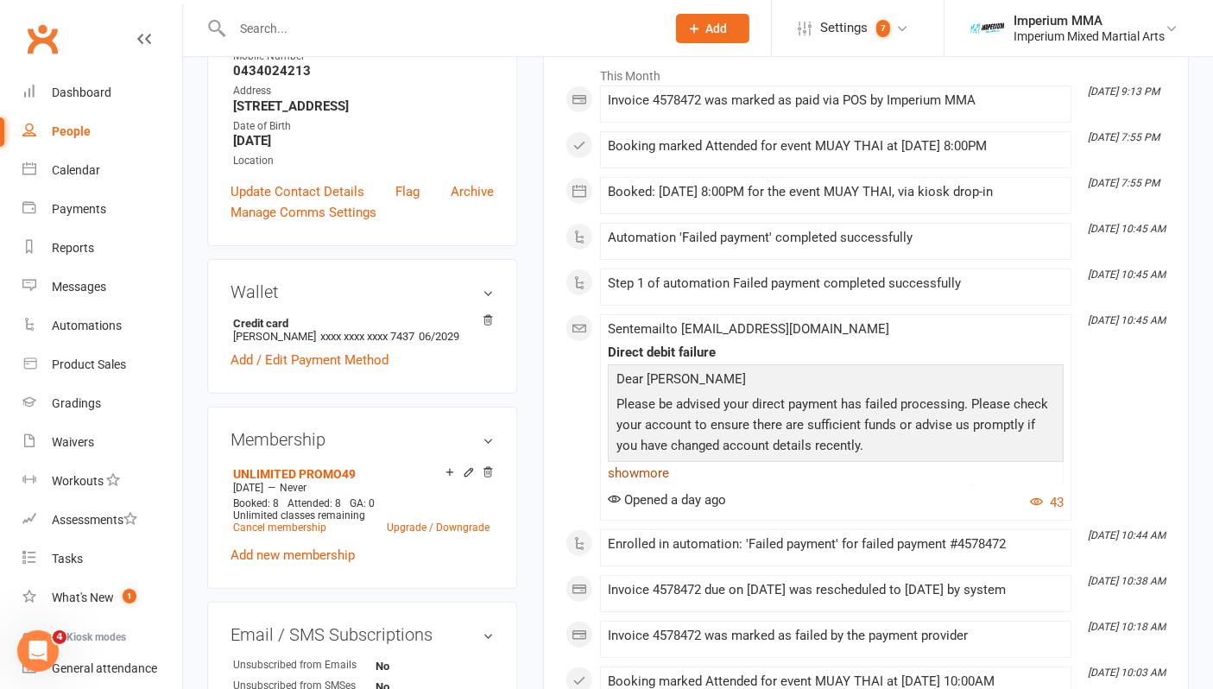
click at [651, 466] on link "show more" at bounding box center [836, 473] width 456 height 24
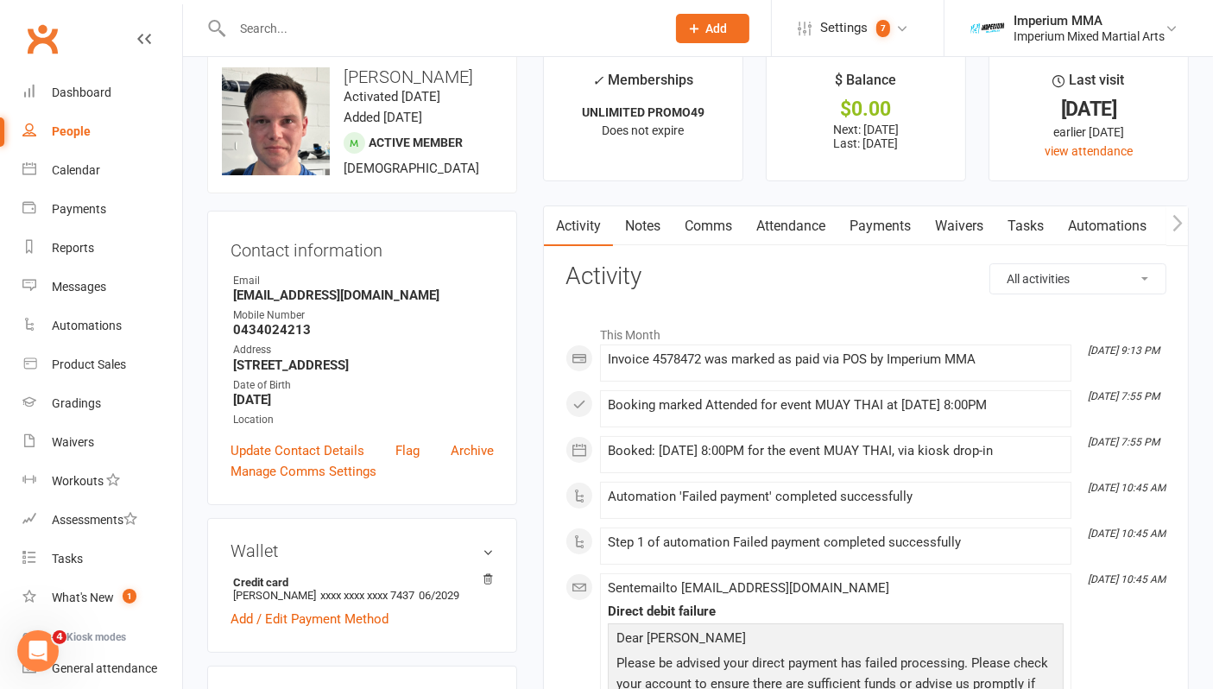
scroll to position [0, 0]
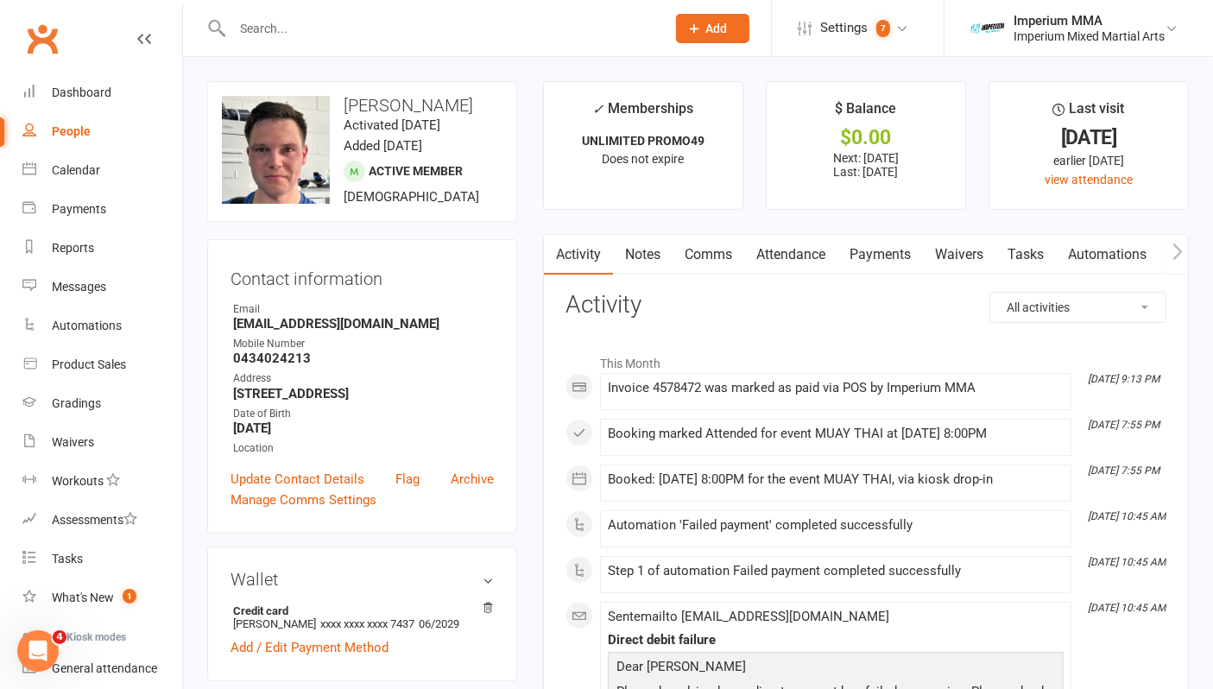
click at [503, 31] on input "text" at bounding box center [440, 28] width 427 height 24
type input "aws"
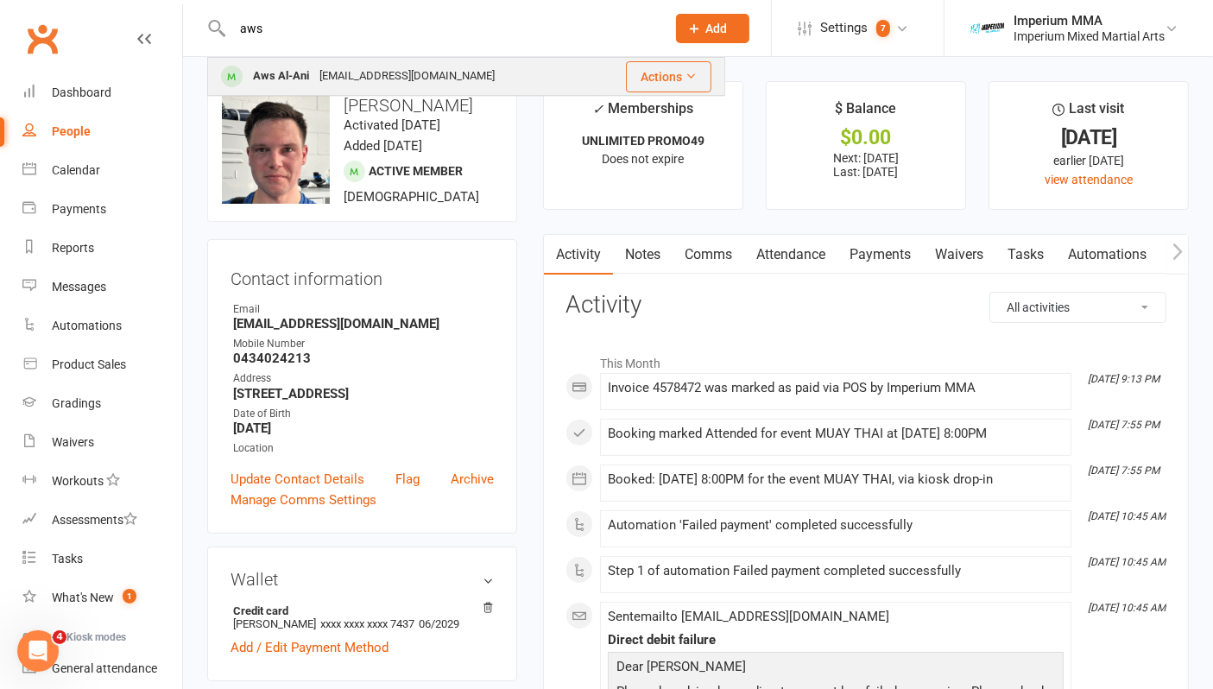
click at [341, 86] on div "[EMAIL_ADDRESS][DOMAIN_NAME]" at bounding box center [407, 76] width 186 height 25
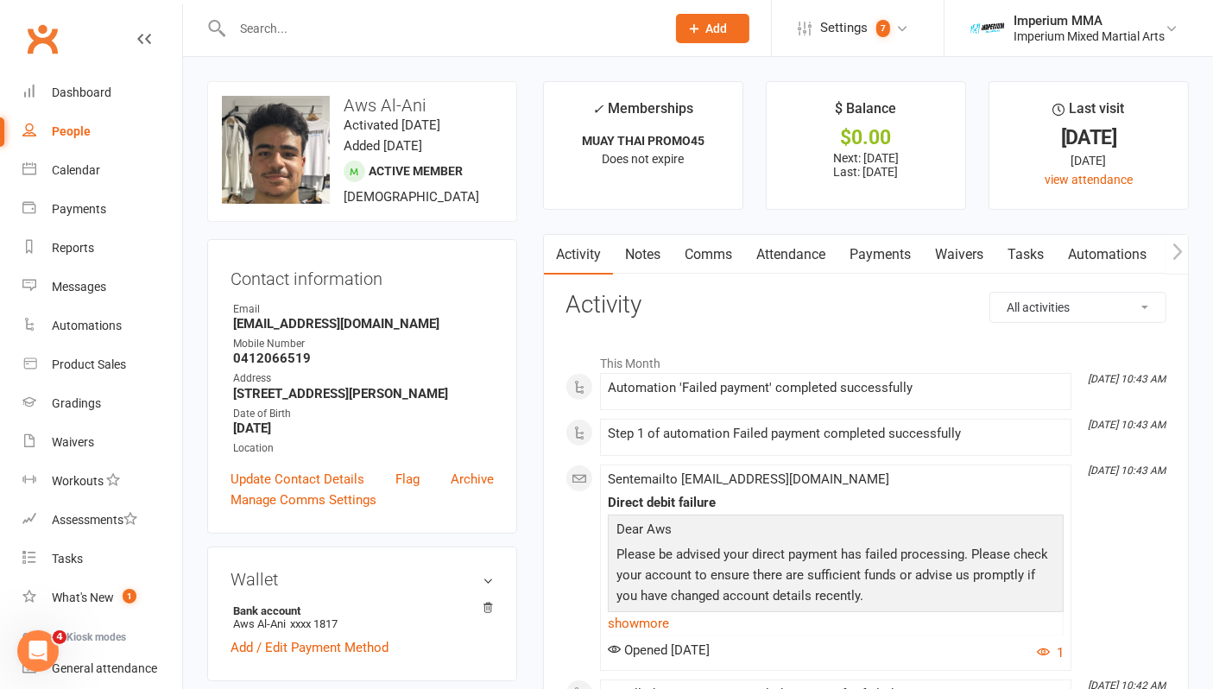
drag, startPoint x: 646, startPoint y: 620, endPoint x: 688, endPoint y: 604, distance: 45.1
click at [645, 619] on link "show more" at bounding box center [836, 623] width 456 height 24
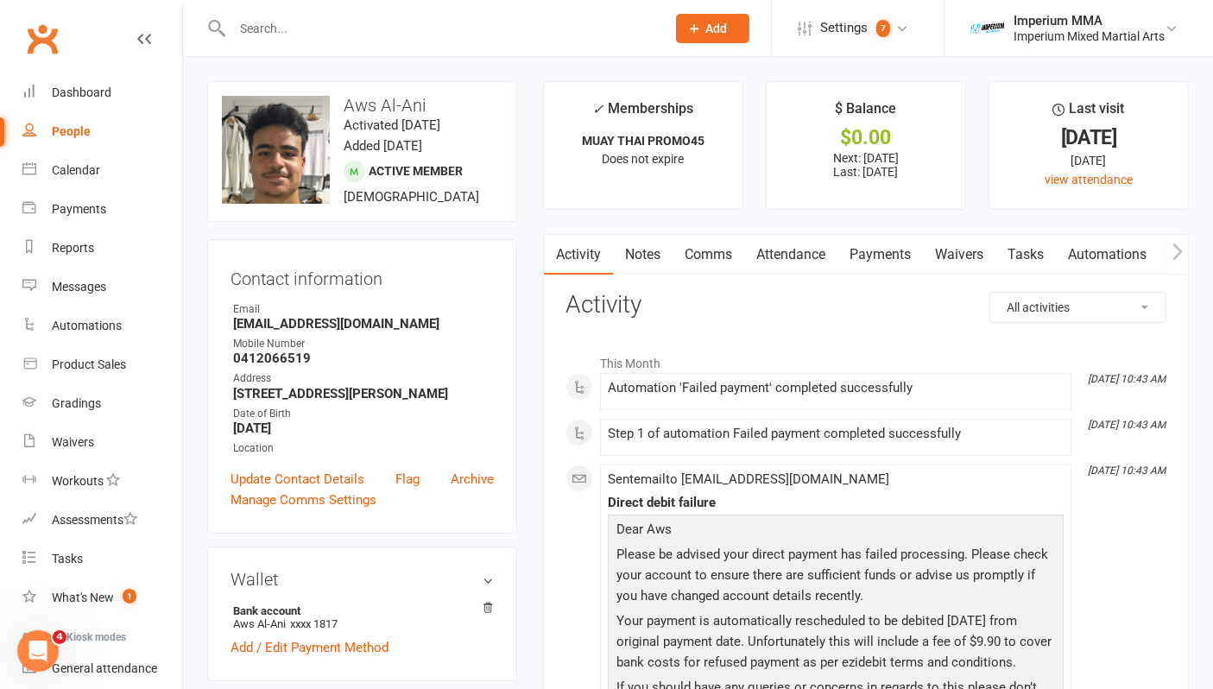
click at [908, 249] on link "Payments" at bounding box center [880, 255] width 85 height 40
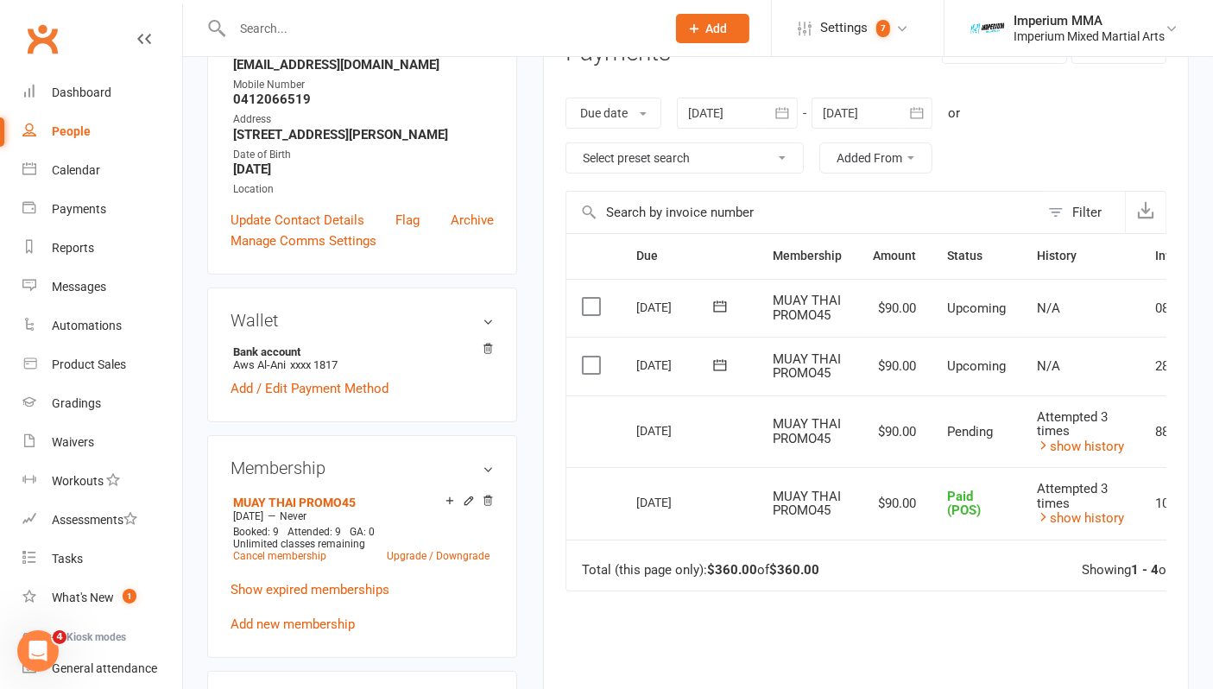
scroll to position [288, 0]
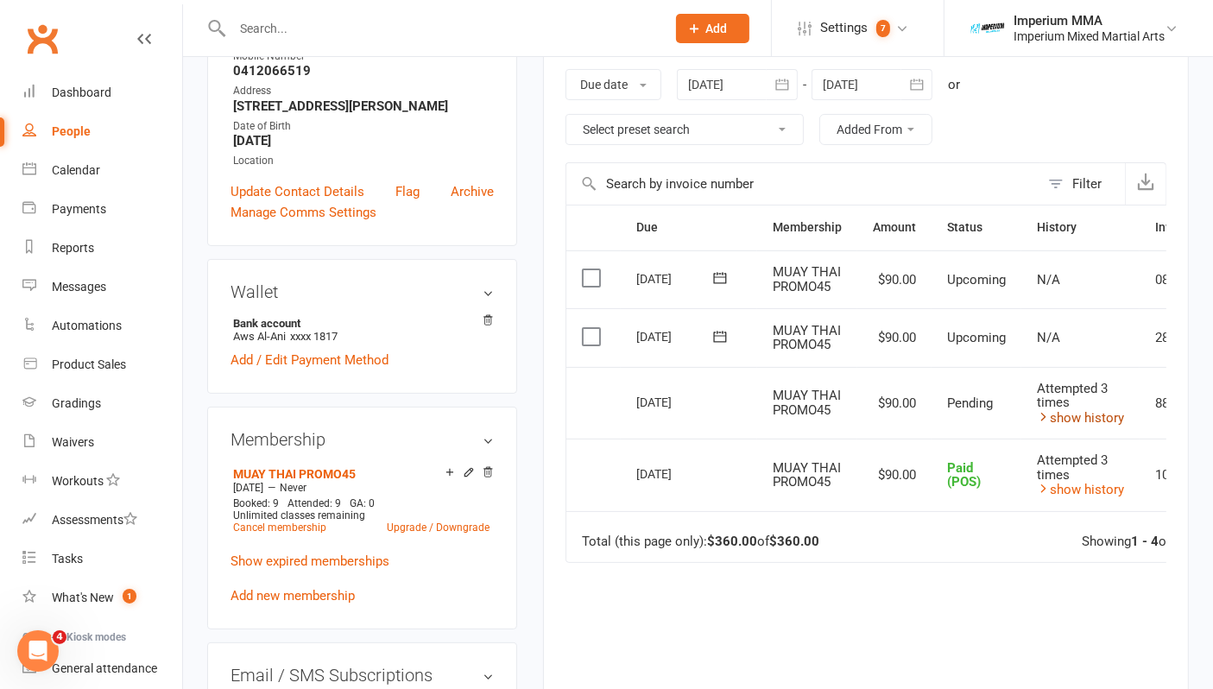
click at [1083, 413] on link "show history" at bounding box center [1080, 418] width 87 height 16
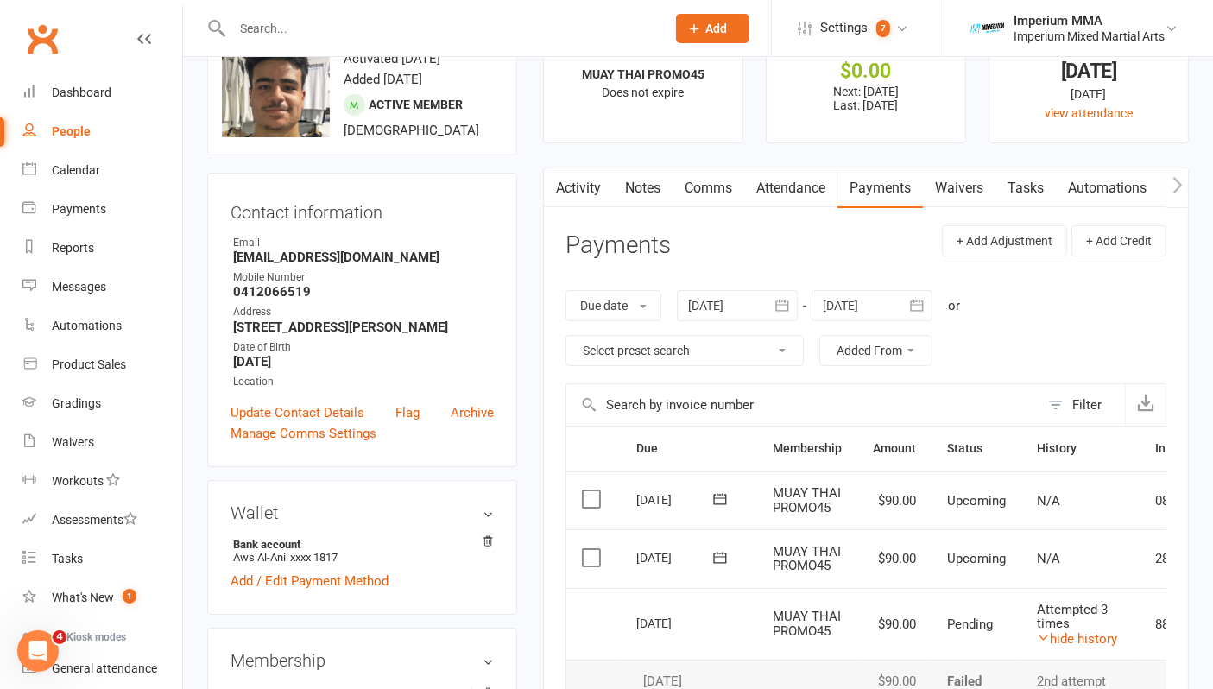
scroll to position [0, 0]
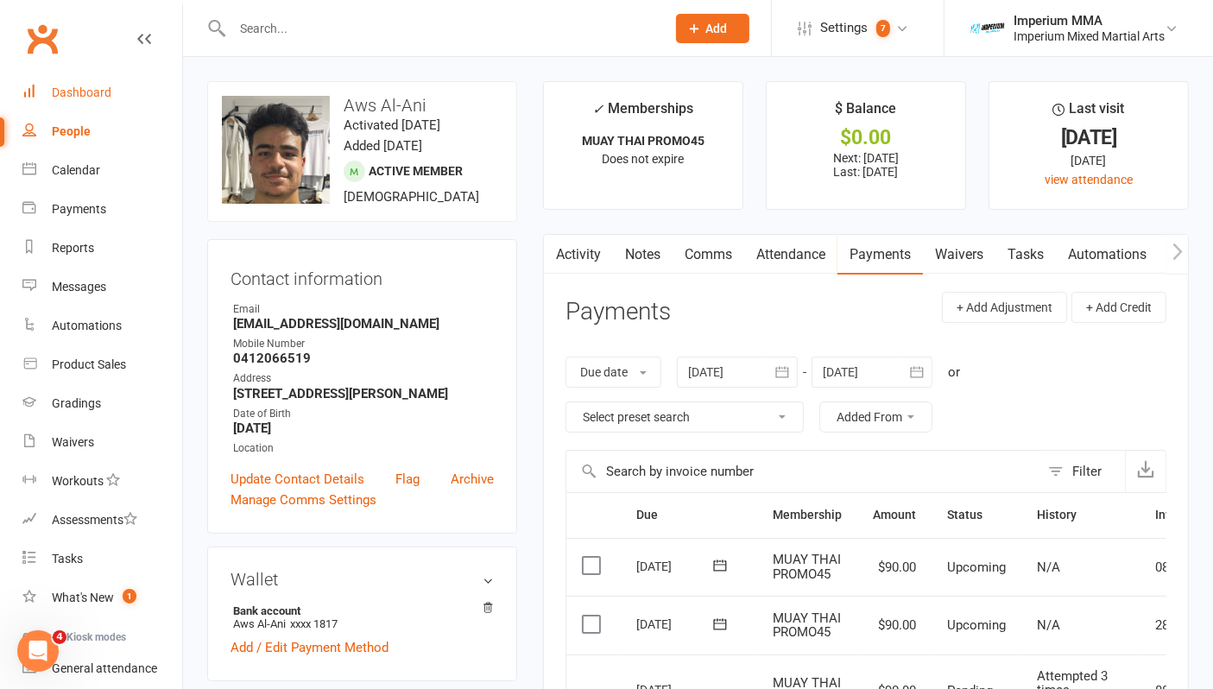
click at [74, 92] on div "Dashboard" at bounding box center [82, 92] width 60 height 14
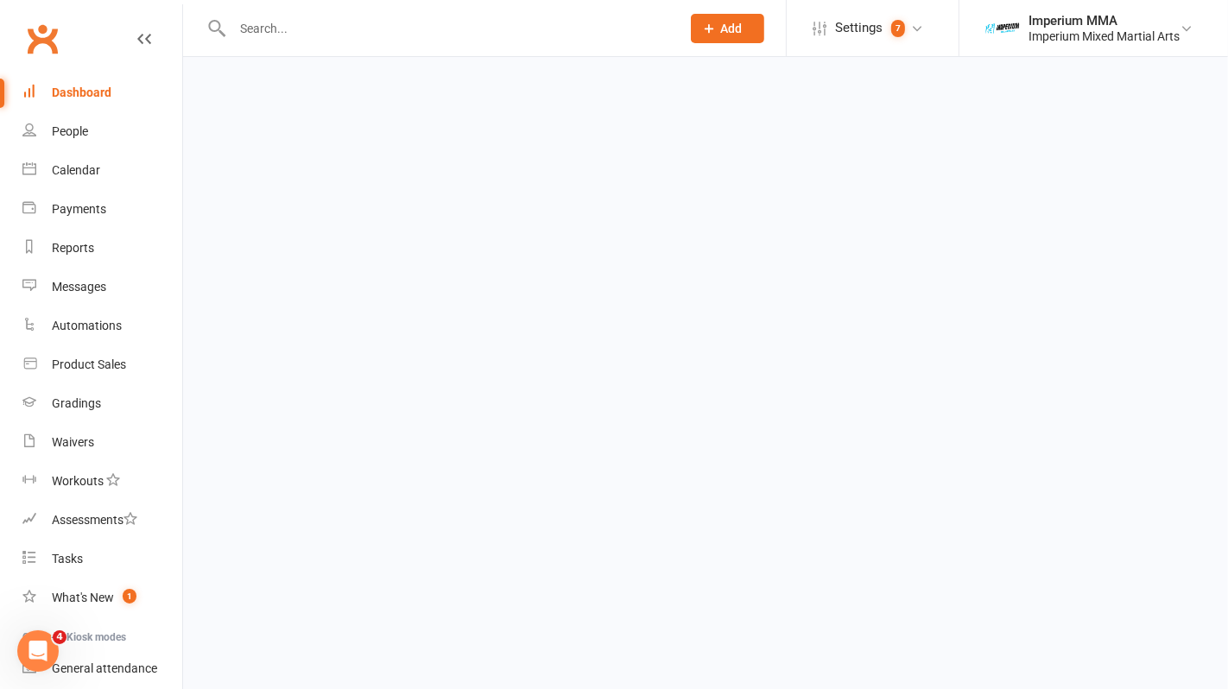
click at [75, 91] on div "Dashboard" at bounding box center [82, 92] width 60 height 14
